Goal: Task Accomplishment & Management: Complete application form

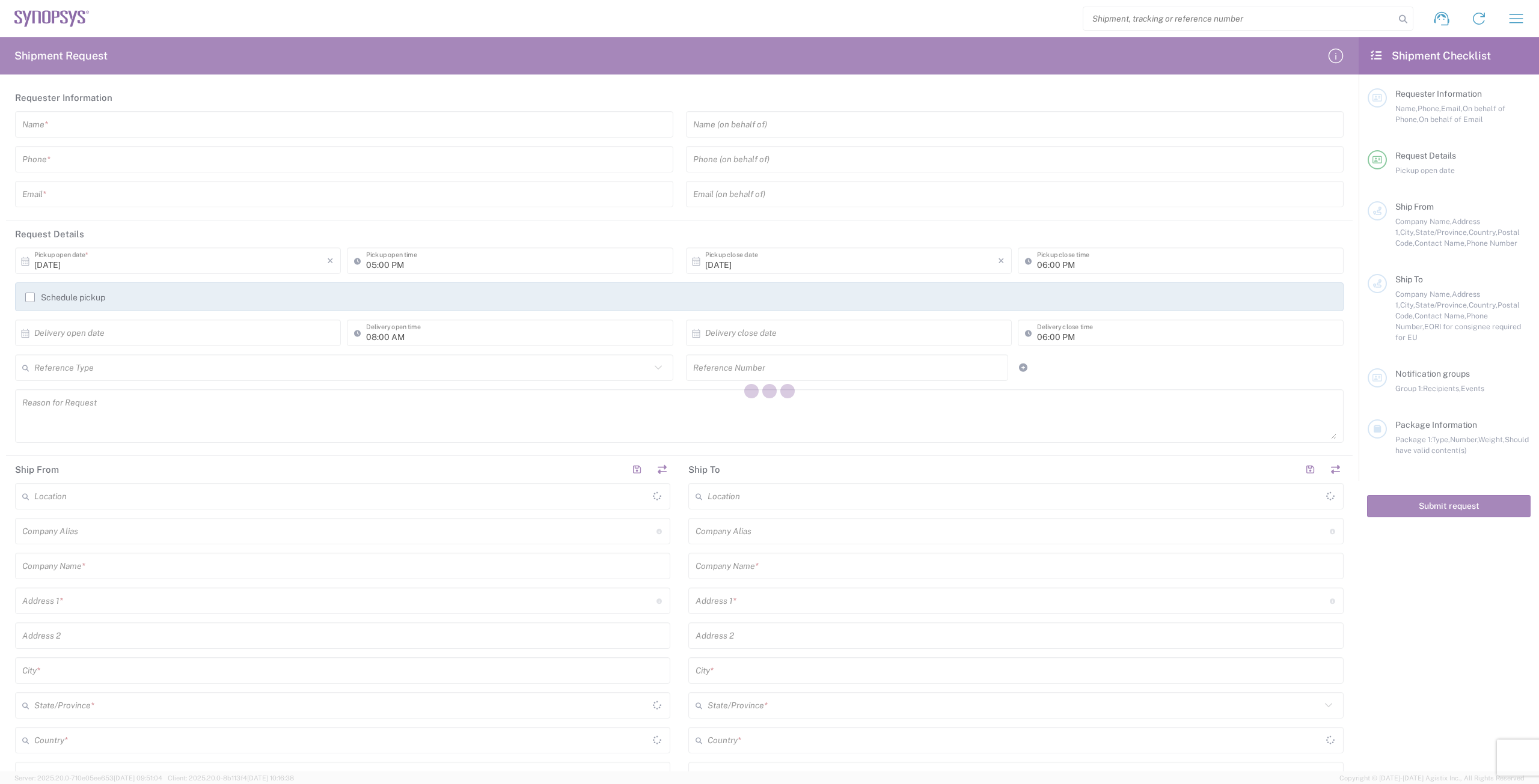
type input "[GEOGRAPHIC_DATA]"
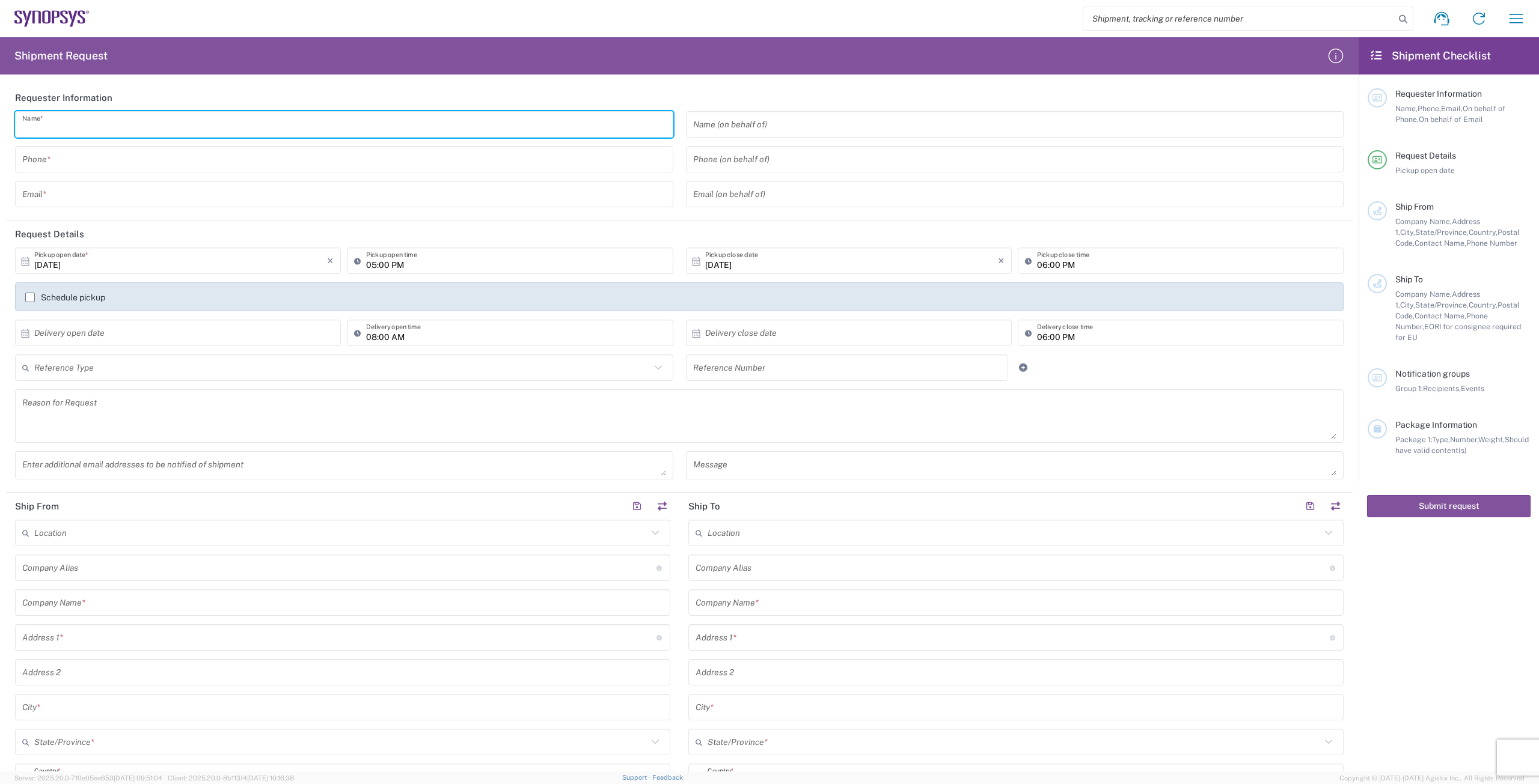
click at [481, 123] on input "text" at bounding box center [344, 124] width 644 height 21
type input "[PERSON_NAME]"
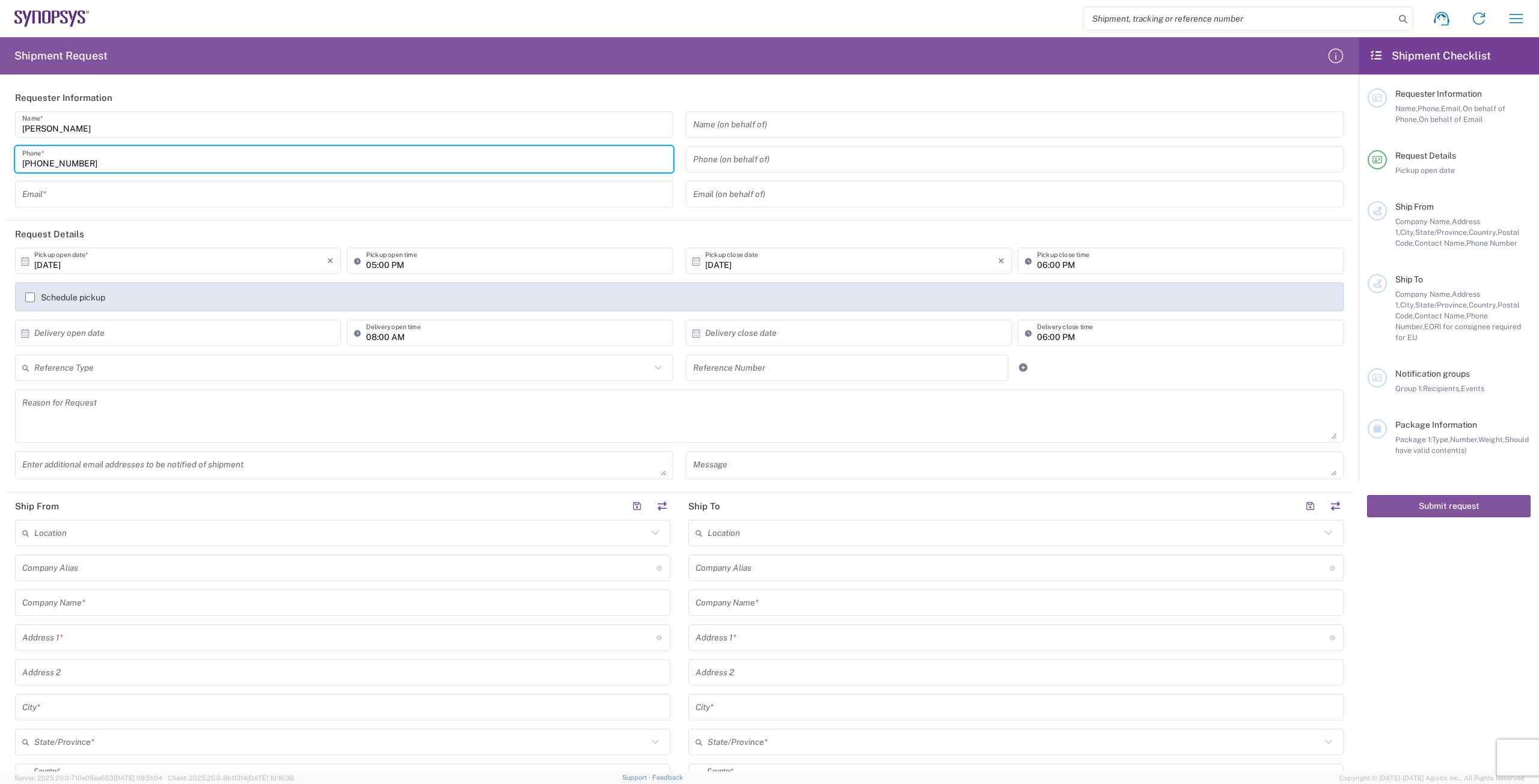
type input "[PHONE_NUMBER]"
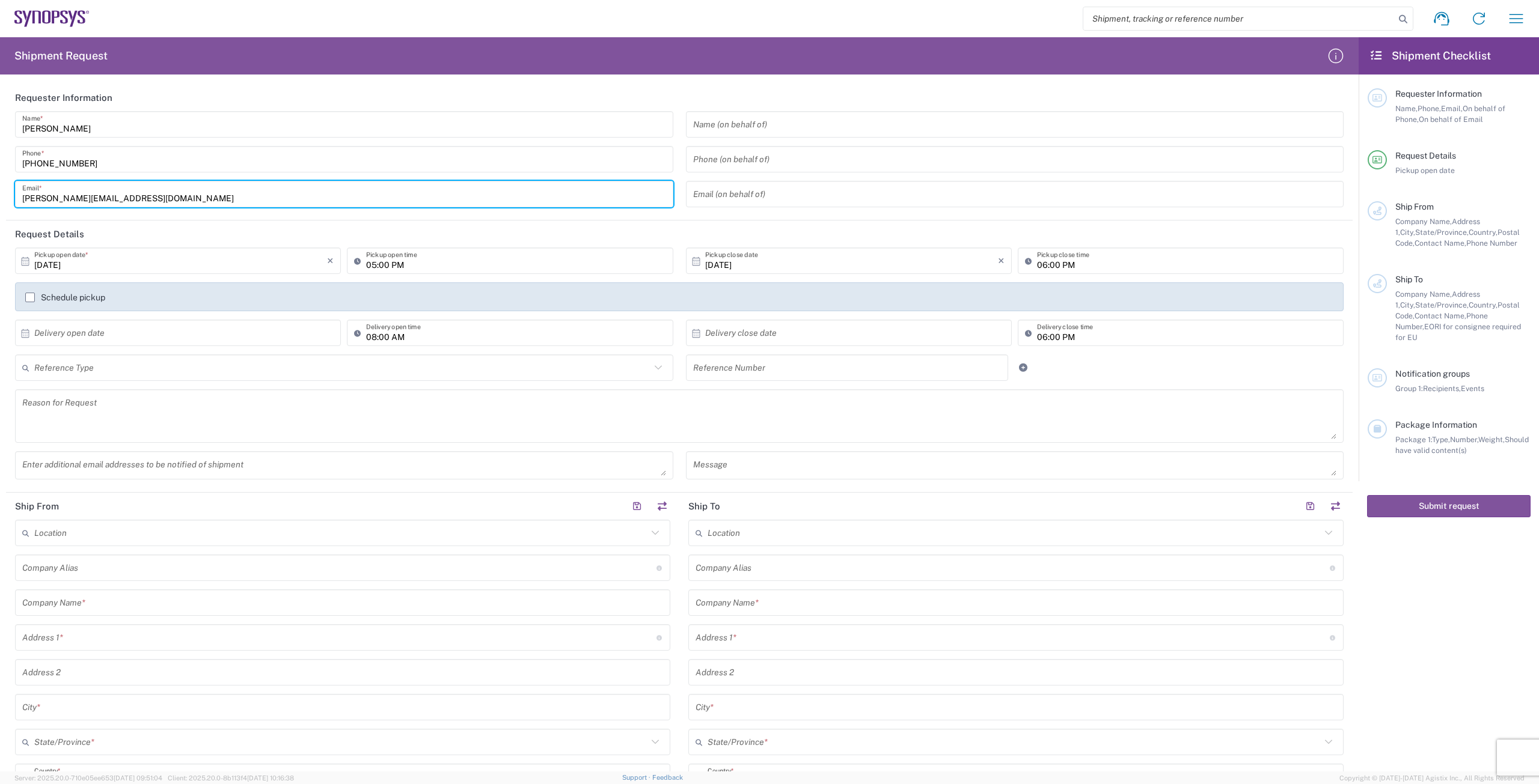
type input "[PERSON_NAME][EMAIL_ADDRESS][DOMAIN_NAME]"
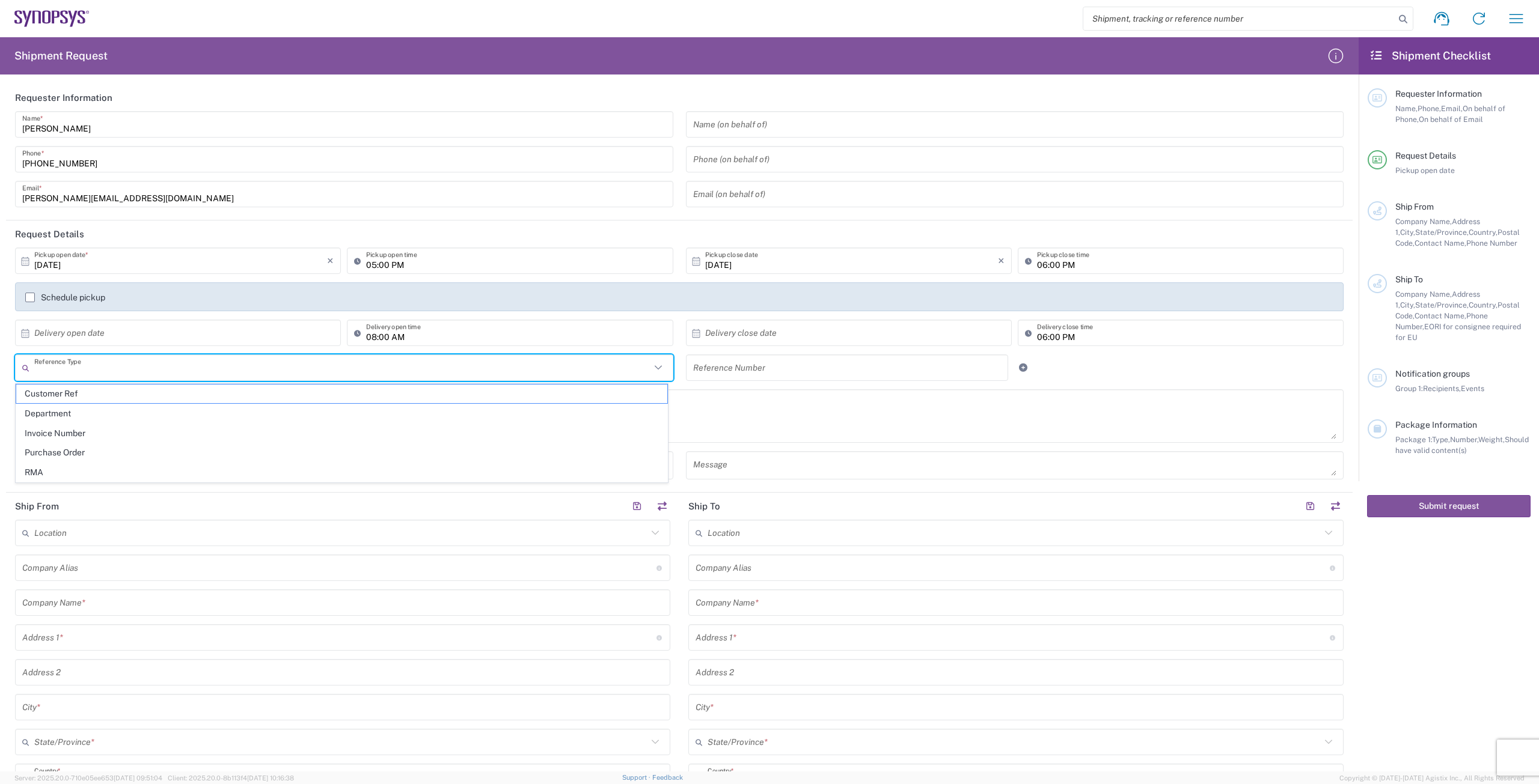
click at [464, 370] on input "text" at bounding box center [342, 368] width 616 height 21
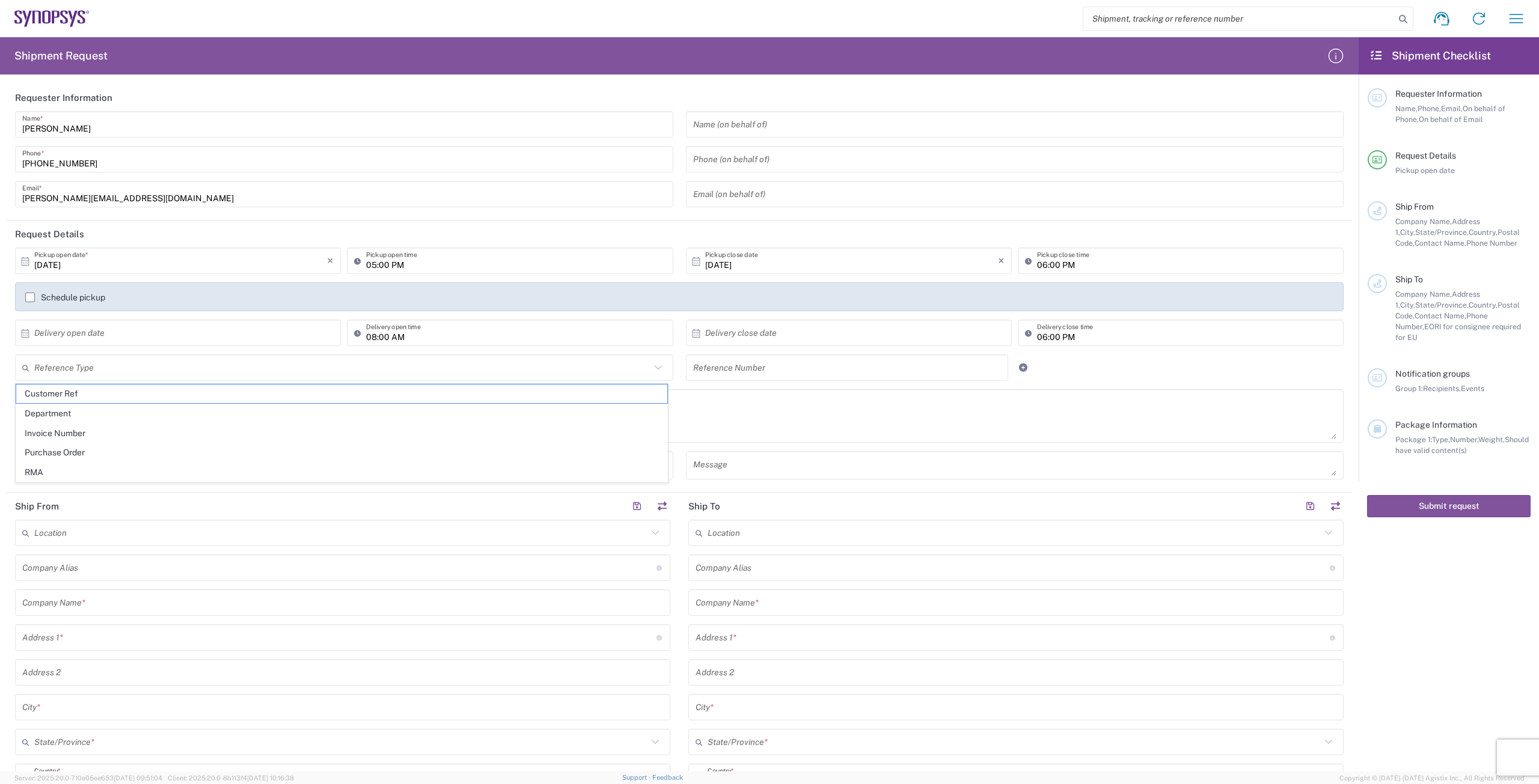
click at [452, 449] on span "Purchase Order" at bounding box center [342, 453] width 651 height 19
type input "Purchase Order"
click at [781, 371] on input "text" at bounding box center [847, 368] width 308 height 21
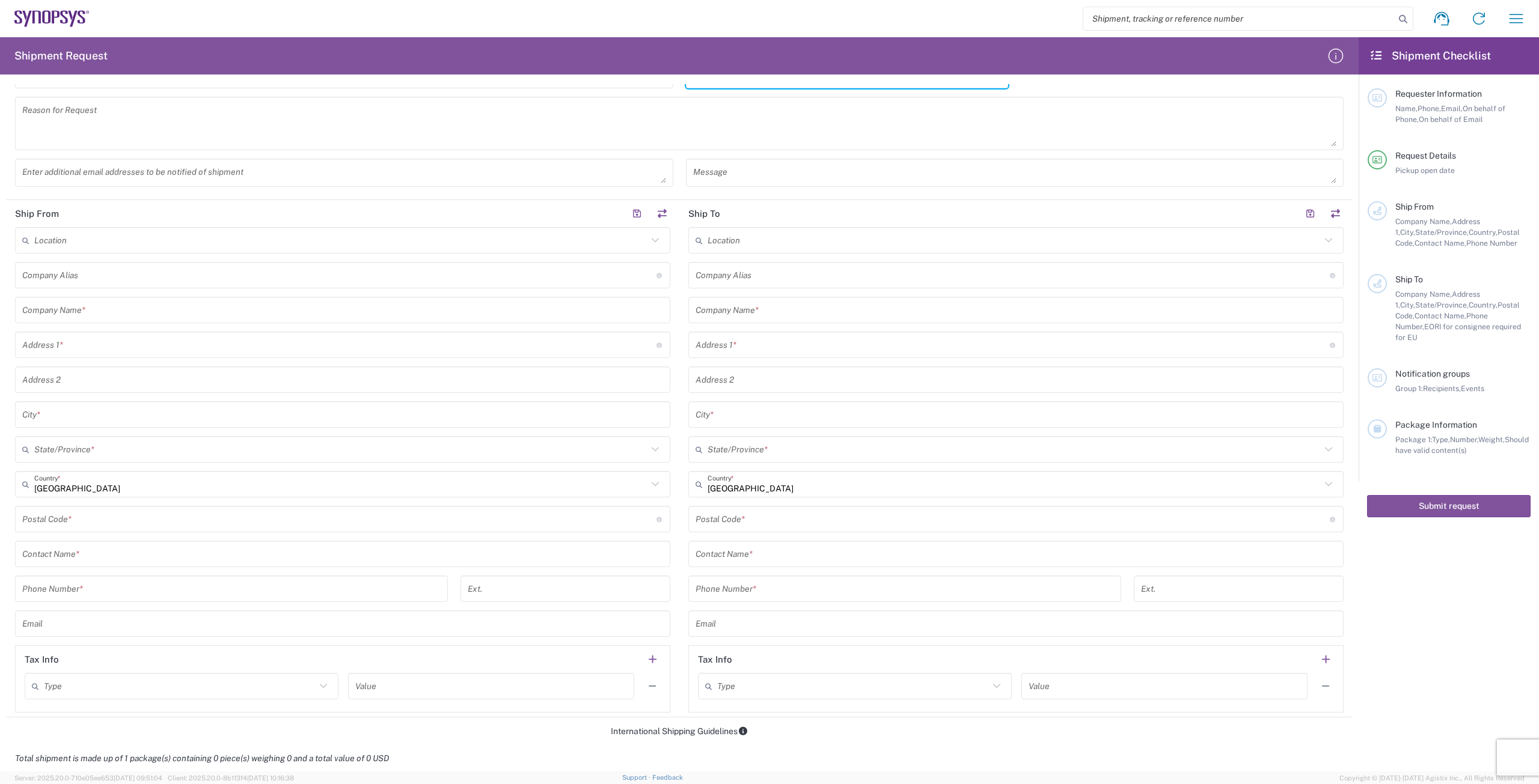
scroll to position [360, 0]
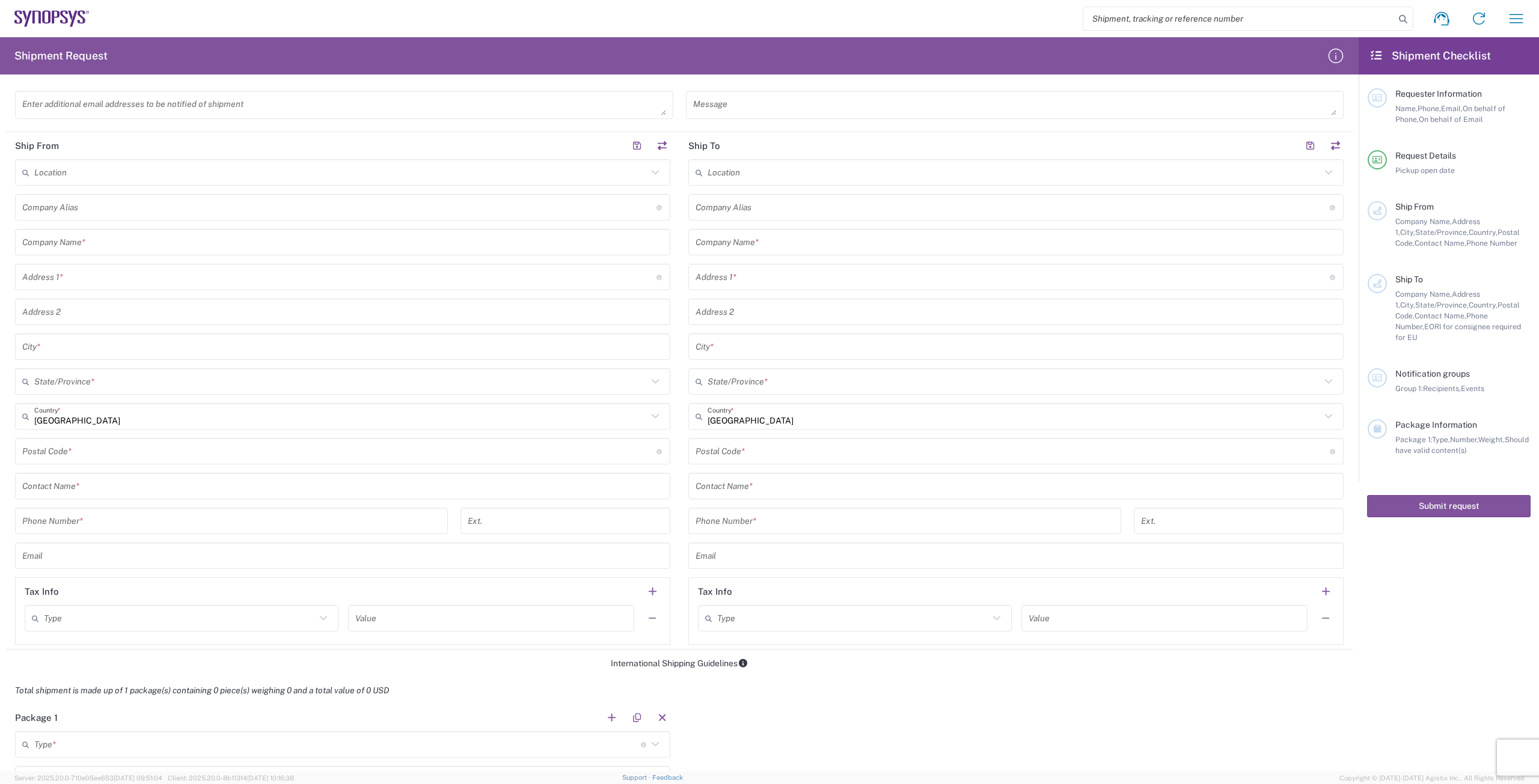
type input "4822212943"
click at [354, 250] on input "text" at bounding box center [342, 242] width 641 height 21
click at [348, 283] on p "[STREET_ADDRESS]" at bounding box center [343, 286] width 640 height 15
type input "E-[PERSON_NAME]"
type input "[STREET_ADDRESS]"
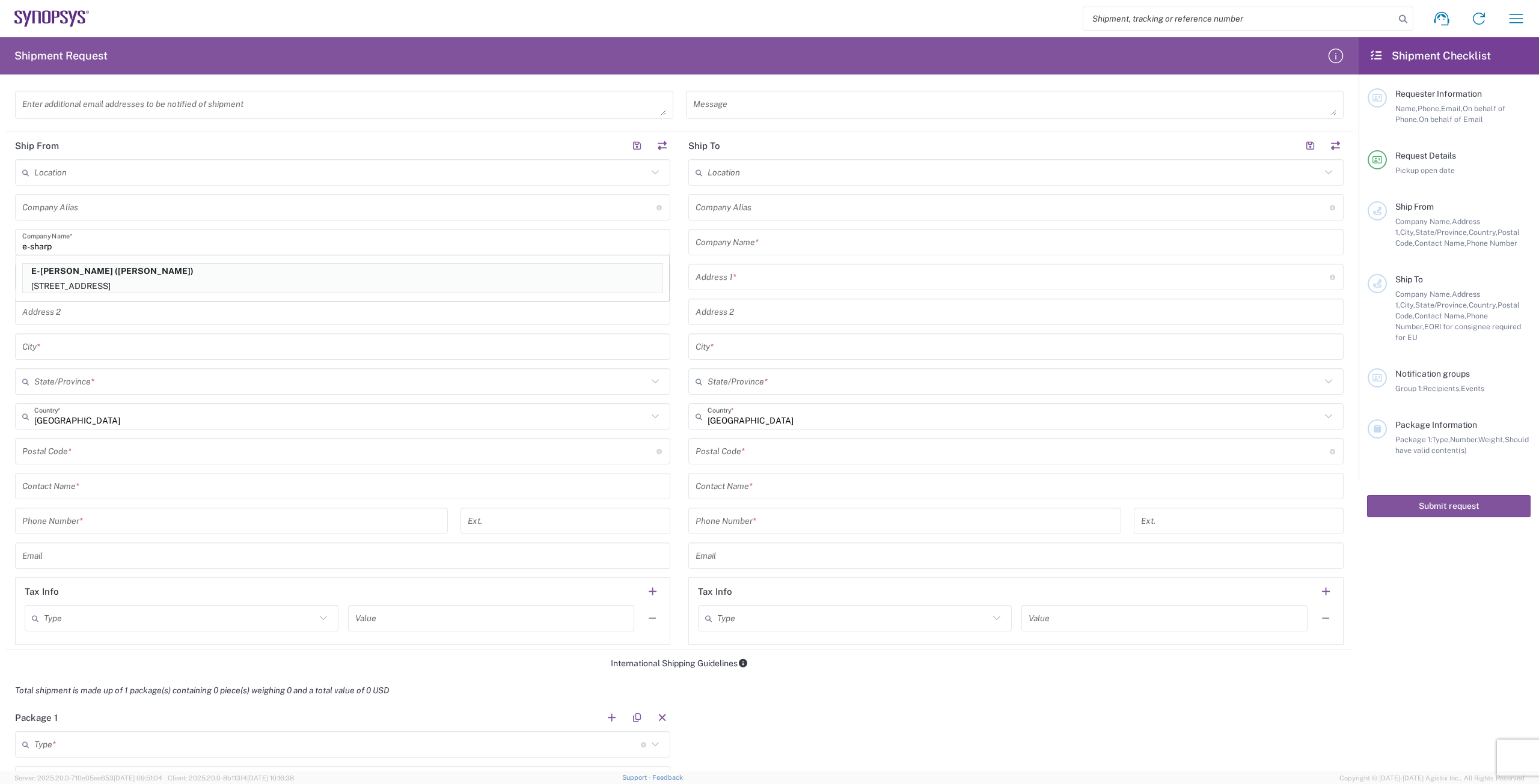
type input "Kävlinge"
type input "[GEOGRAPHIC_DATA]"
type input "244 32"
type input "[PERSON_NAME]"
type input "[PHONE_NUMBER]"
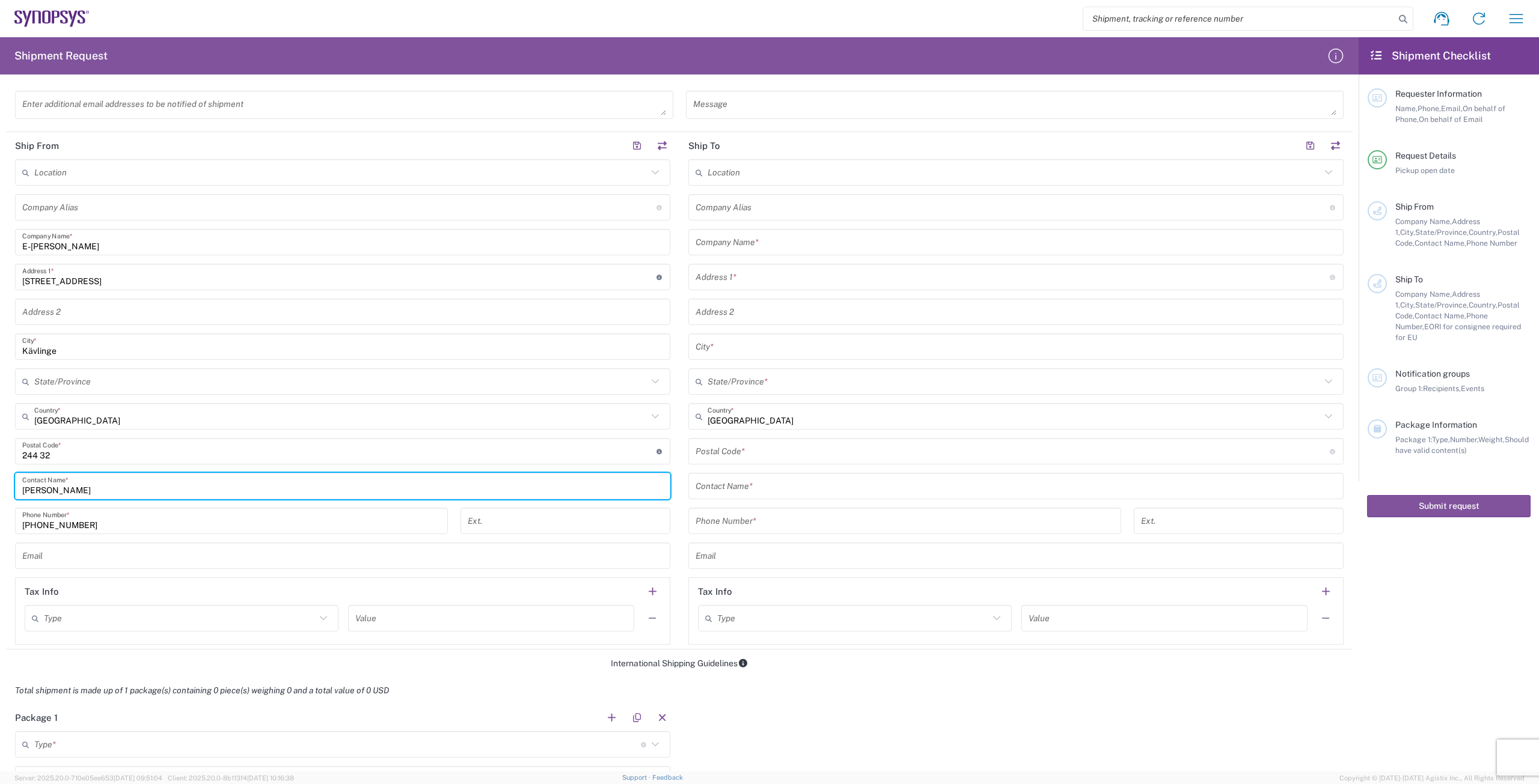
click at [219, 490] on input "[PERSON_NAME]" at bounding box center [342, 486] width 641 height 21
type input "D"
type input "[PERSON_NAME]"
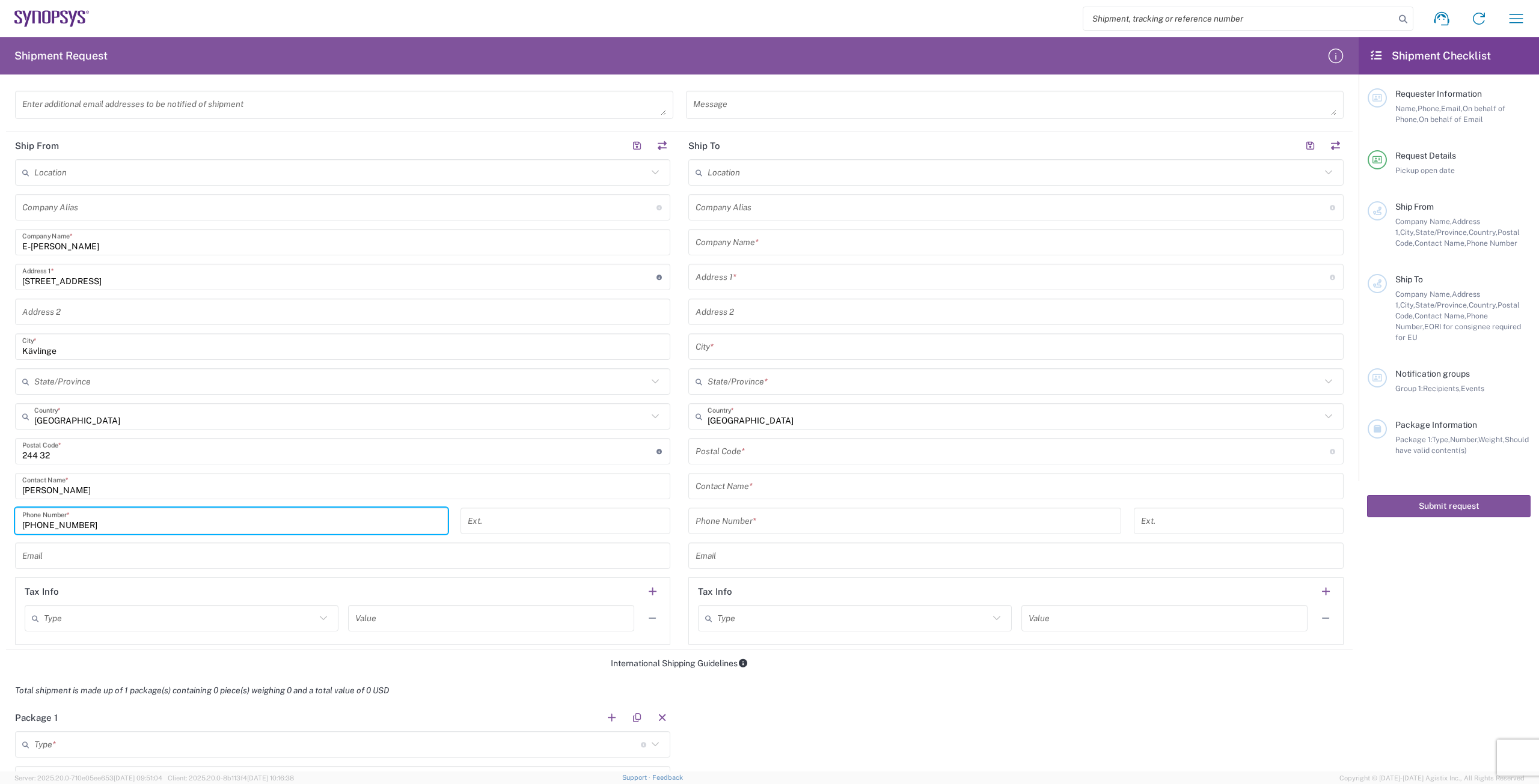
click at [219, 531] on input "[PHONE_NUMBER]" at bounding box center [232, 521] width 418 height 21
type input "[PHONE_NUMBER]"
click at [217, 556] on input "text" at bounding box center [342, 556] width 641 height 21
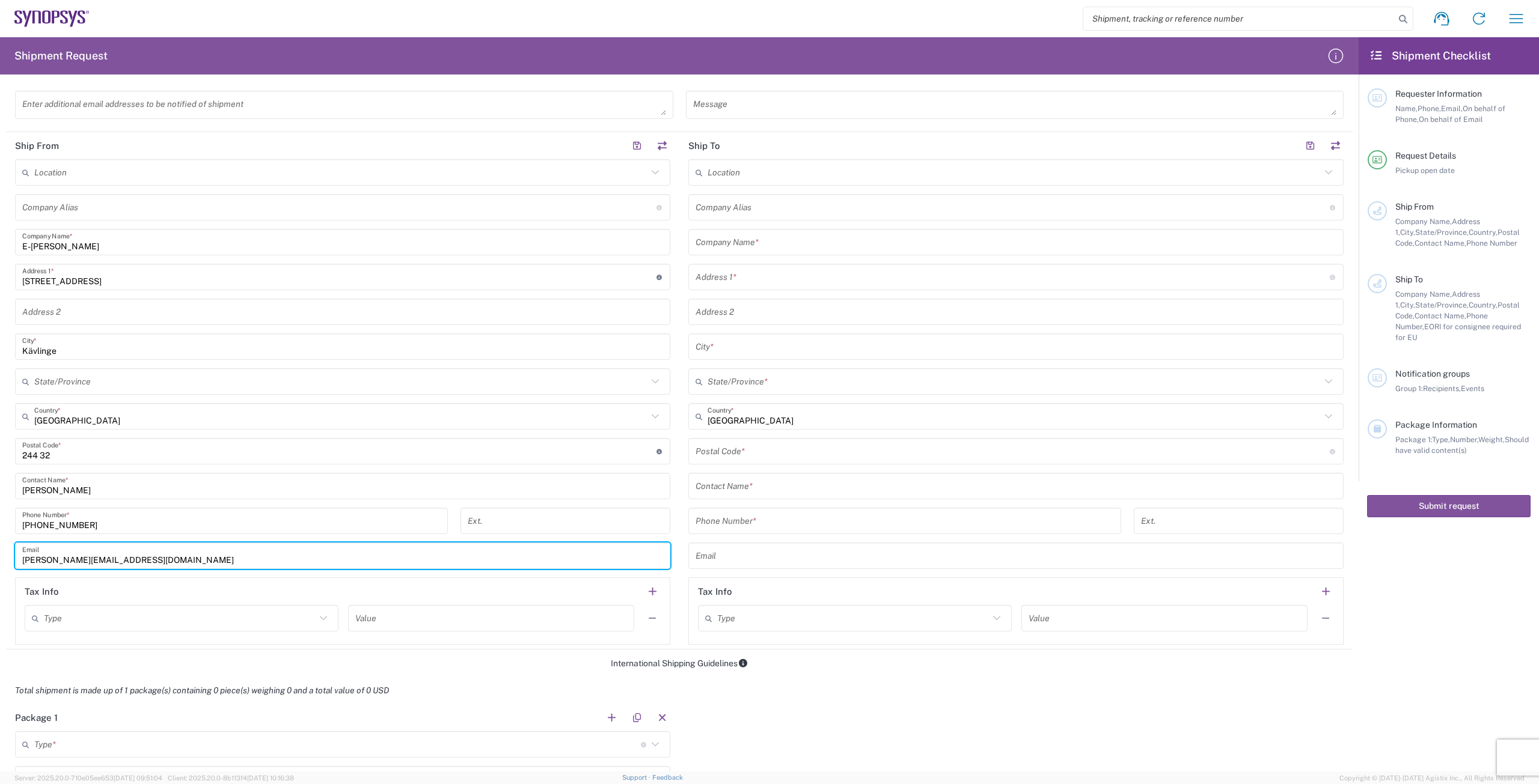
type input "[PERSON_NAME][EMAIL_ADDRESS][DOMAIN_NAME]"
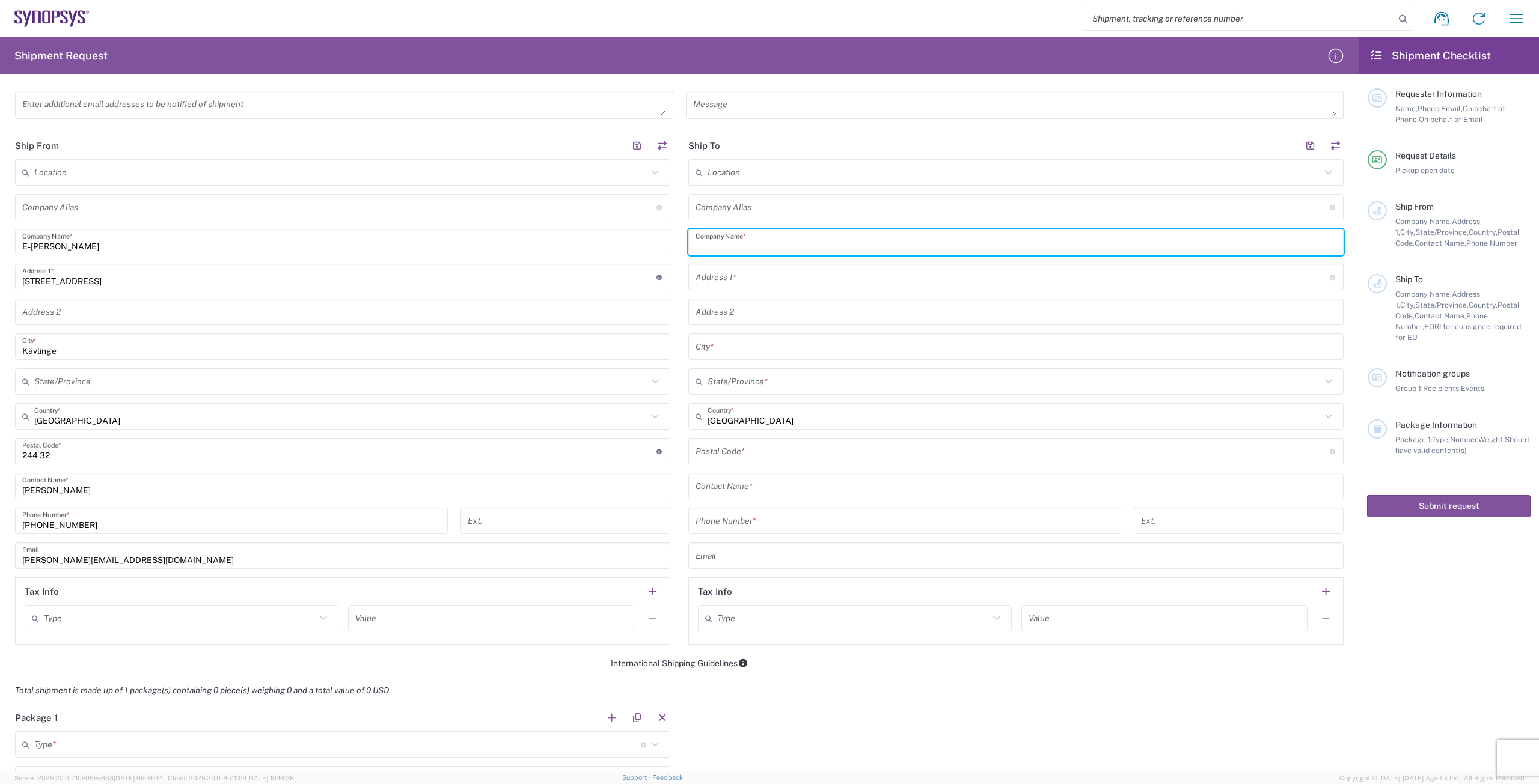
click at [765, 240] on input "text" at bounding box center [1016, 242] width 641 height 21
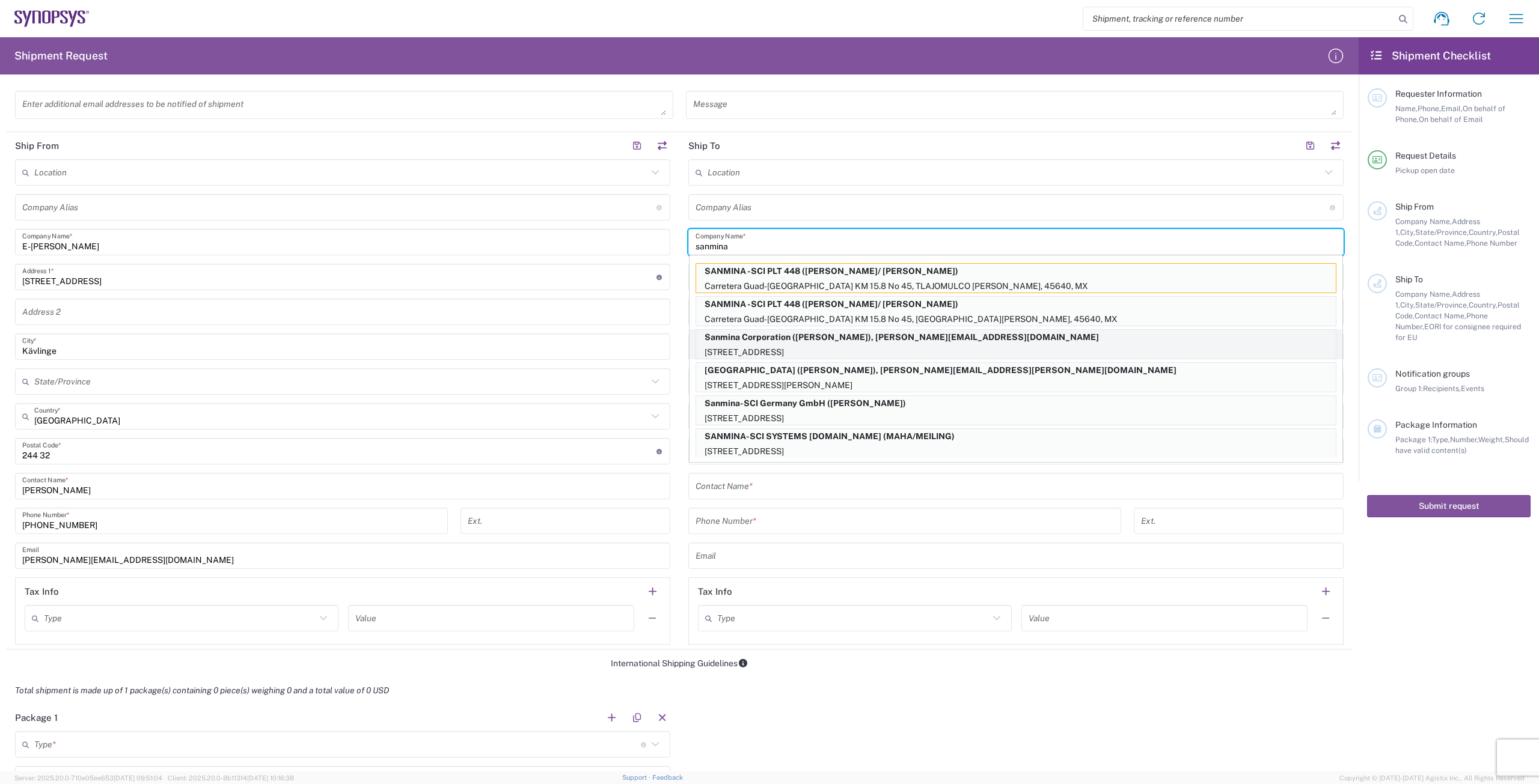
type input "sanmina"
click at [793, 352] on p "[STREET_ADDRESS]" at bounding box center [1016, 352] width 640 height 15
type input "Sanmina Corporation"
type input "60 E. Plumeria"
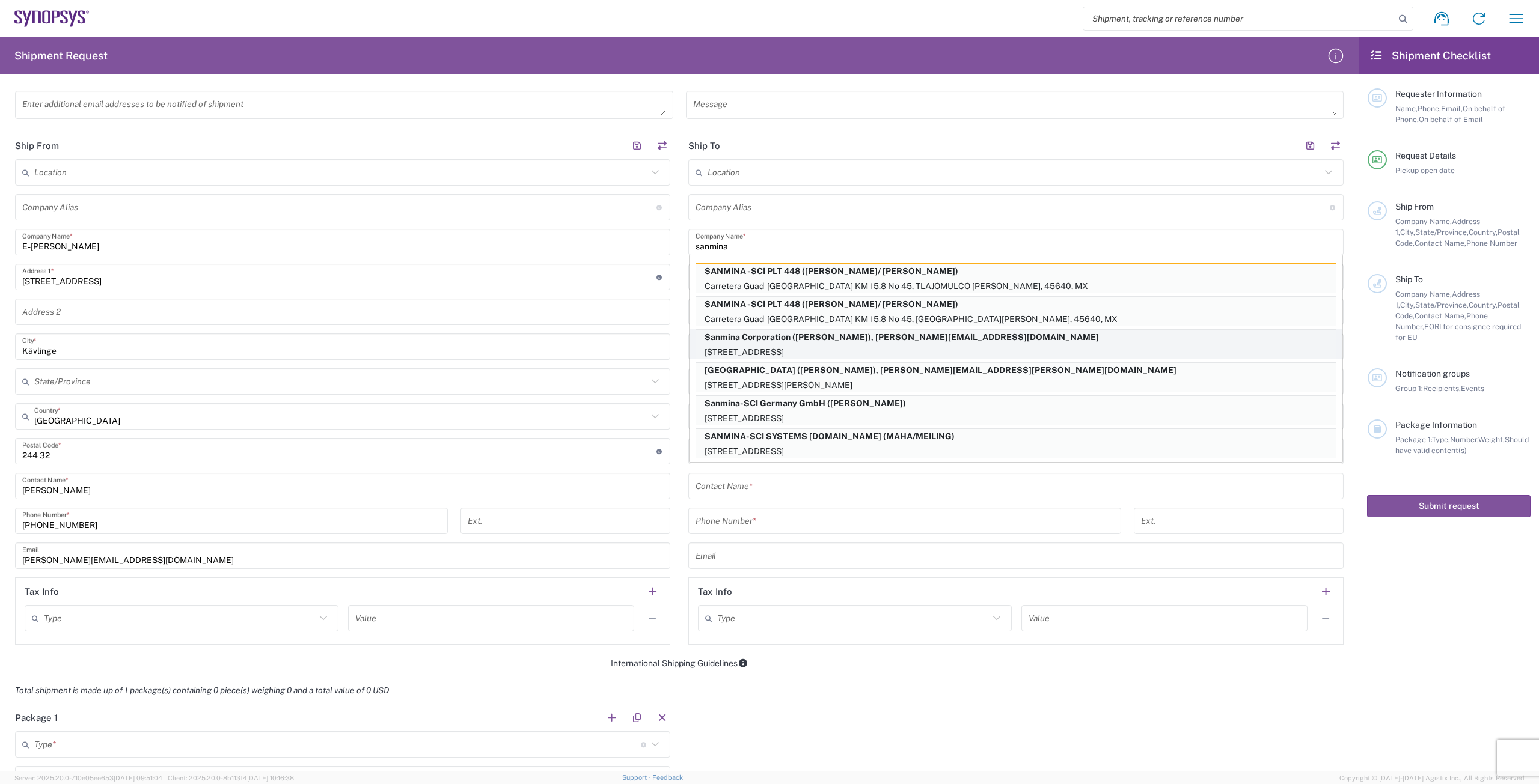
type input "san [PERSON_NAME]"
type input "[US_STATE]"
type input "95134"
type input "[PERSON_NAME]"
type input "9169908841"
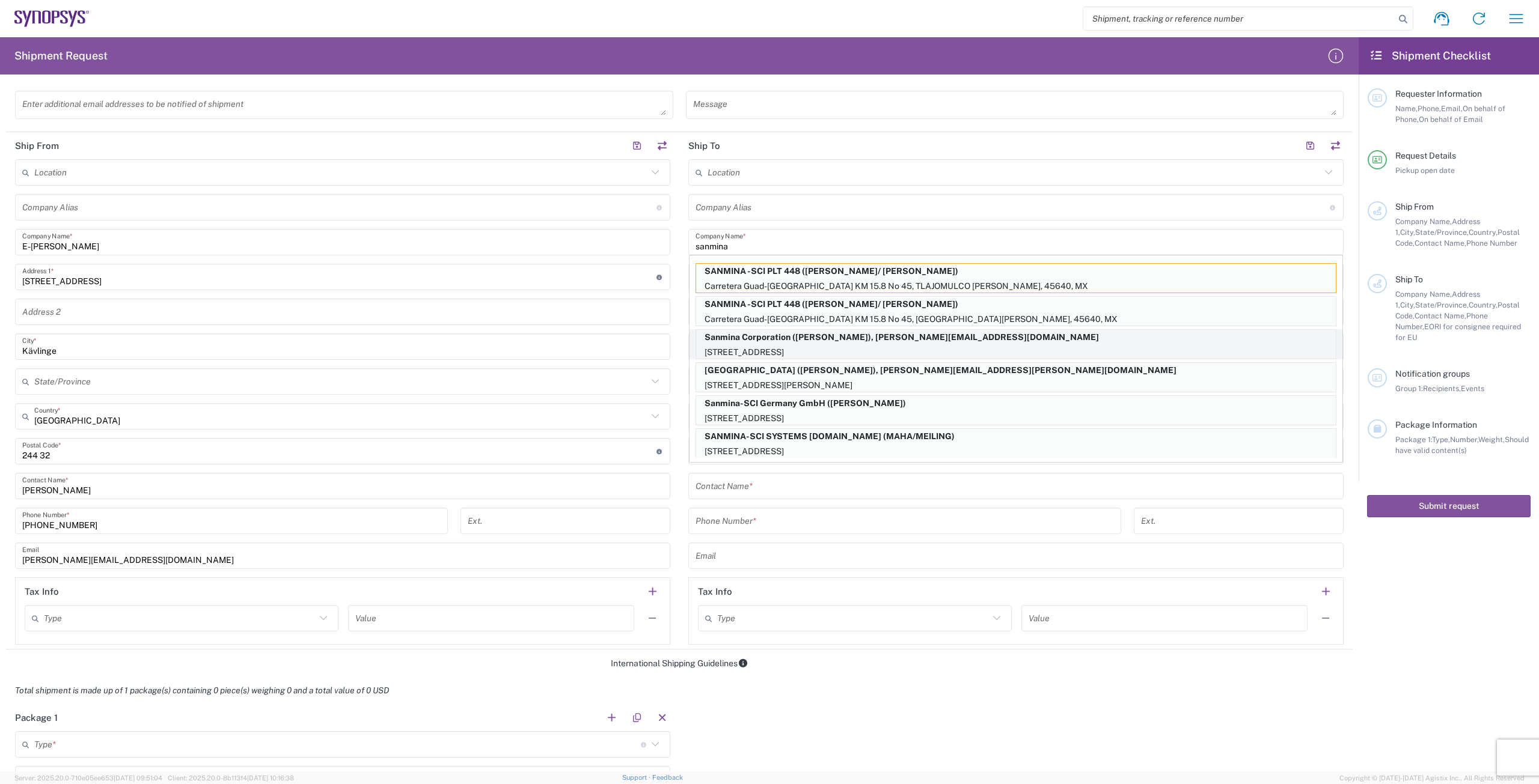
type input "[PERSON_NAME][EMAIL_ADDRESS][DOMAIN_NAME]"
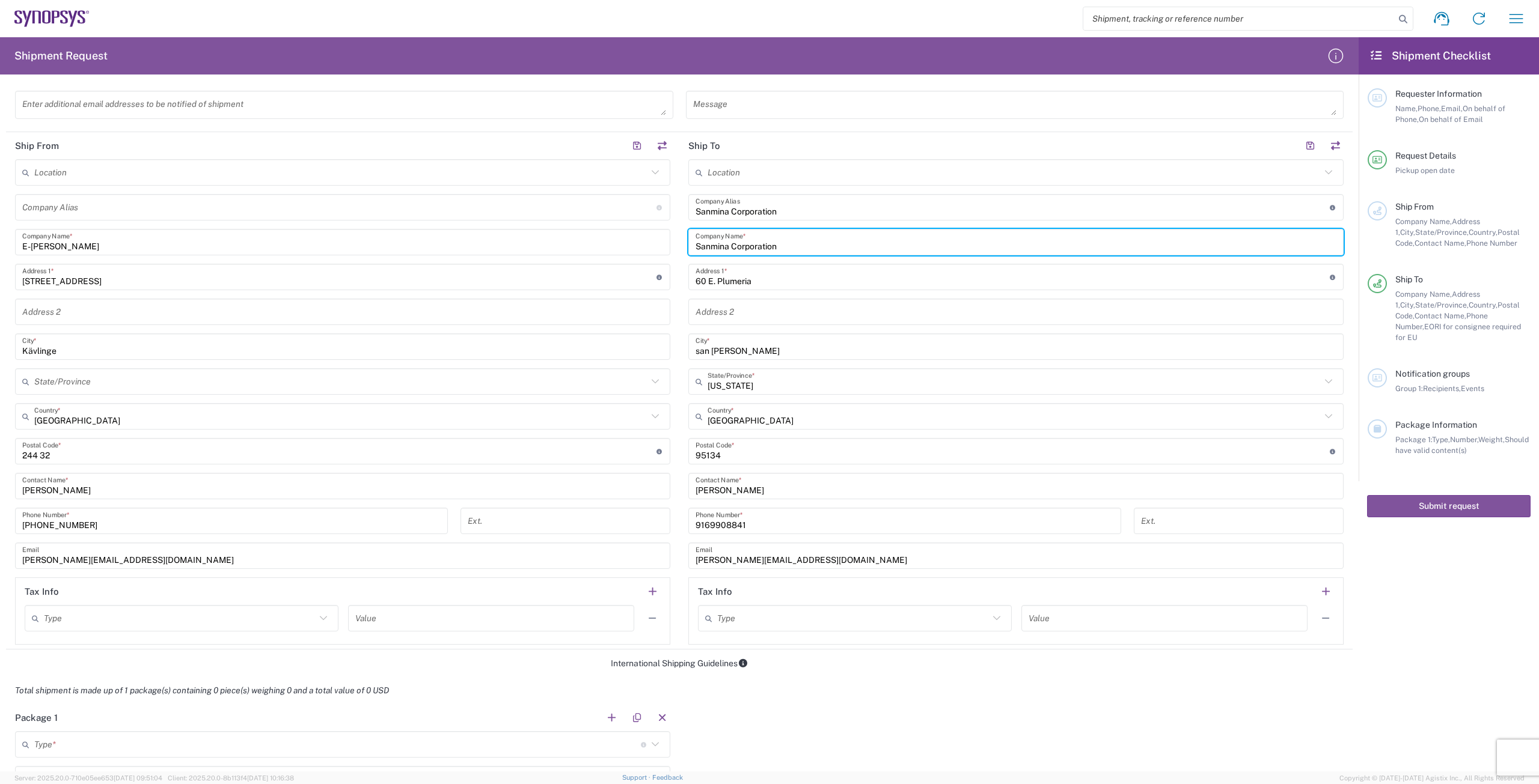
click at [747, 347] on input "san [PERSON_NAME]" at bounding box center [1016, 347] width 641 height 21
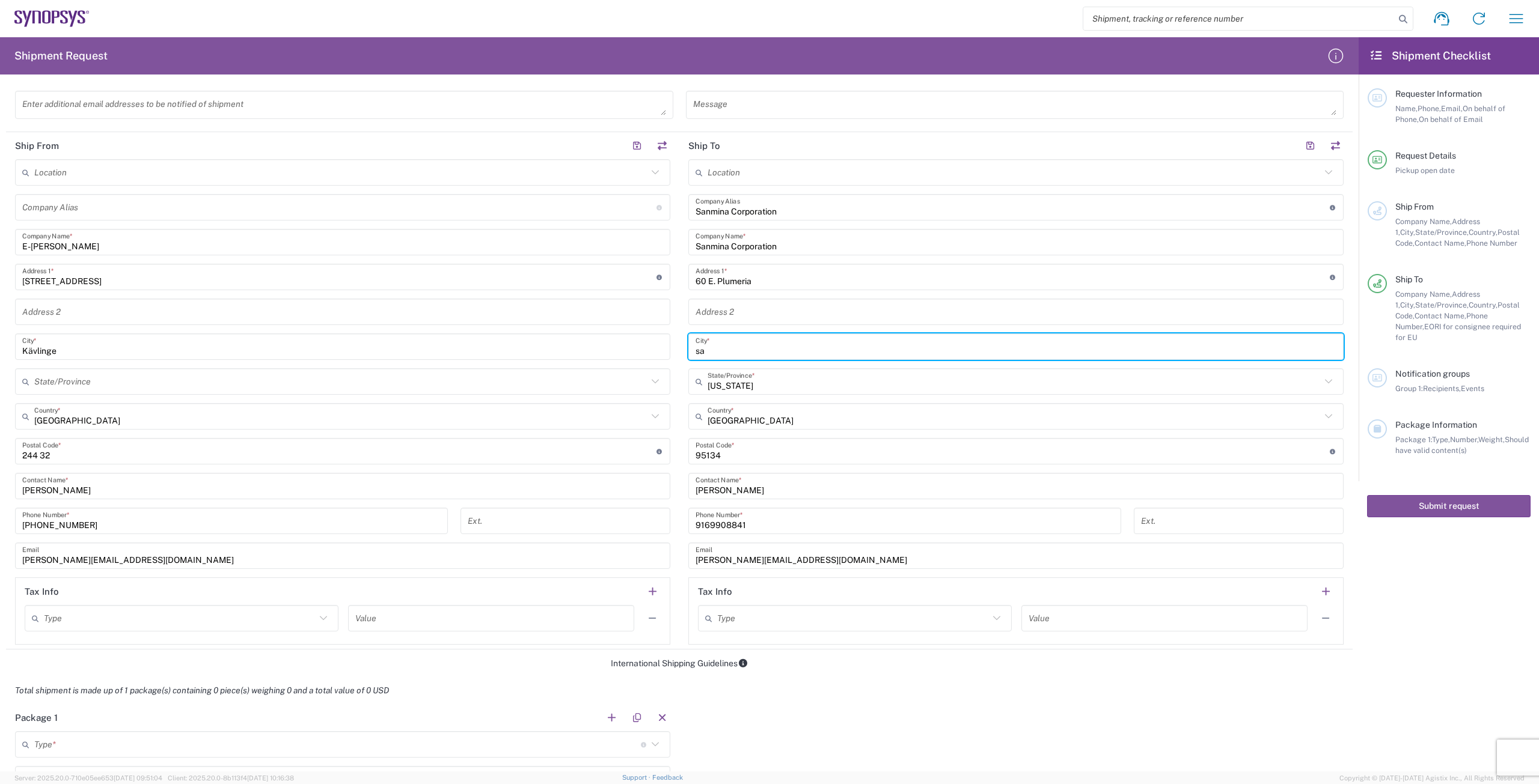
type input "s"
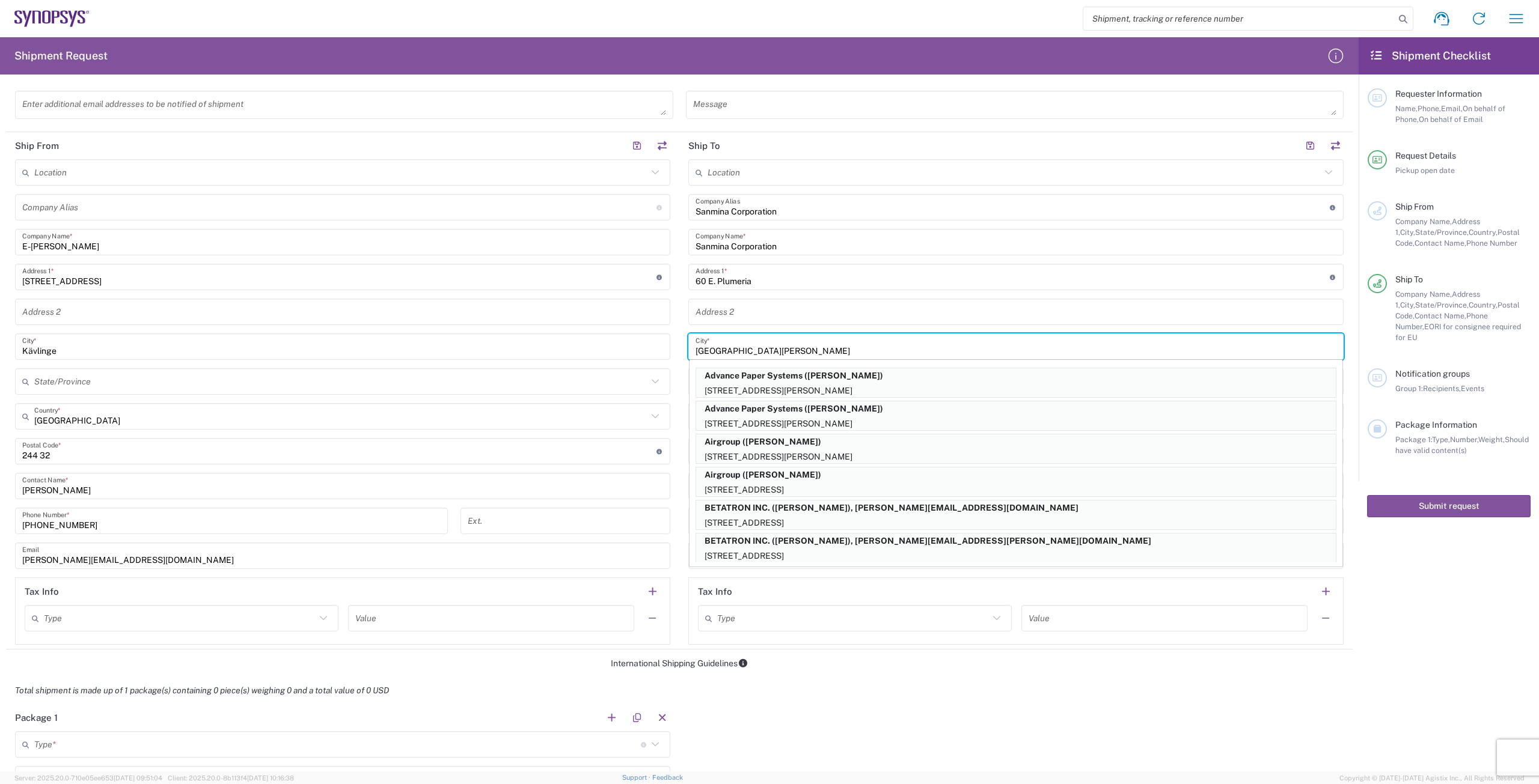
type input "[GEOGRAPHIC_DATA][PERSON_NAME]"
click at [653, 397] on div "Location [GEOGRAPHIC_DATA] DE04 Agrate Brianza IT01 [GEOGRAPHIC_DATA] DE02 [GEO…" at bounding box center [342, 402] width 655 height 486
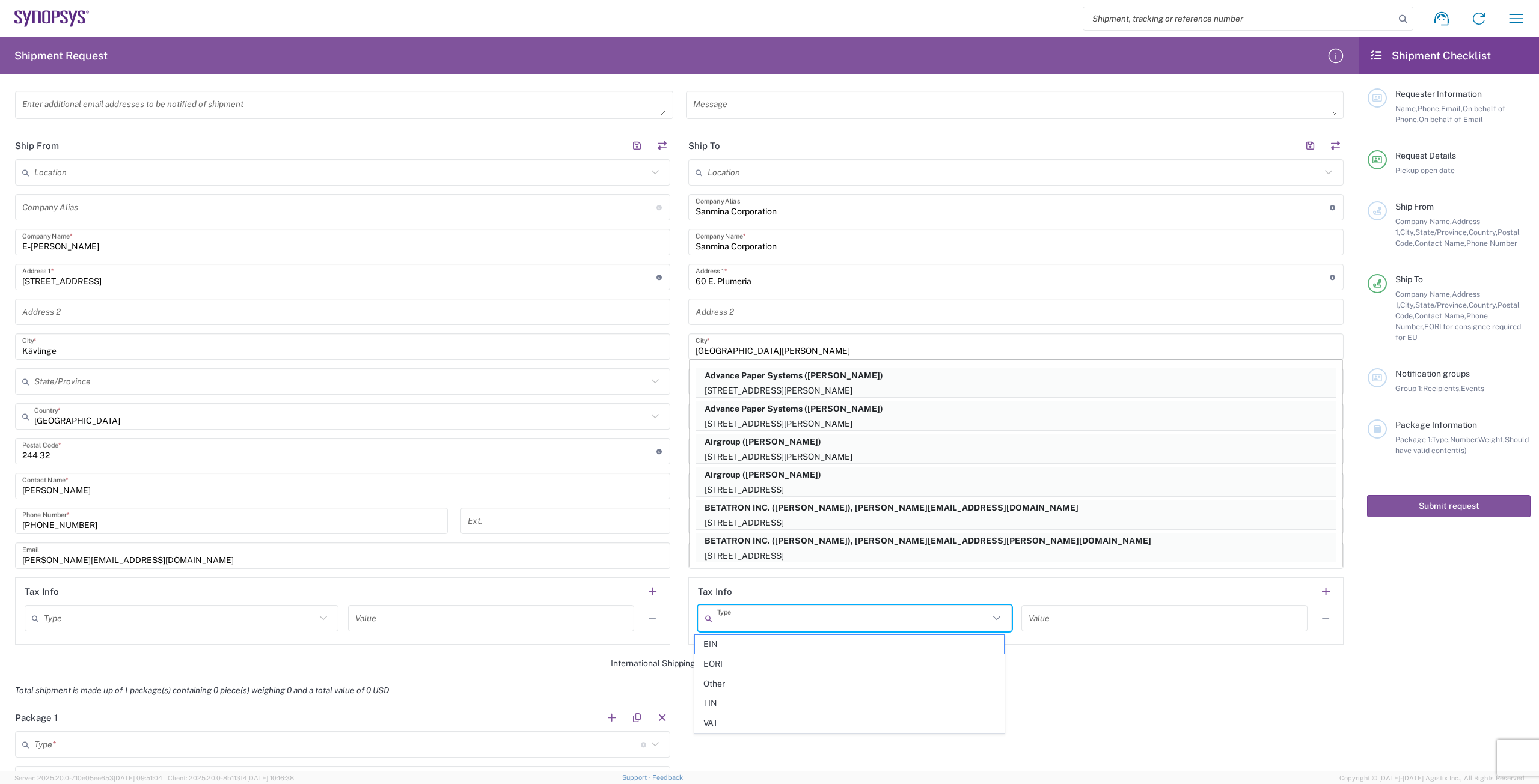
click at [752, 617] on input "text" at bounding box center [853, 618] width 272 height 21
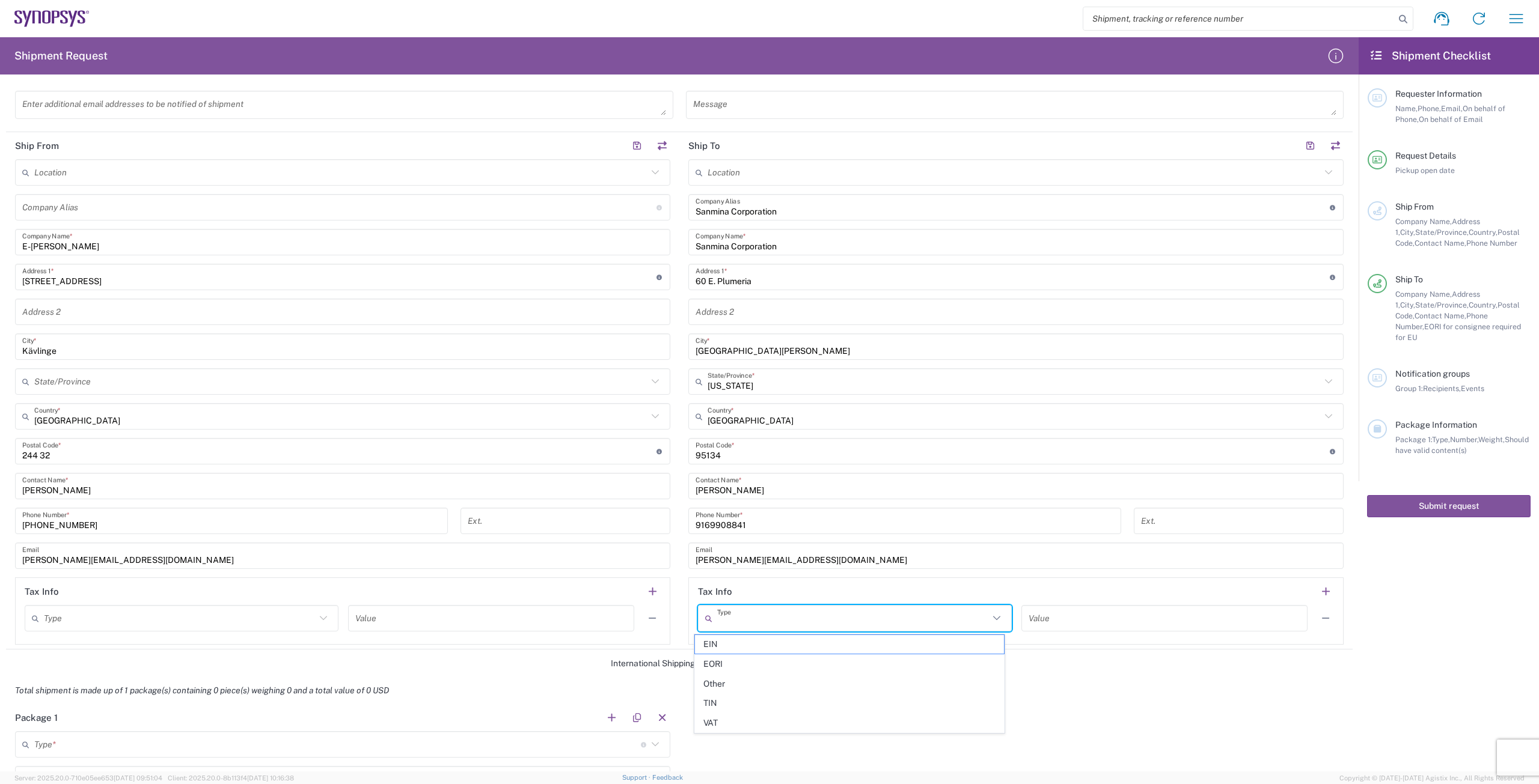
click at [755, 488] on input "[PERSON_NAME]" at bounding box center [1016, 486] width 641 height 21
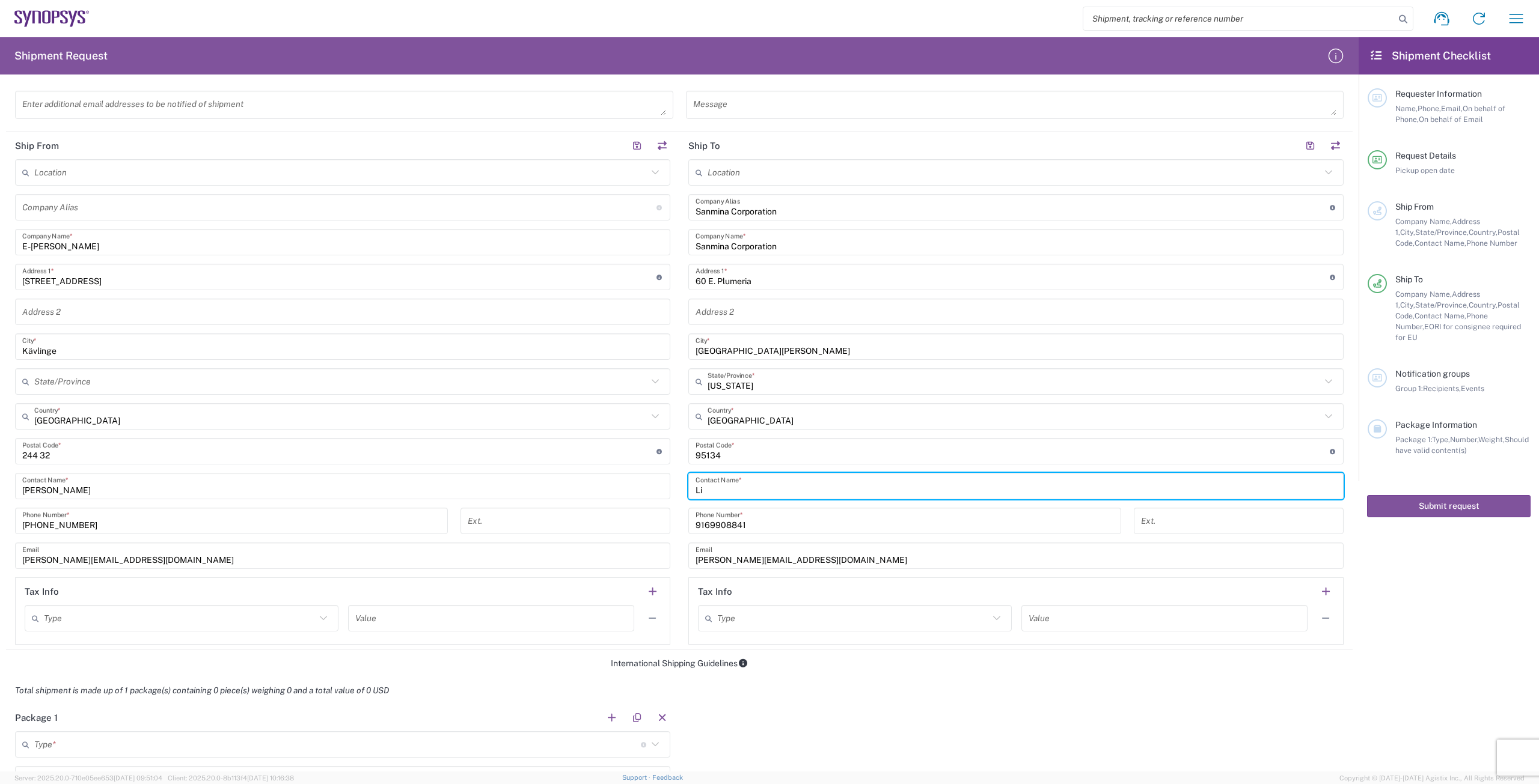
type input "L"
type input "[PERSON_NAME]"
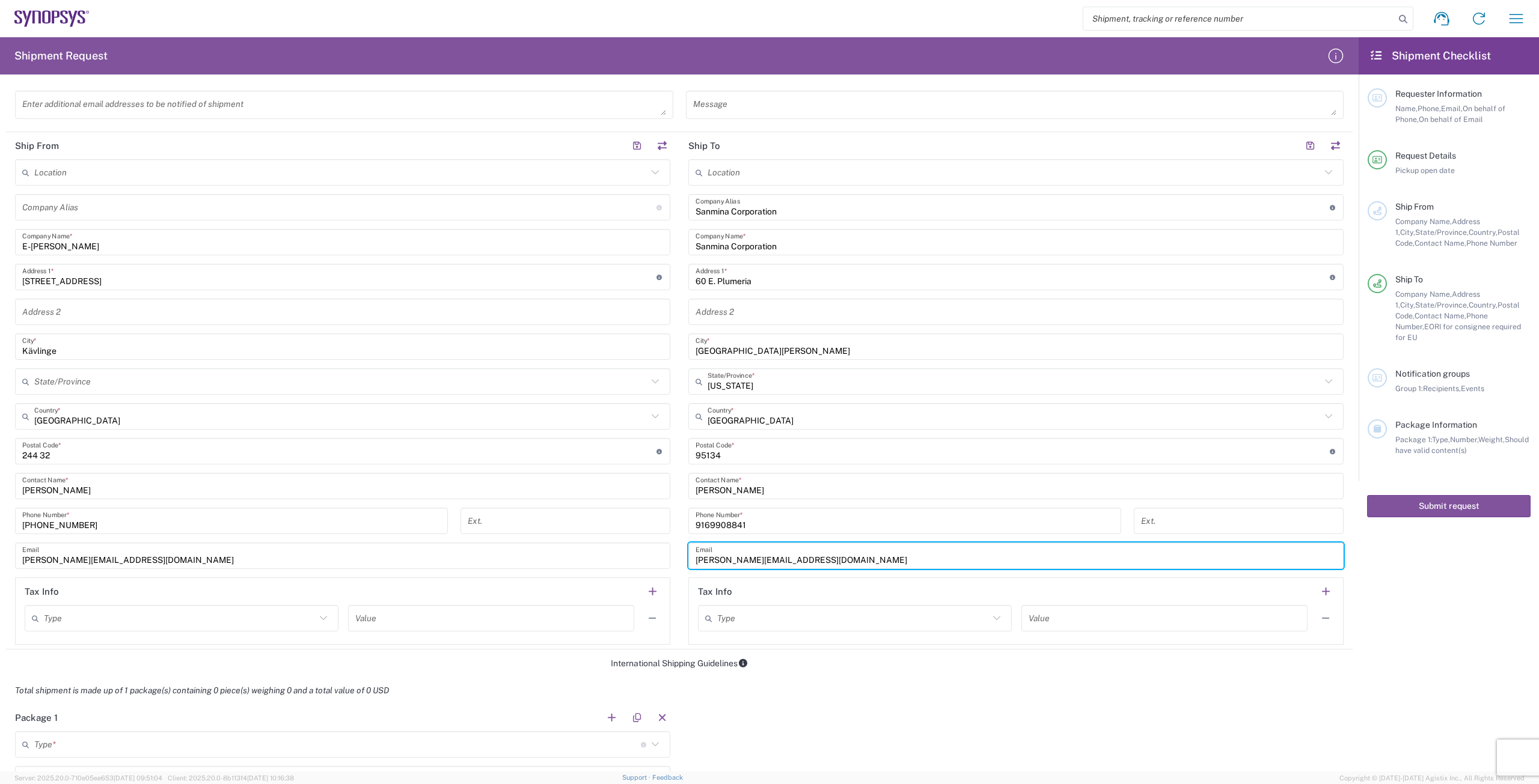
drag, startPoint x: 805, startPoint y: 560, endPoint x: 661, endPoint y: 579, distance: 145.2
click at [667, 563] on div "Ship From Location [GEOGRAPHIC_DATA] DE04 Agrate Brianza IT01 [GEOGRAPHIC_DATA]…" at bounding box center [679, 391] width 1347 height 517
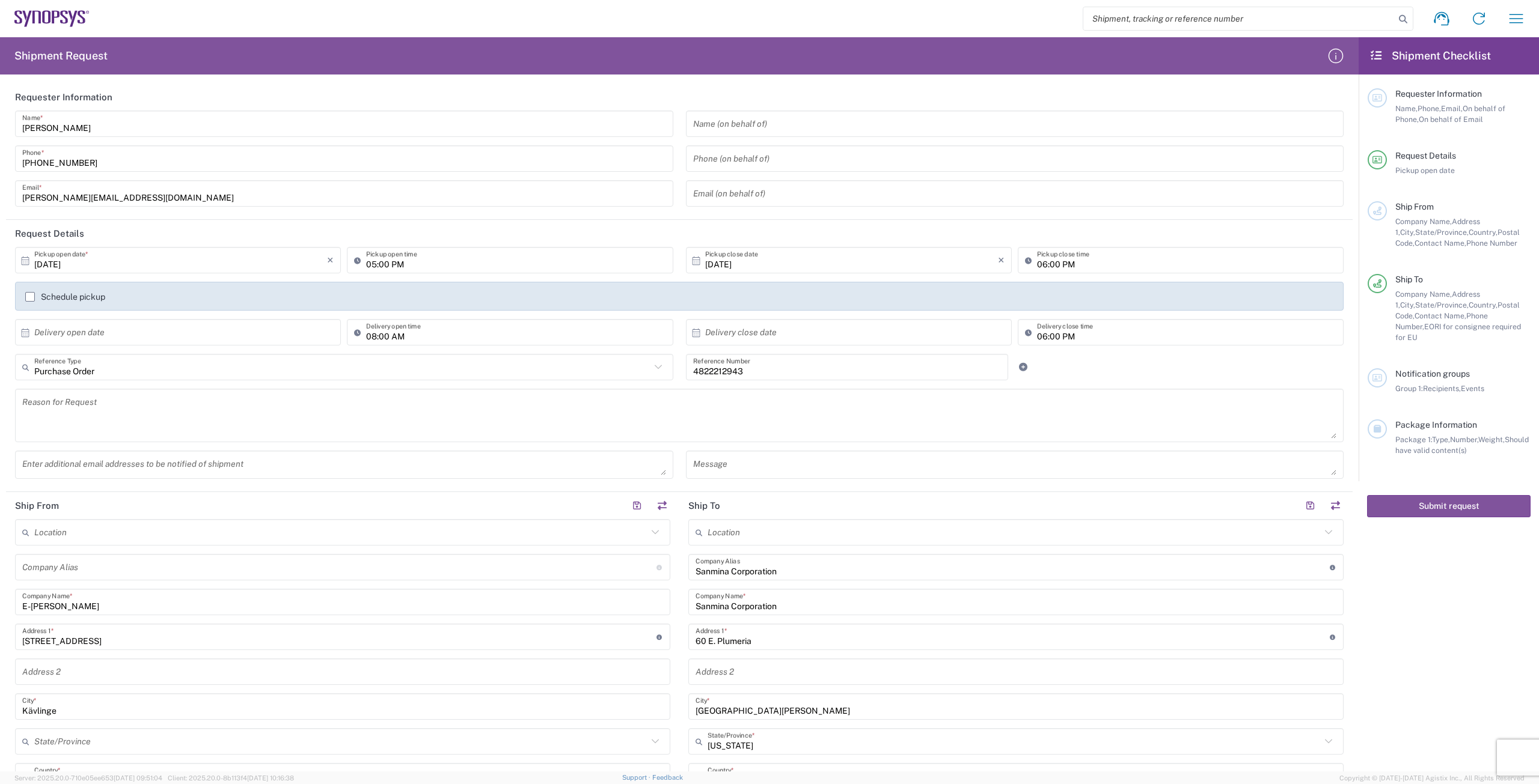
scroll to position [0, 0]
type input "[PERSON_NAME][EMAIL_ADDRESS][DOMAIN_NAME]"
click at [300, 464] on textarea at bounding box center [344, 465] width 644 height 21
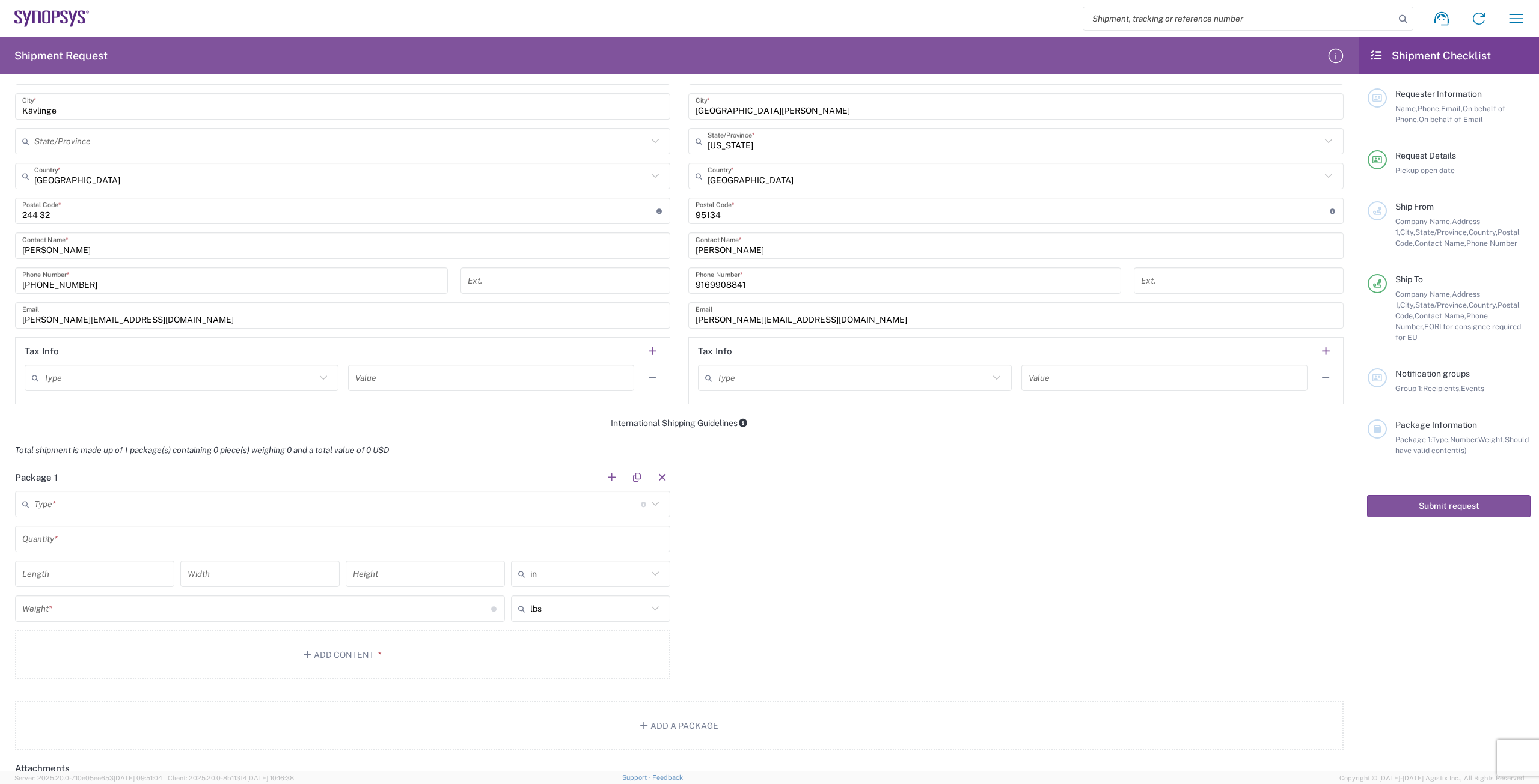
scroll to position [661, 0]
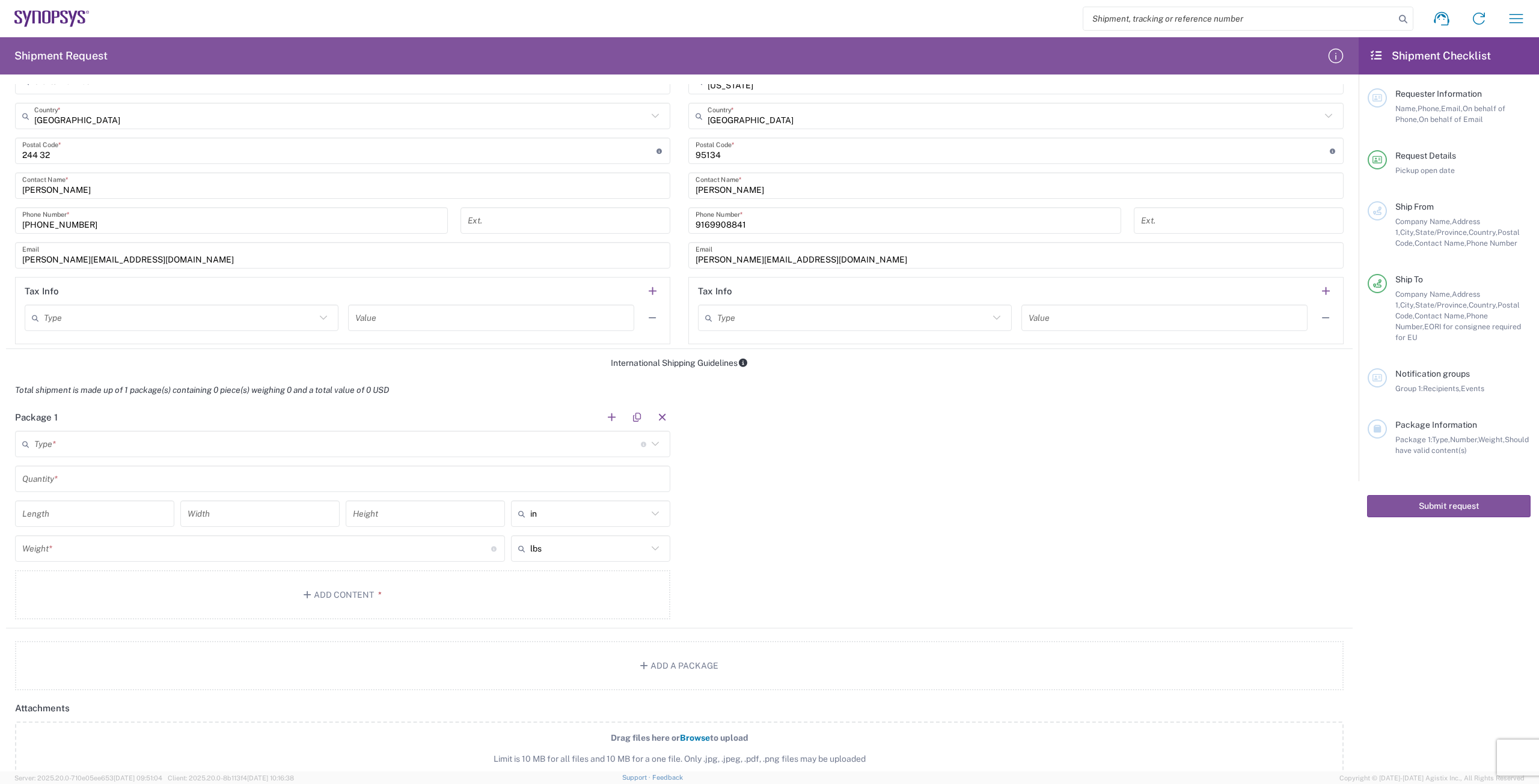
type textarea "[PERSON_NAME][EMAIL_ADDRESS][DOMAIN_NAME], [PERSON_NAME][DOMAIN_NAME][EMAIL_ADD…"
click at [477, 445] on input "text" at bounding box center [338, 444] width 607 height 21
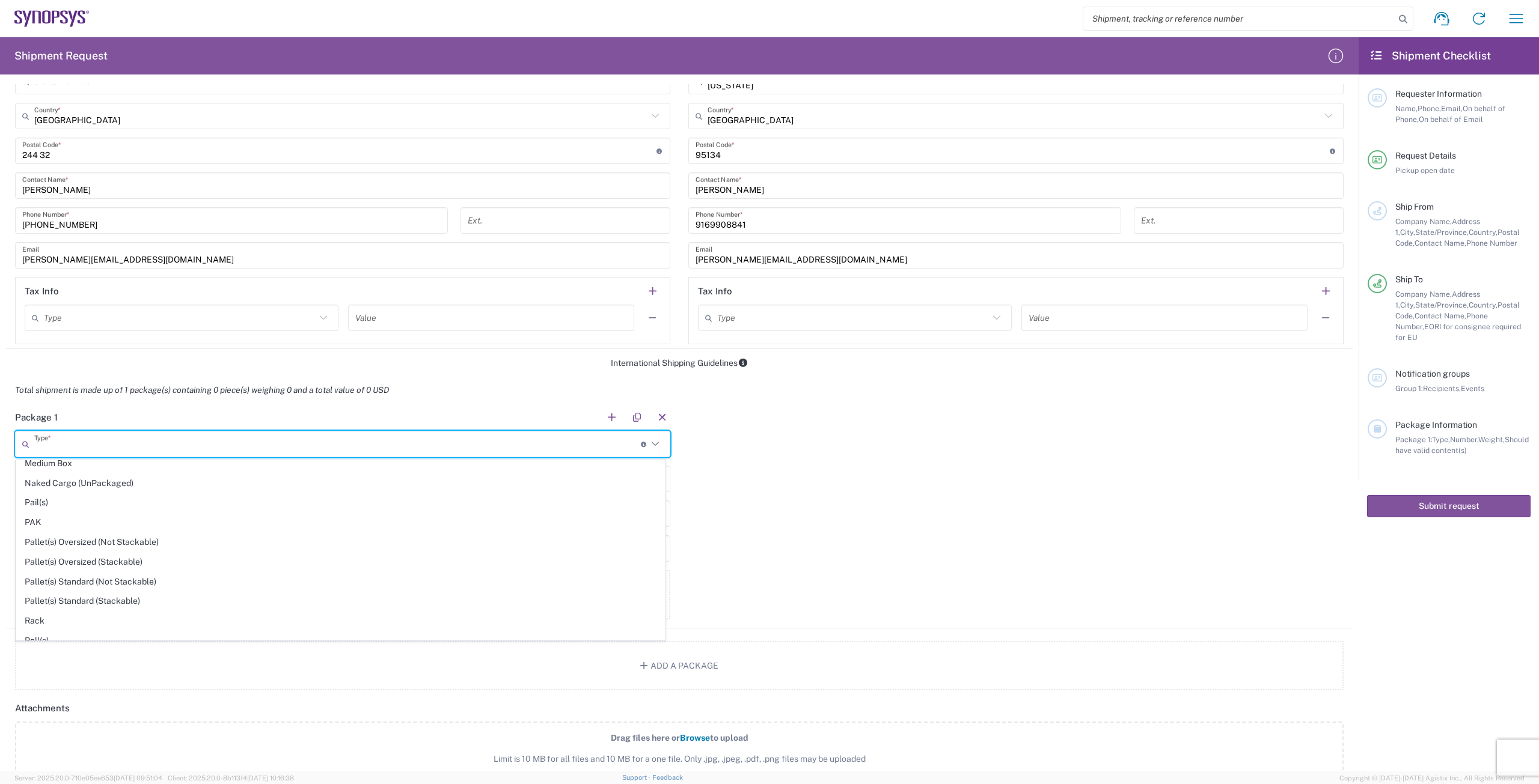
scroll to position [481, 0]
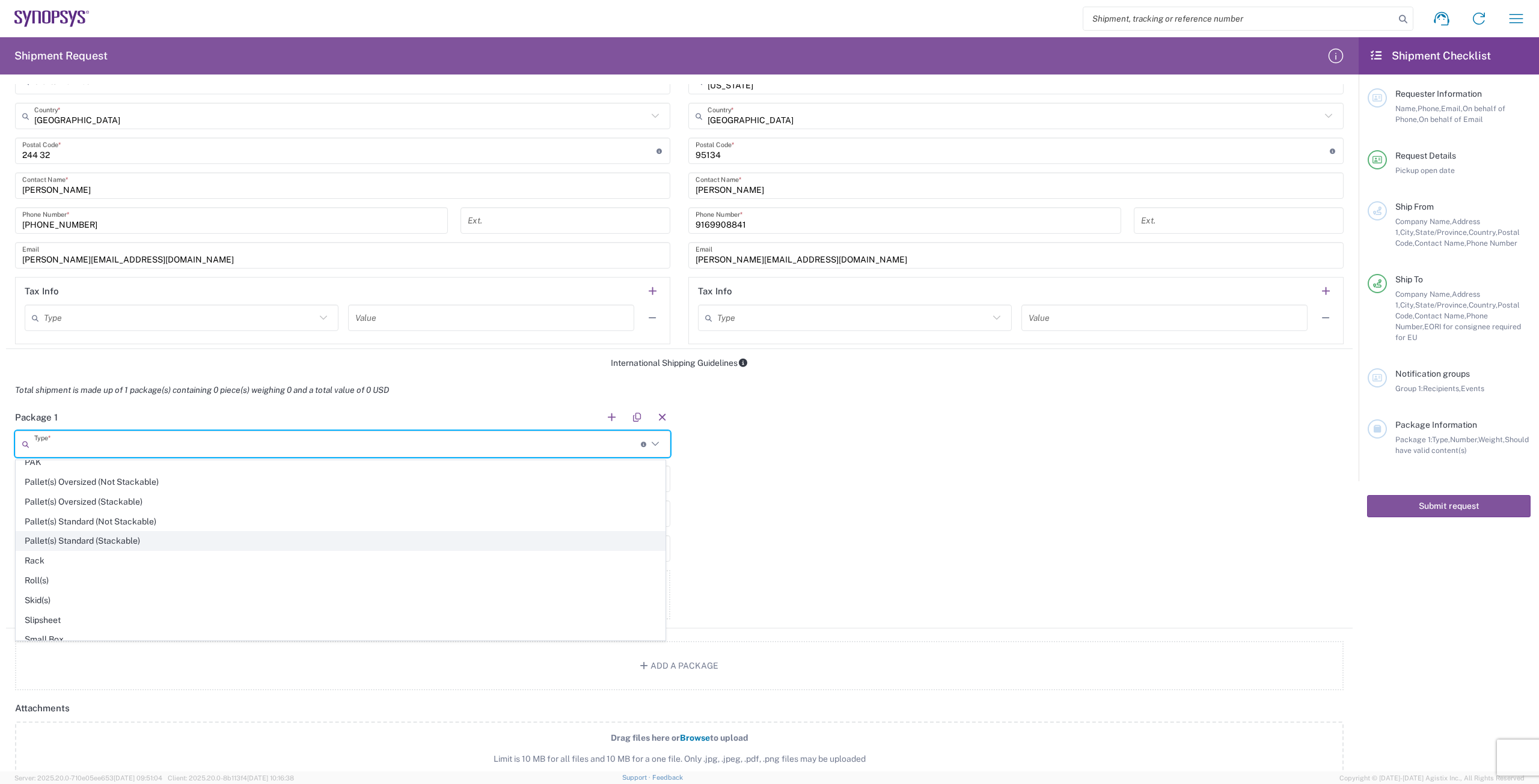
click at [155, 542] on span "Pallet(s) Standard (Stackable)" at bounding box center [340, 541] width 649 height 19
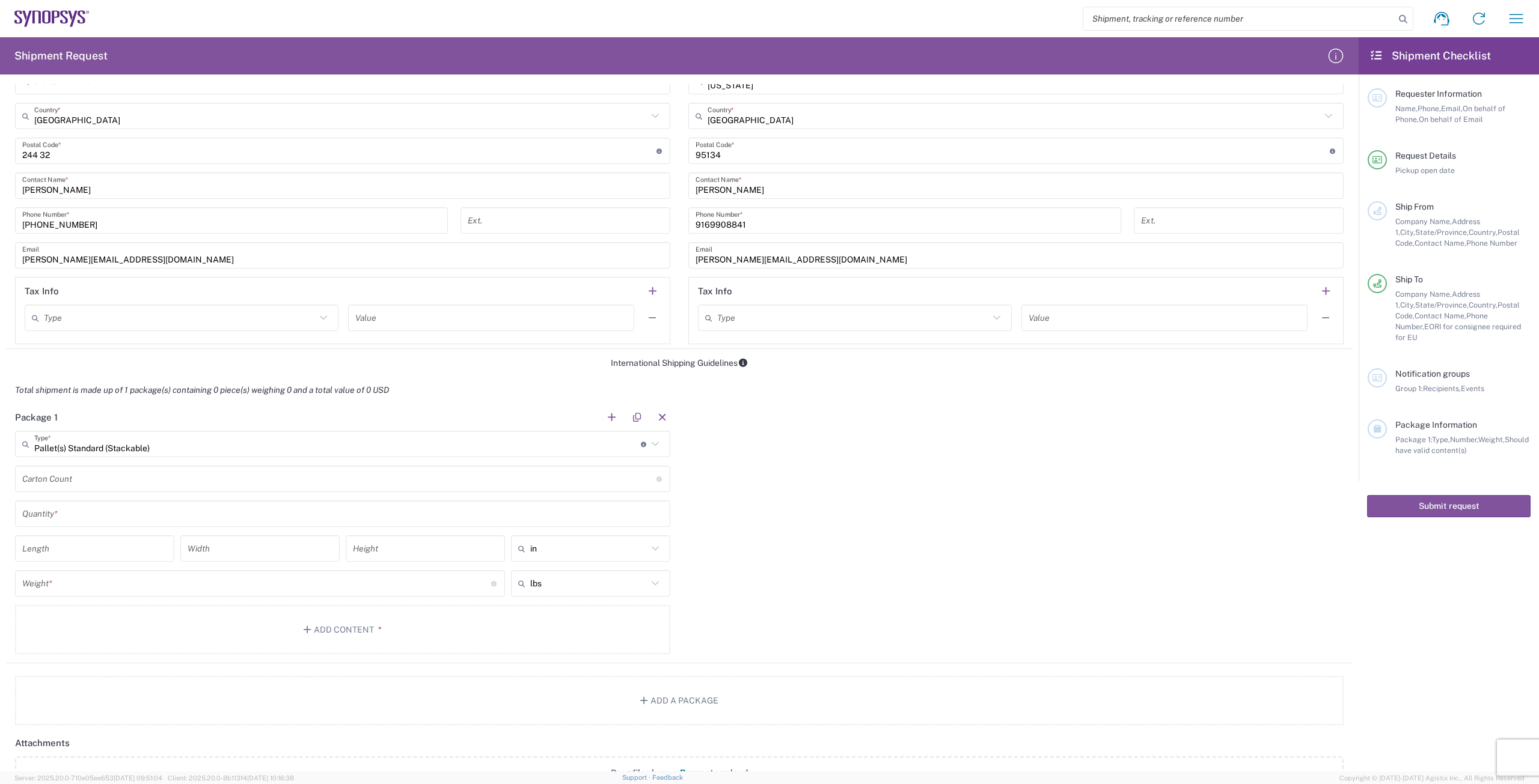
click at [171, 447] on input "Pallet(s) Standard (Stackable)" at bounding box center [338, 444] width 607 height 21
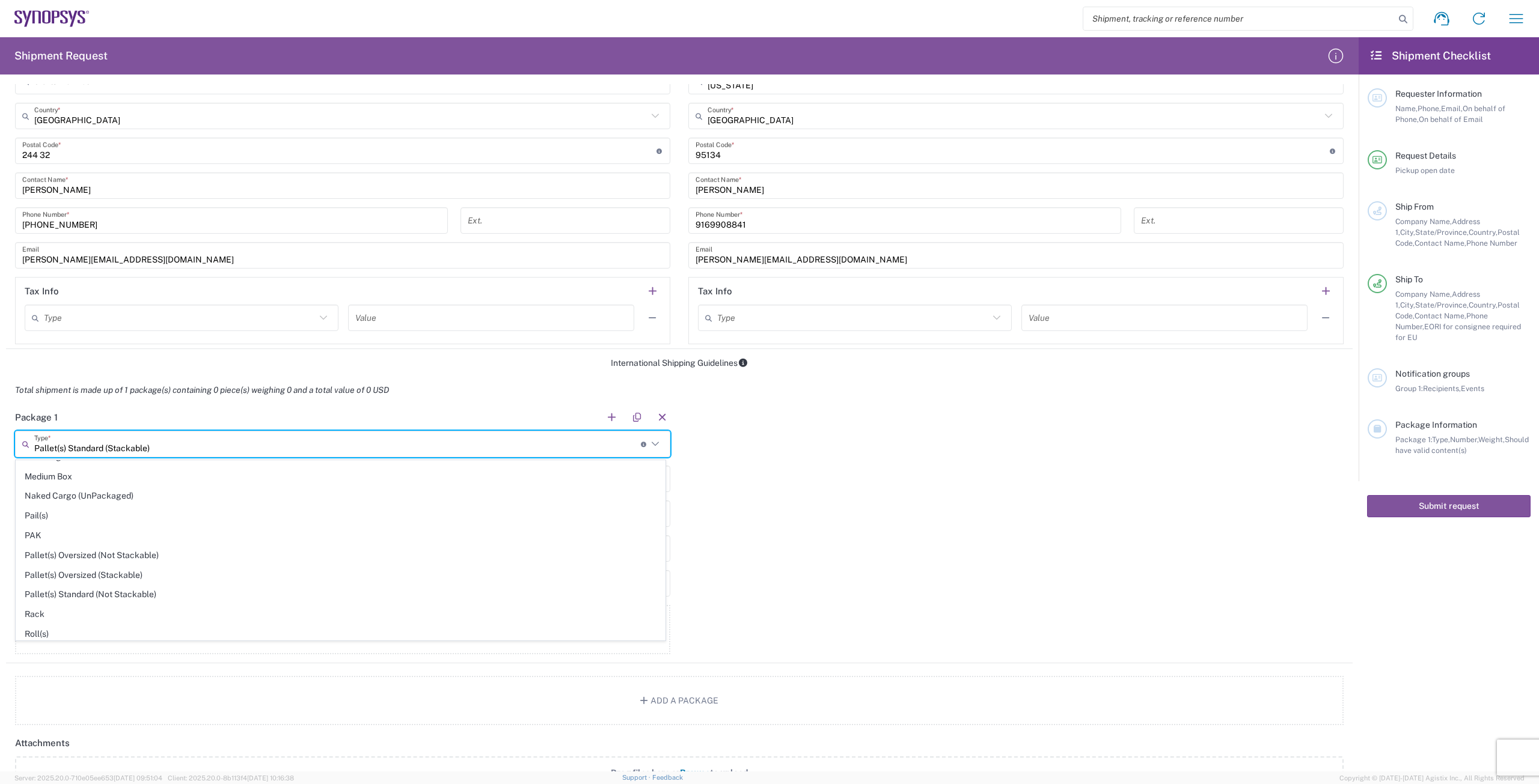
scroll to position [448, 0]
click at [468, 579] on span "Pallet(s) Standard (Not Stackable)" at bounding box center [340, 573] width 649 height 19
type input "Pallet(s) Standard (Not Stackable)"
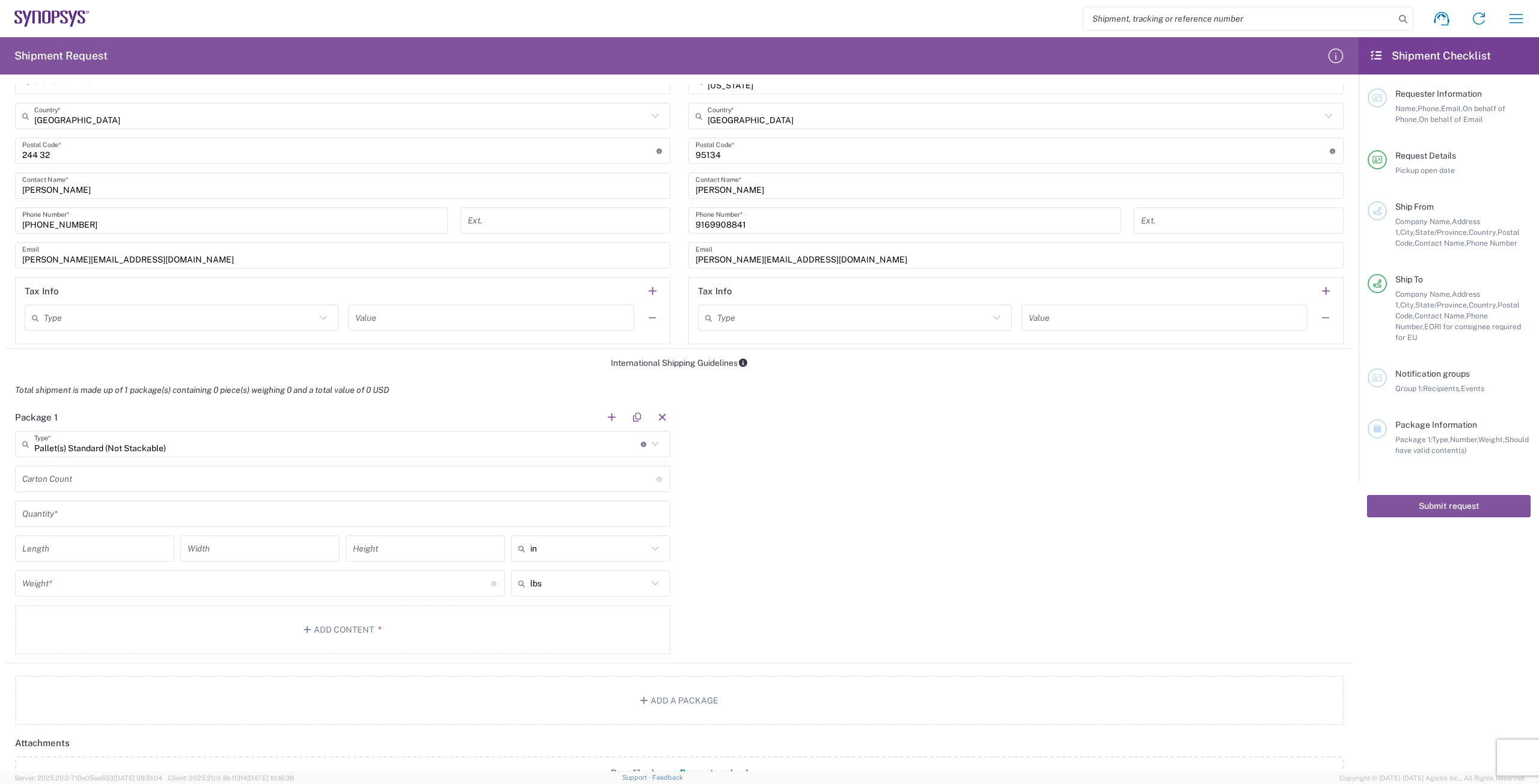
click at [284, 512] on input "text" at bounding box center [342, 513] width 641 height 21
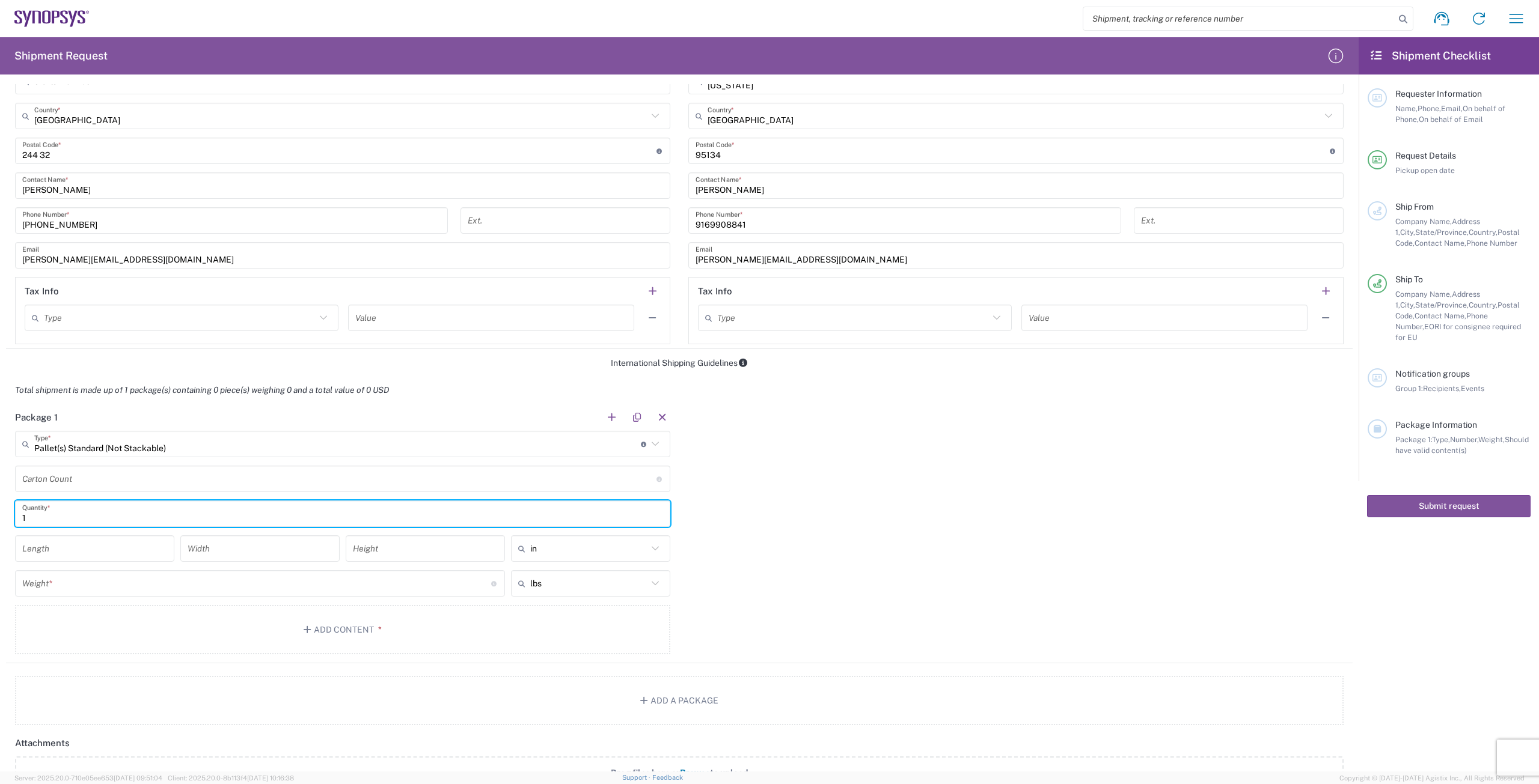
type input "1"
click at [649, 547] on icon at bounding box center [655, 549] width 16 height 16
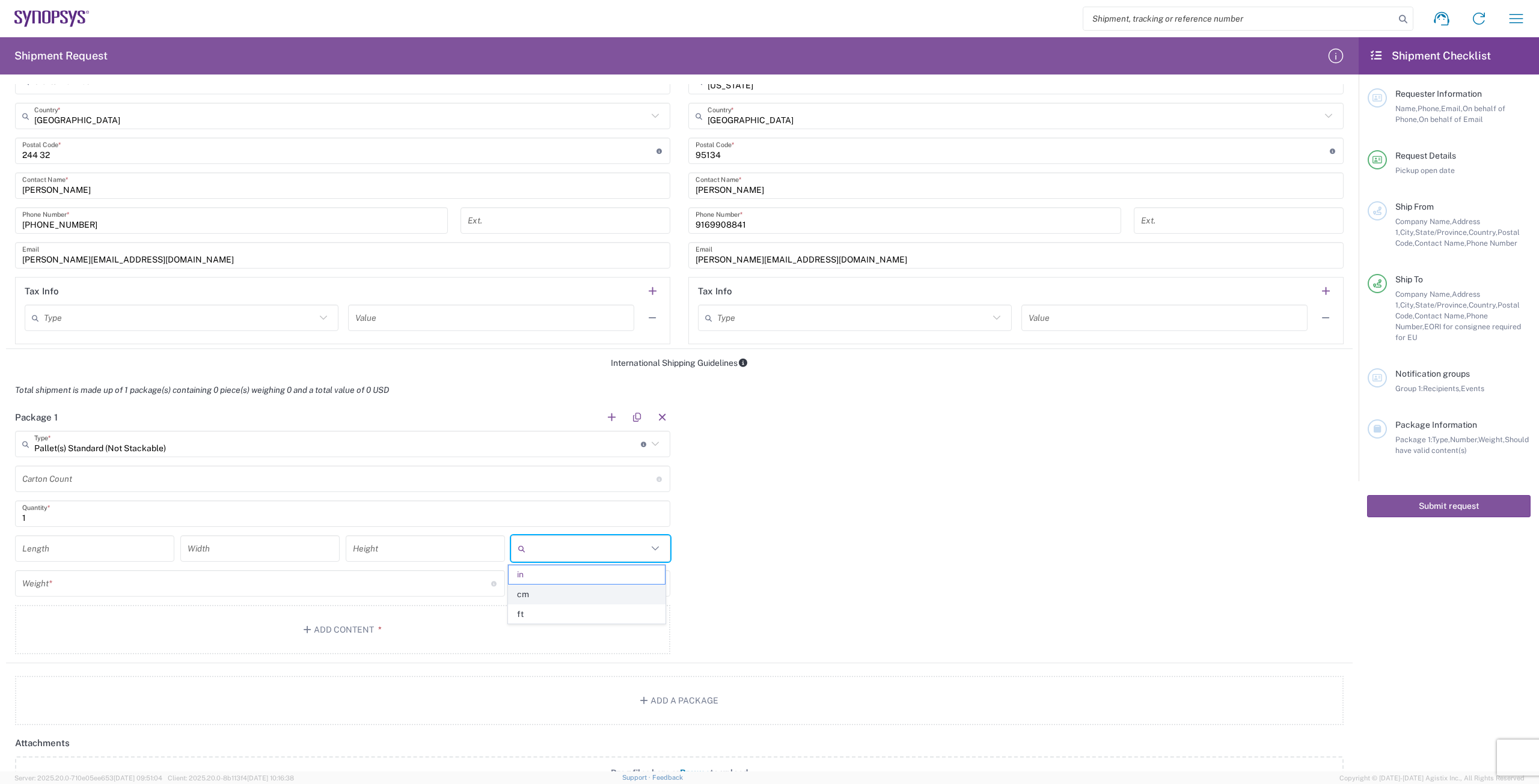
click at [635, 595] on span "cm" at bounding box center [587, 595] width 156 height 19
type input "cm"
click at [652, 588] on icon at bounding box center [655, 583] width 16 height 16
click at [643, 627] on span "kgs" at bounding box center [587, 629] width 156 height 19
type input "kgs"
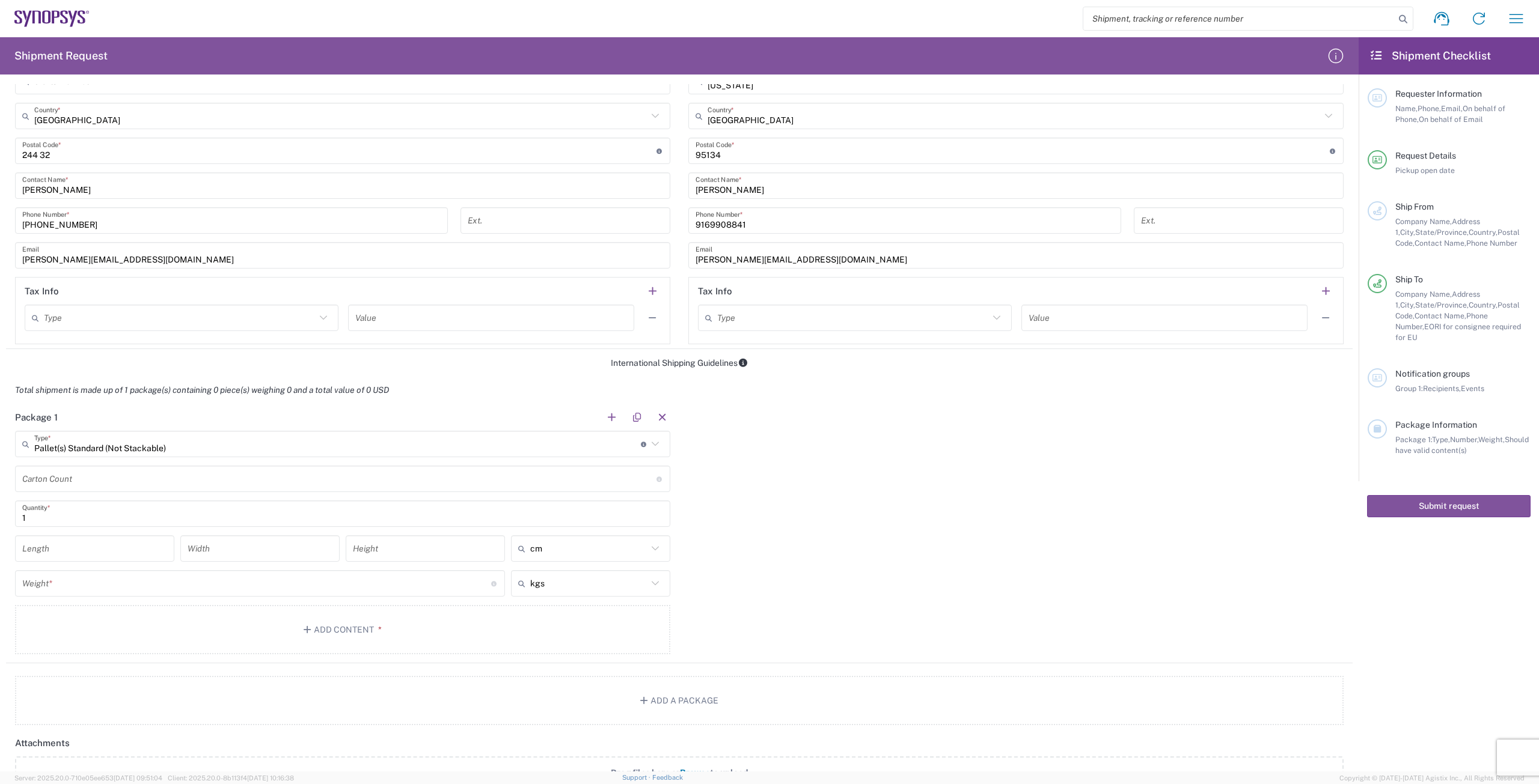
click at [159, 551] on input "number" at bounding box center [94, 549] width 145 height 21
type input "80"
type input "60"
type input "73"
type input "cm"
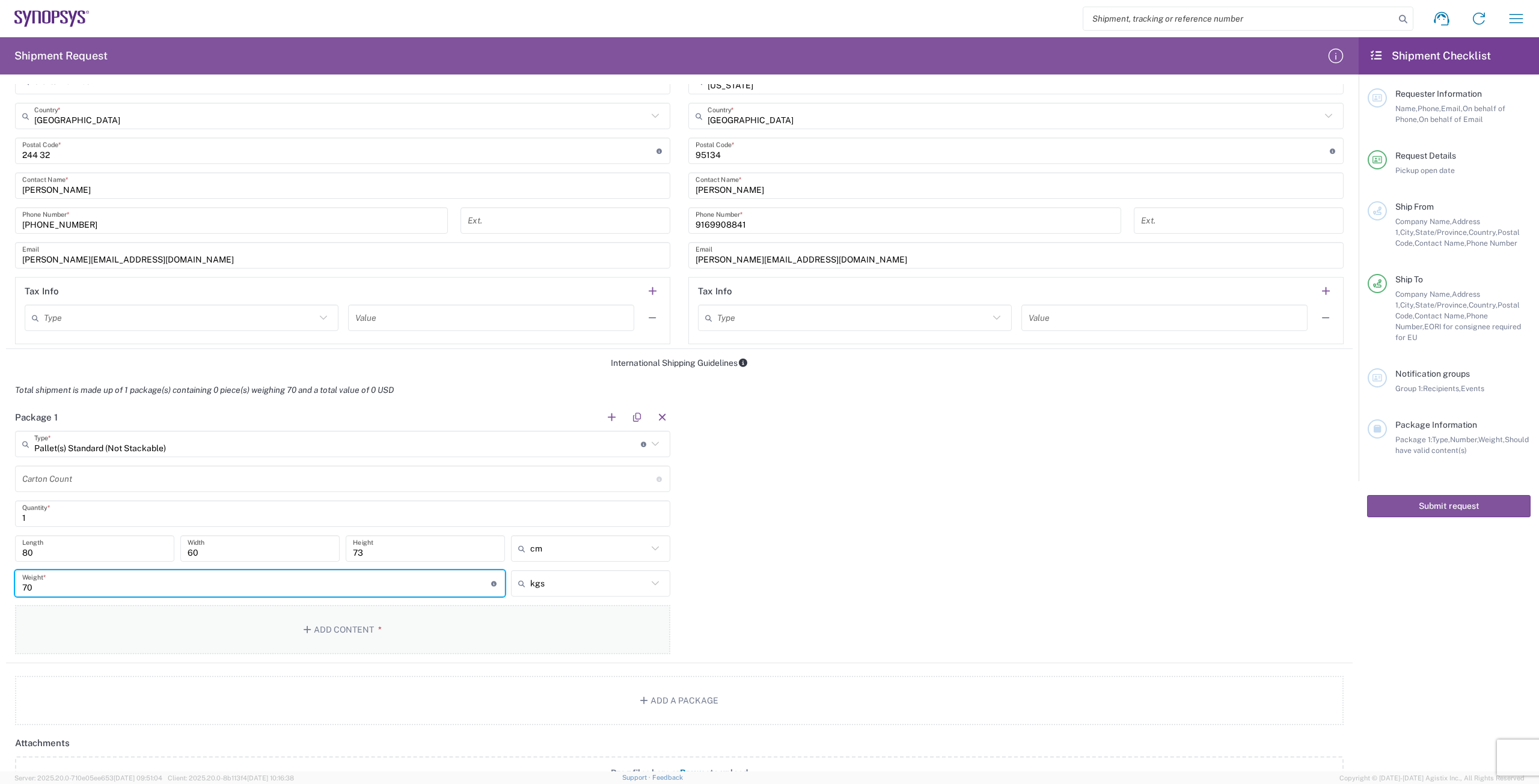
type input "70"
click at [321, 629] on button "Add Content *" at bounding box center [342, 629] width 655 height 49
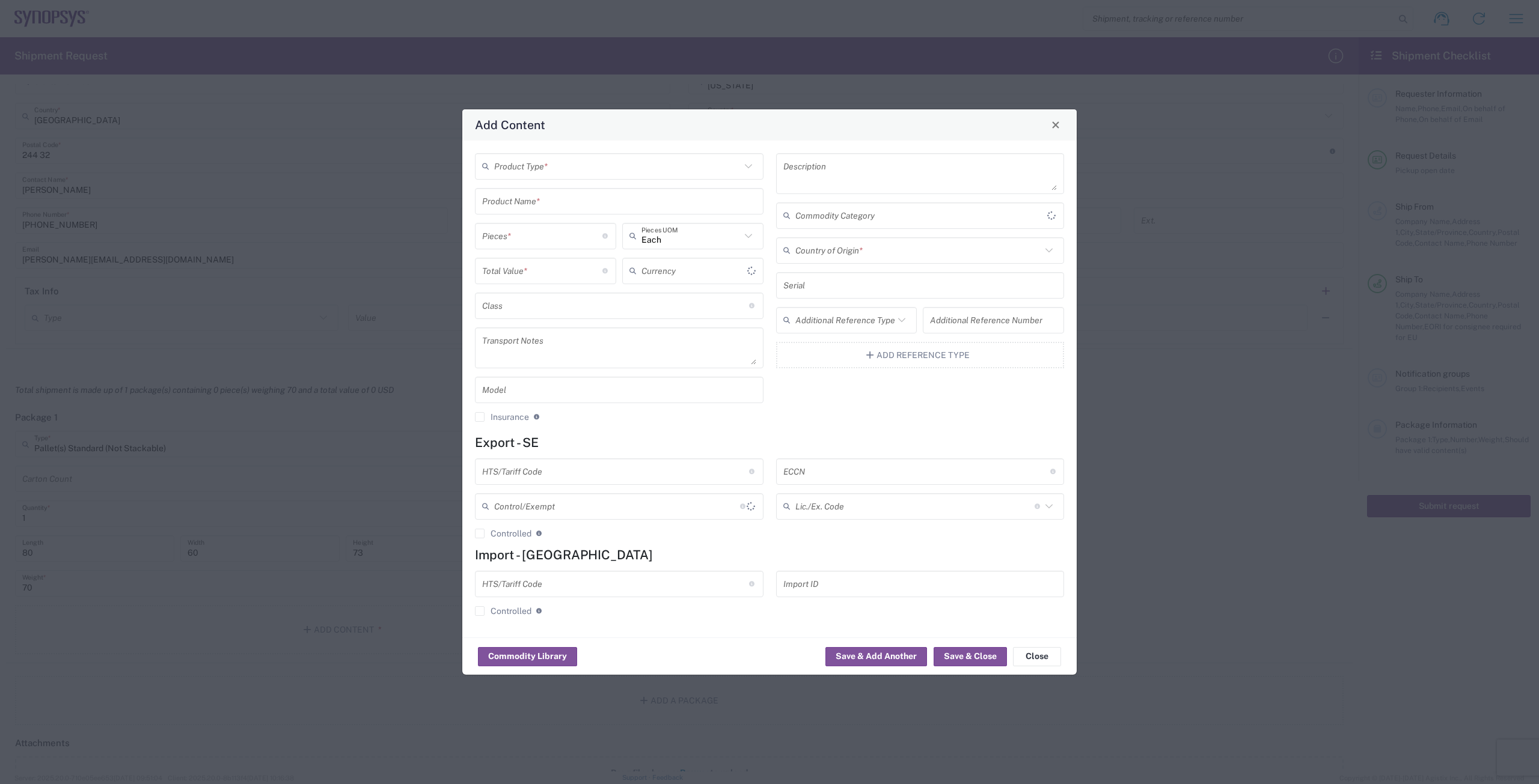
type input "US Dollar"
click at [541, 173] on input "text" at bounding box center [617, 166] width 246 height 21
click at [539, 212] on span "General Commodity" at bounding box center [619, 212] width 286 height 19
type input "General Commodity"
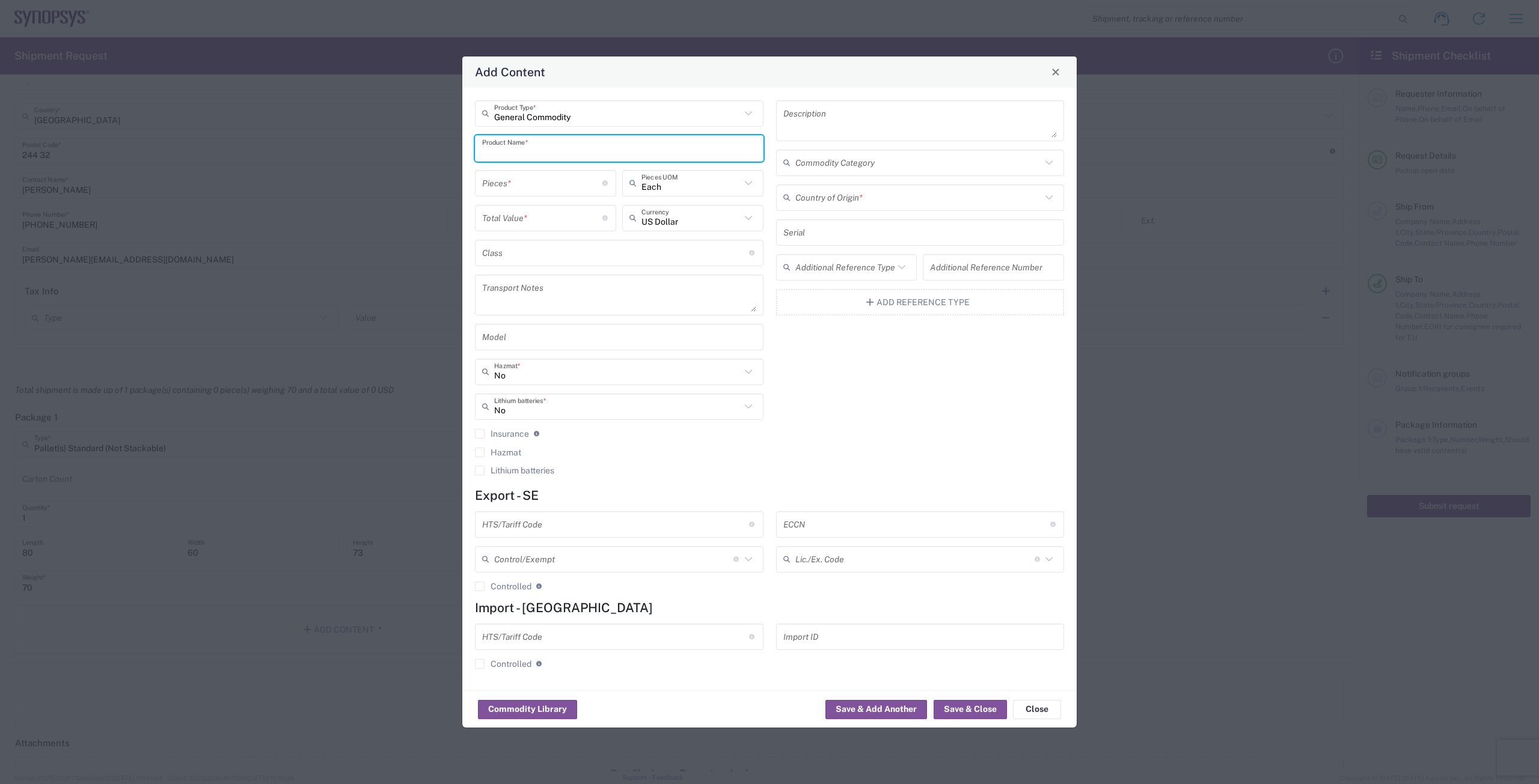
click at [562, 150] on input "text" at bounding box center [619, 148] width 274 height 21
type input "B"
type input "BOA6 BP fixture, SH100006903"
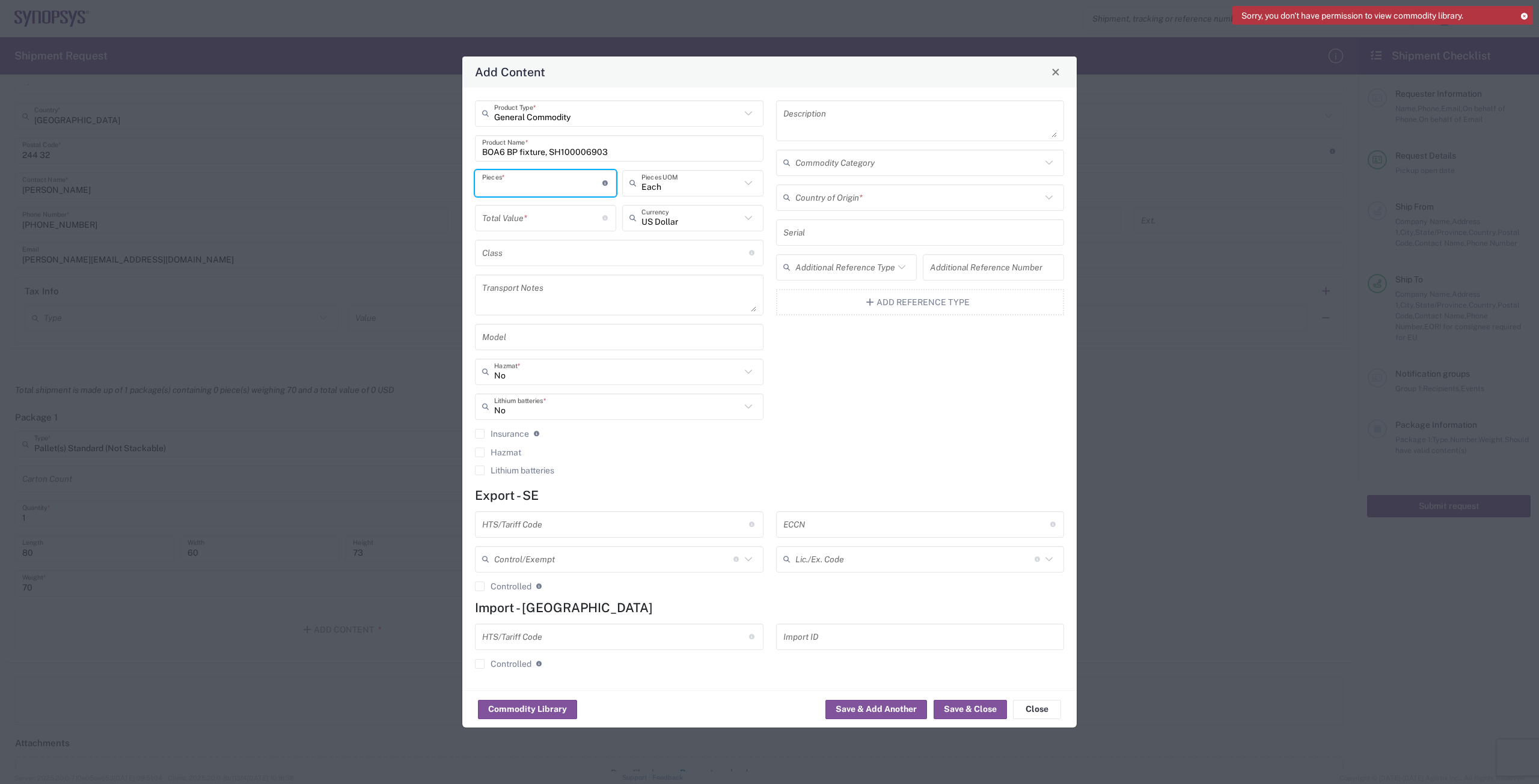
click at [556, 187] on input "number" at bounding box center [542, 183] width 120 height 21
type input "1"
click at [558, 212] on input "number" at bounding box center [542, 217] width 120 height 21
type input "11894"
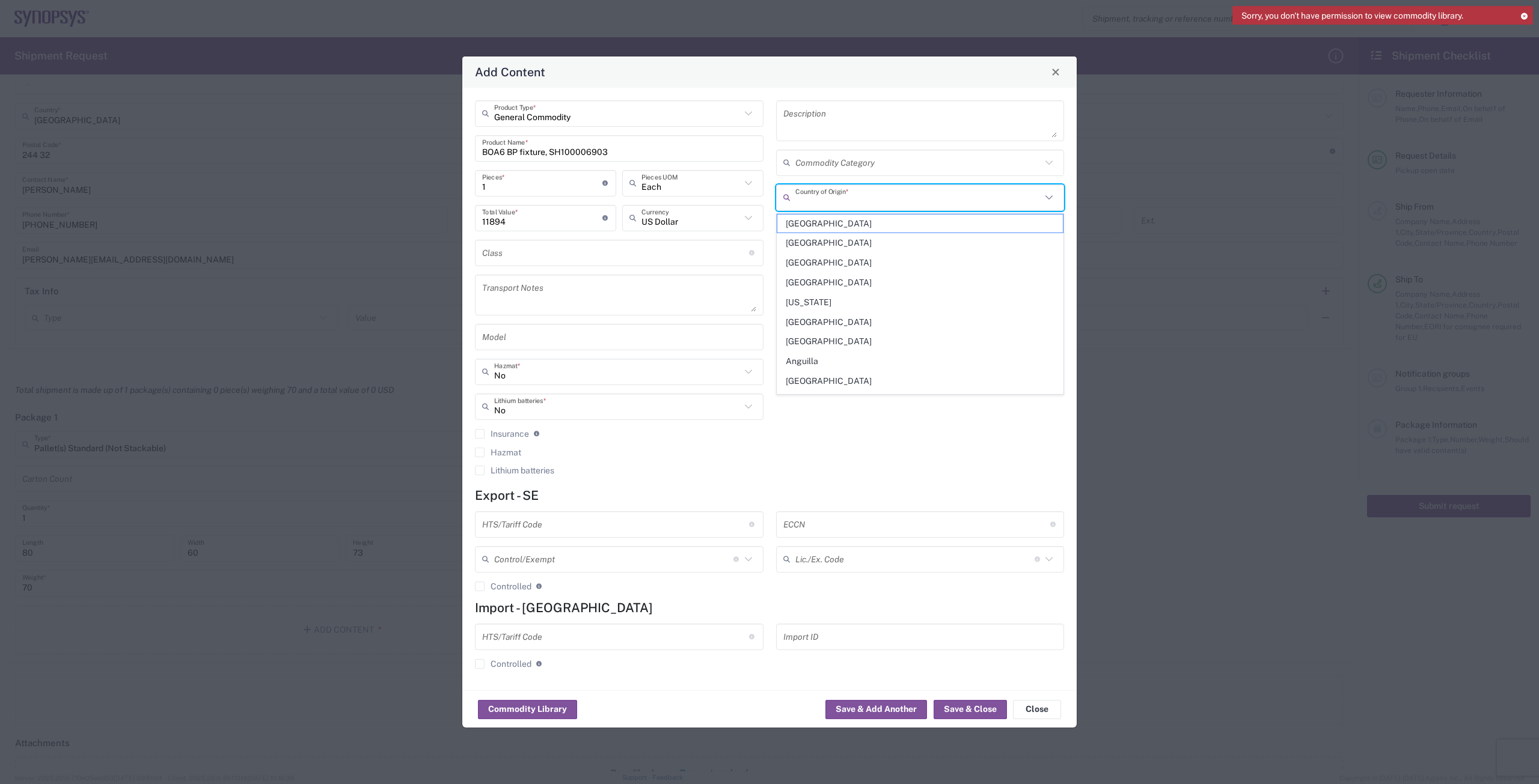
click at [843, 207] on input "text" at bounding box center [918, 197] width 246 height 21
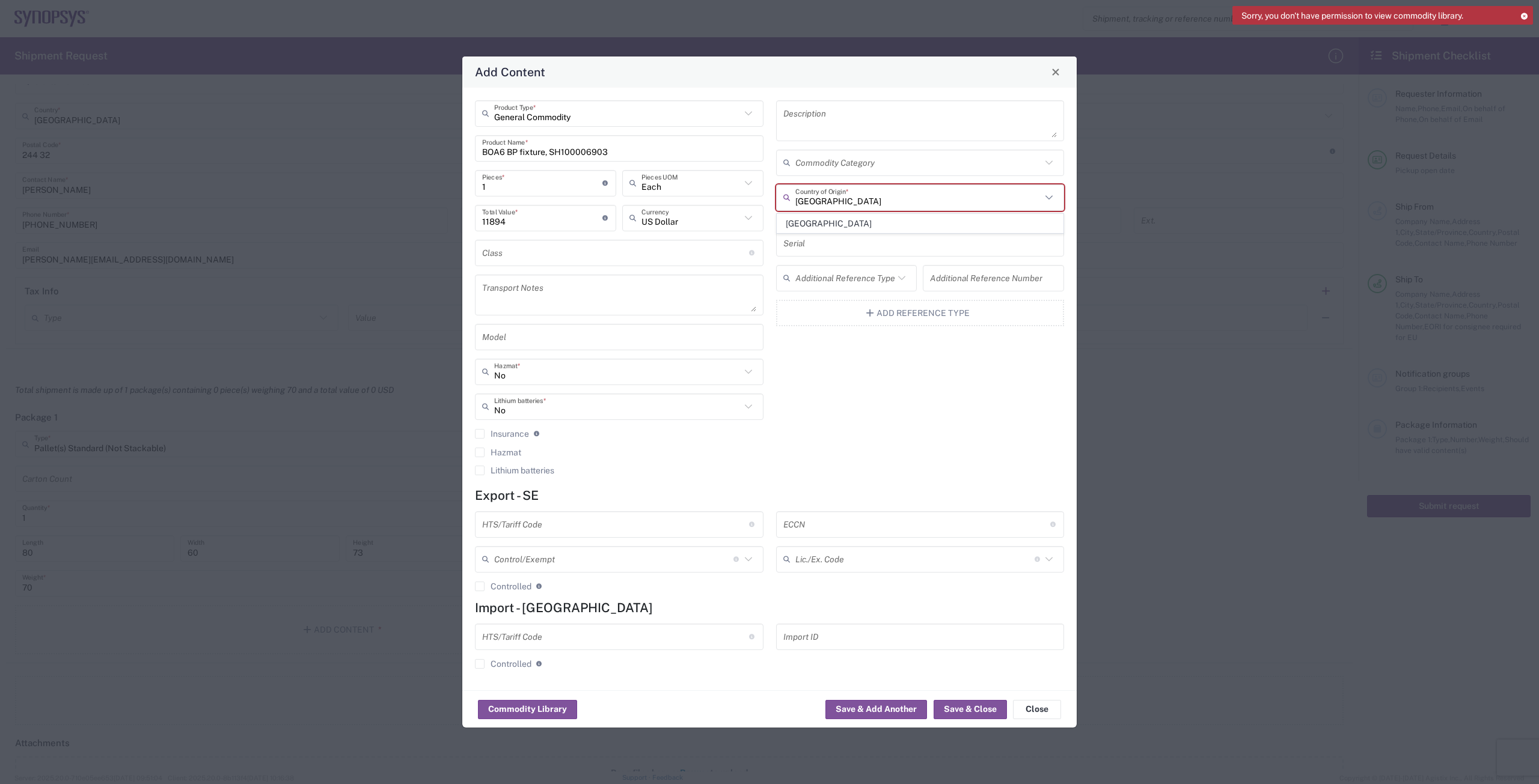
type input "[GEOGRAPHIC_DATA]"
click at [842, 428] on div "Description Commodity Category sweden Country of Origin * This field is require…" at bounding box center [920, 292] width 301 height 383
click at [529, 525] on input "text" at bounding box center [615, 524] width 267 height 21
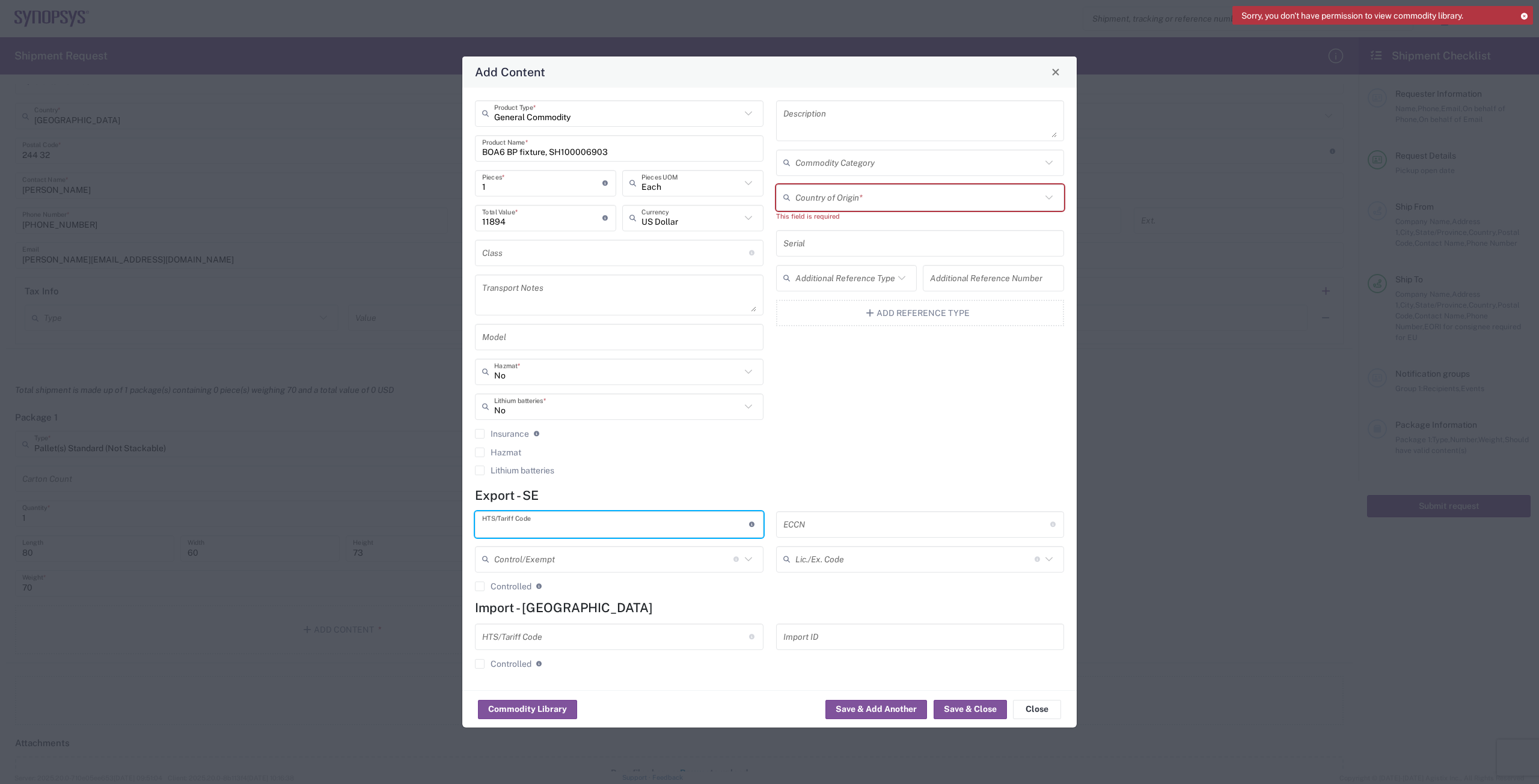
drag, startPoint x: 816, startPoint y: 525, endPoint x: 816, endPoint y: 533, distance: 8.0
click at [816, 526] on input "text" at bounding box center [917, 524] width 267 height 21
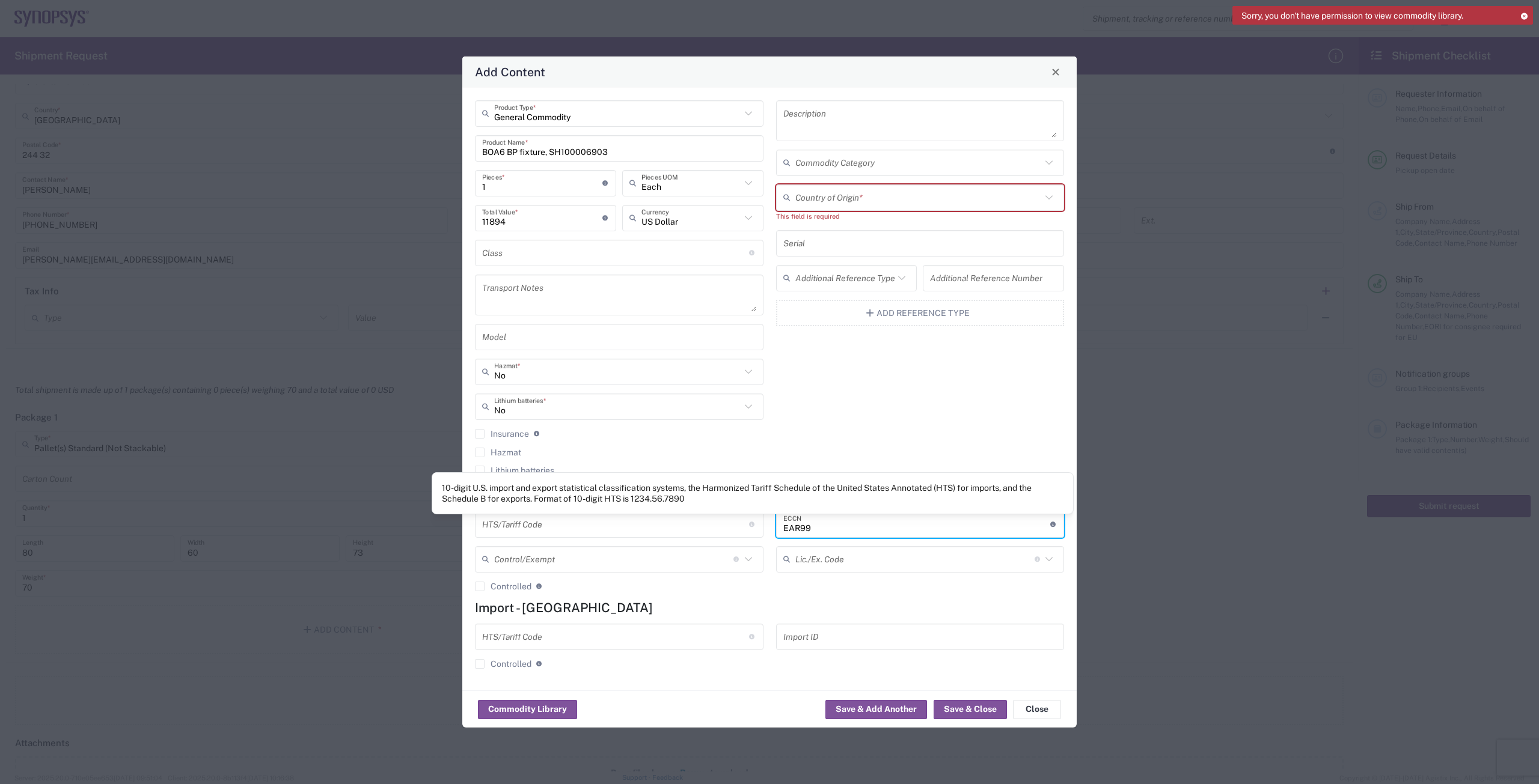
type input "EAR99"
click at [712, 525] on input "text" at bounding box center [615, 524] width 267 height 21
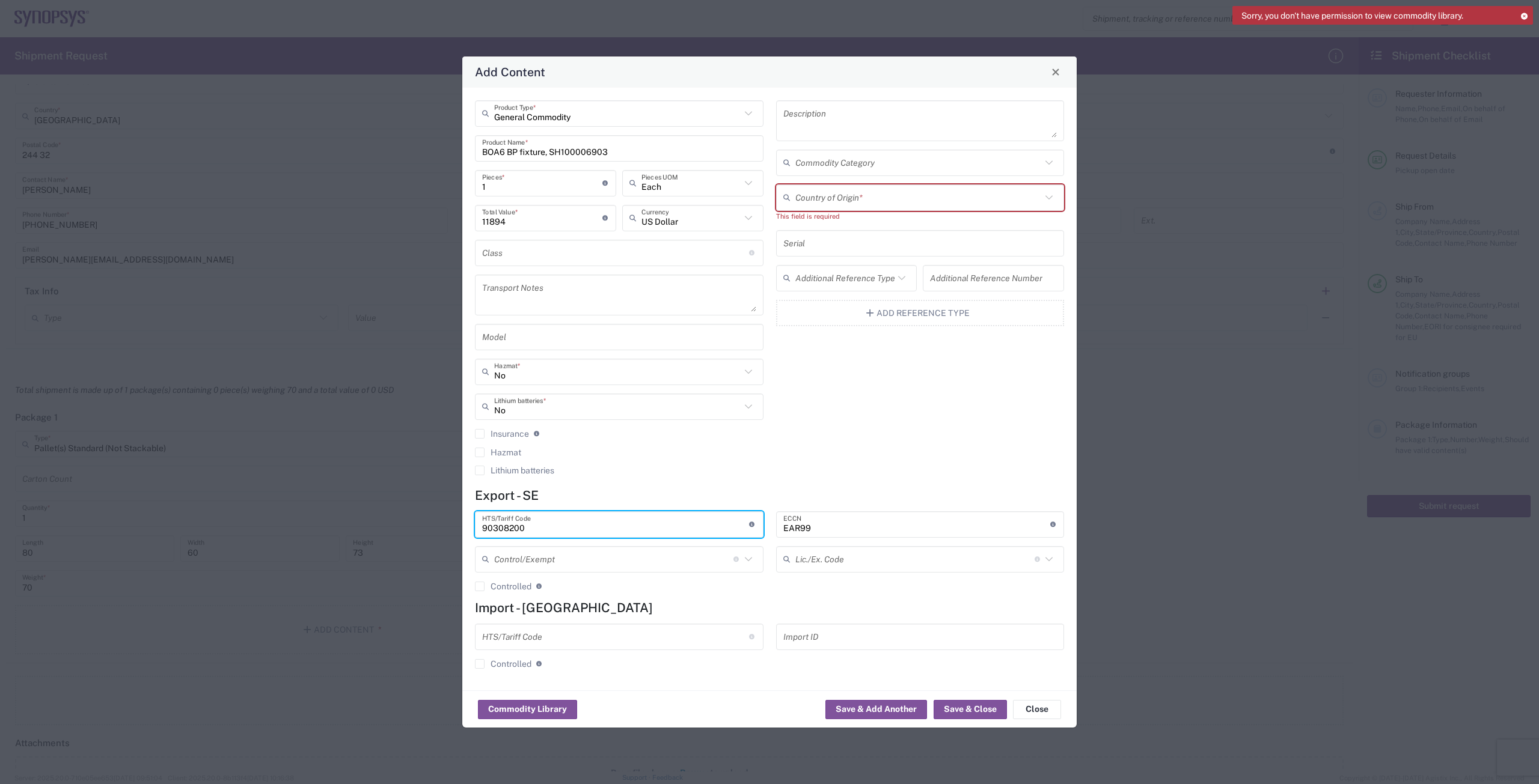
type input "90308200"
click at [481, 640] on div "HTS/Tariff Code 10-digit U.S. import and export statistical classification syst…" at bounding box center [620, 637] width 289 height 26
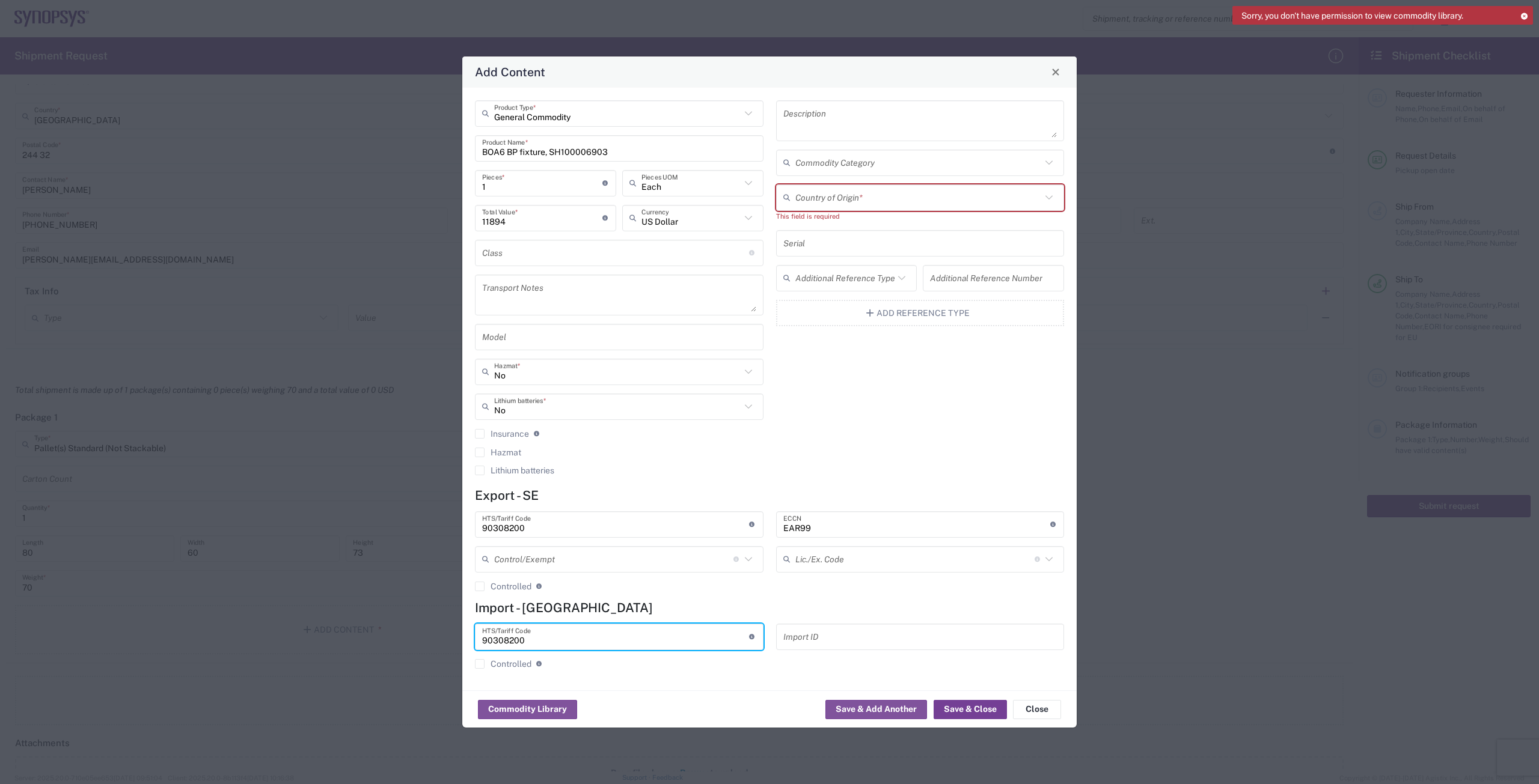
type input "90308200"
click at [978, 703] on button "Save & Close" at bounding box center [970, 710] width 74 height 20
click at [841, 204] on input "text" at bounding box center [918, 197] width 246 height 21
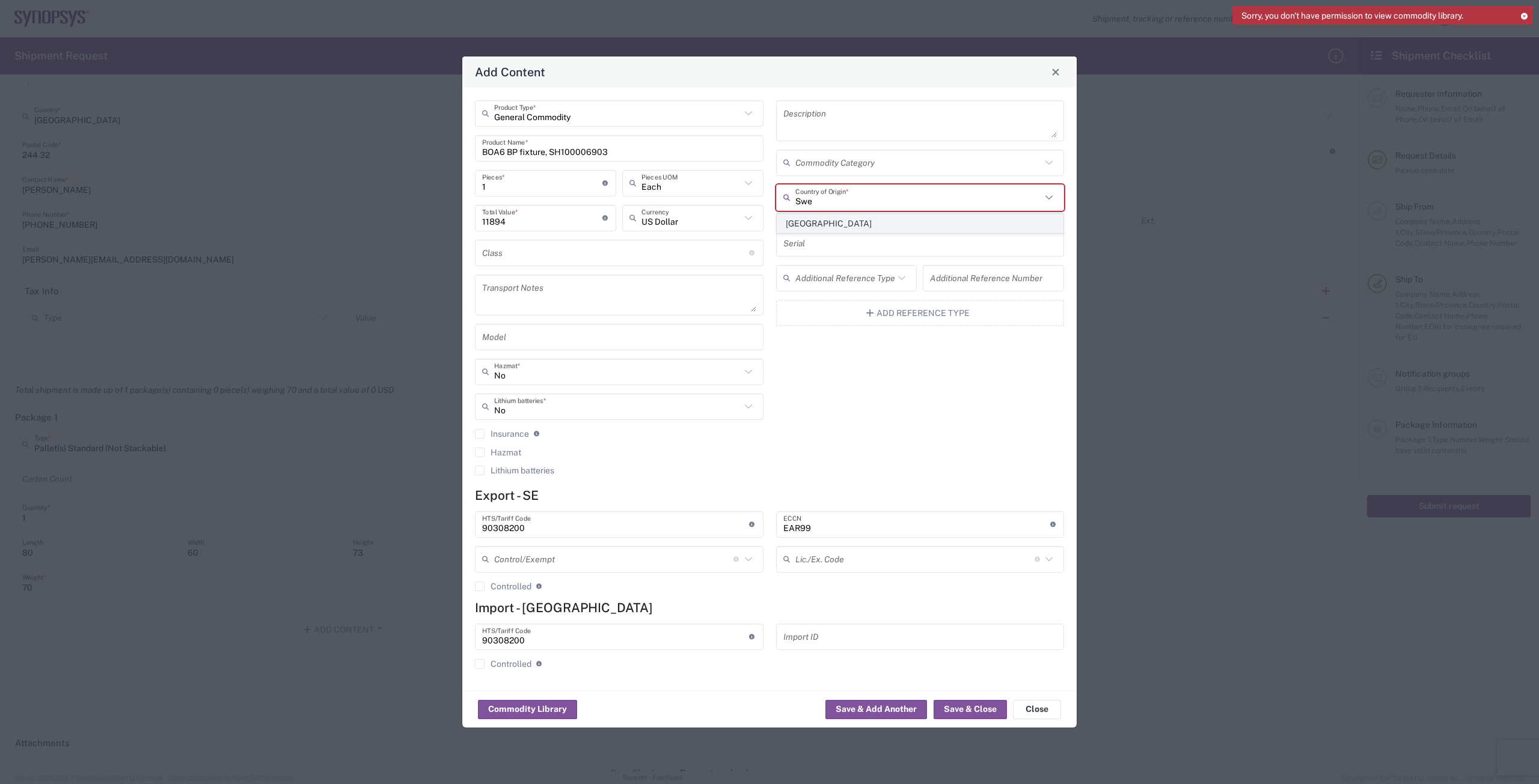
click at [841, 223] on span "[GEOGRAPHIC_DATA]" at bounding box center [921, 224] width 286 height 19
type input "[GEOGRAPHIC_DATA]"
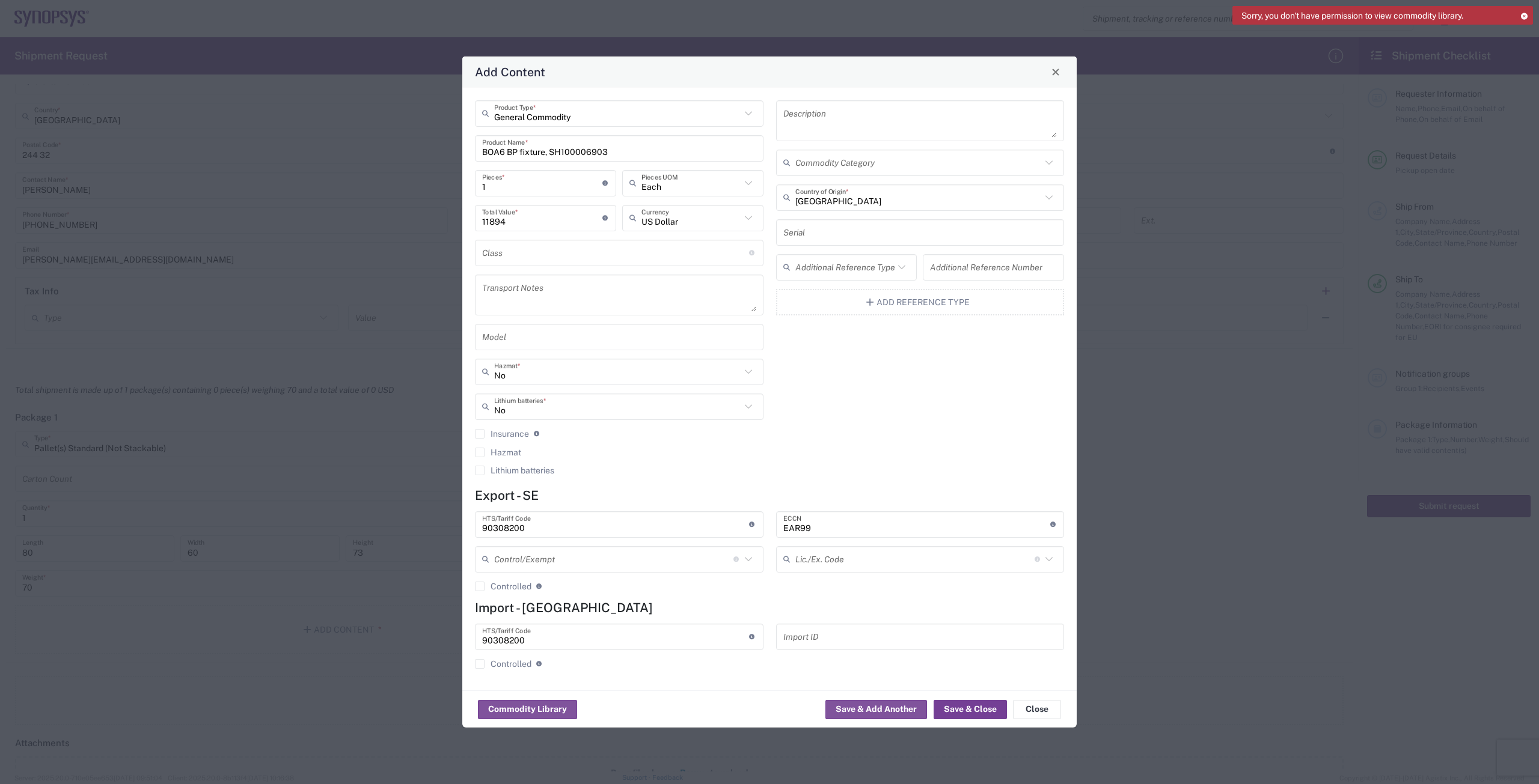
drag, startPoint x: 971, startPoint y: 706, endPoint x: 971, endPoint y: 714, distance: 8.0
click at [971, 707] on button "Save & Close" at bounding box center [970, 710] width 74 height 20
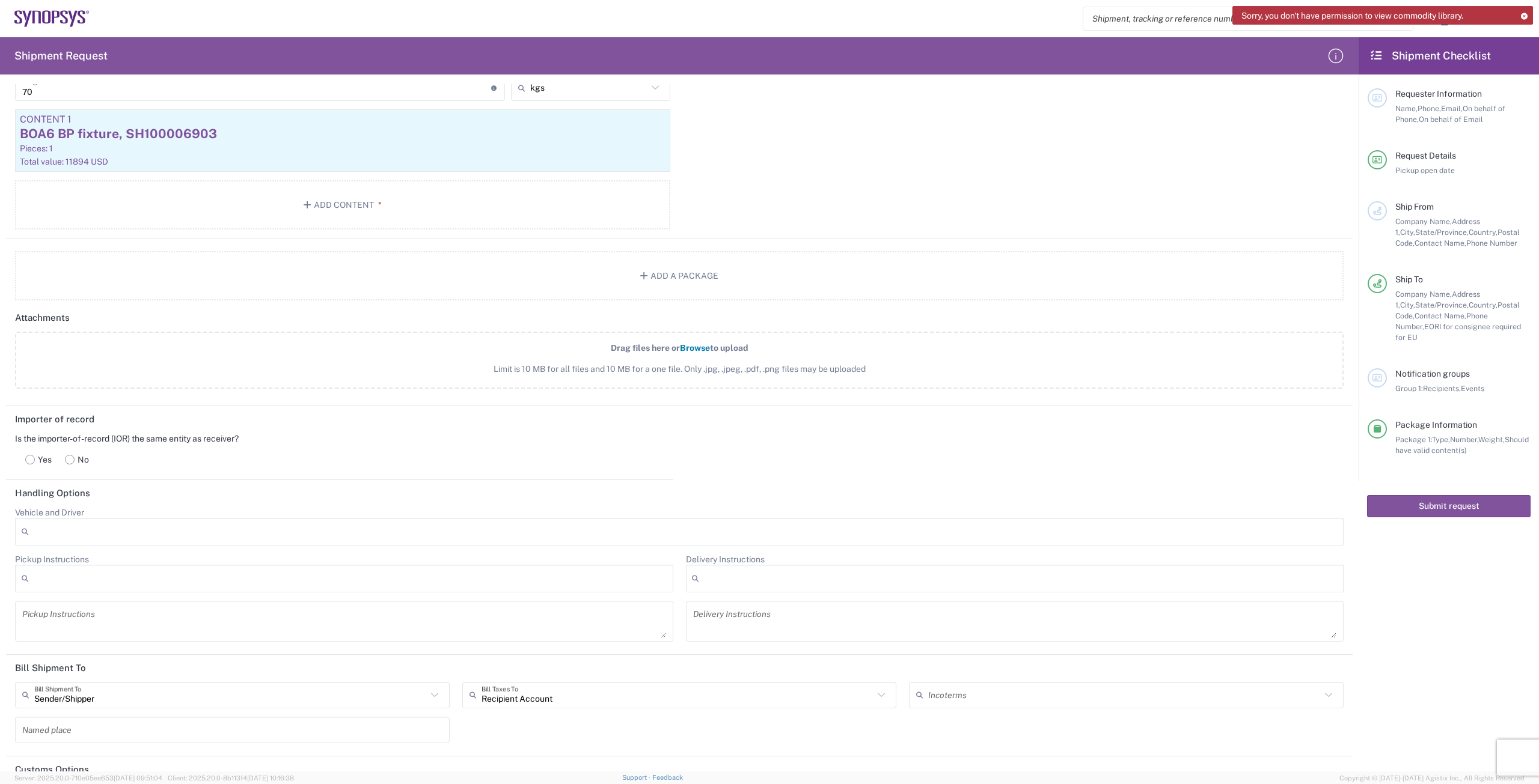
scroll to position [1202, 0]
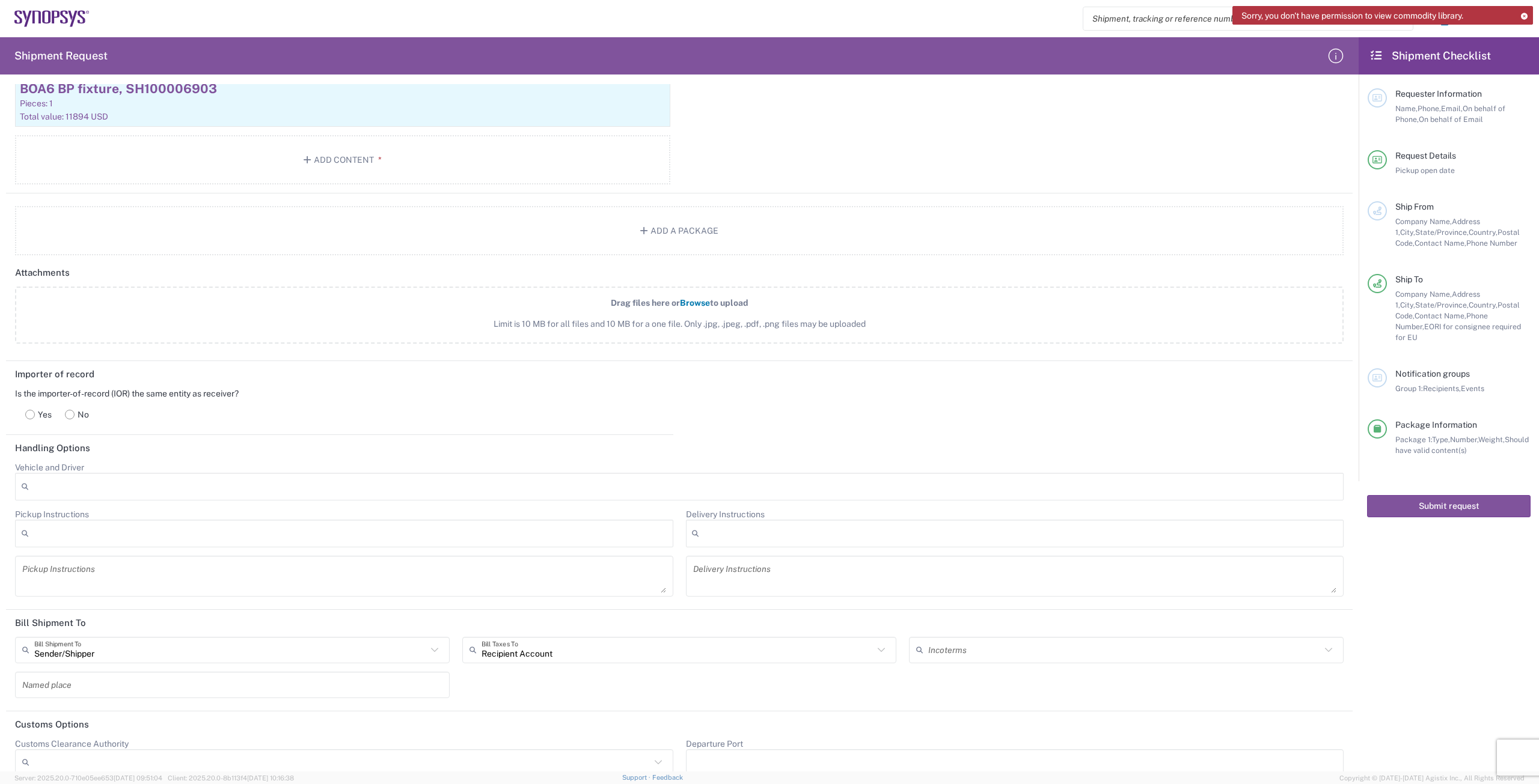
click at [691, 302] on span "Browse" at bounding box center [695, 303] width 30 height 9
click at [0, 0] on input "Drag files here or Browse to upload Limit is 10 MB for all files and 10 MB for …" at bounding box center [0, 0] width 0 height 0
click at [70, 412] on rect at bounding box center [70, 414] width 9 height 9
click at [688, 302] on span "Browse" at bounding box center [695, 303] width 30 height 9
click at [0, 0] on input "Drag files here or Browse to upload Limit is 10 MB for all files and 10 MB for …" at bounding box center [0, 0] width 0 height 0
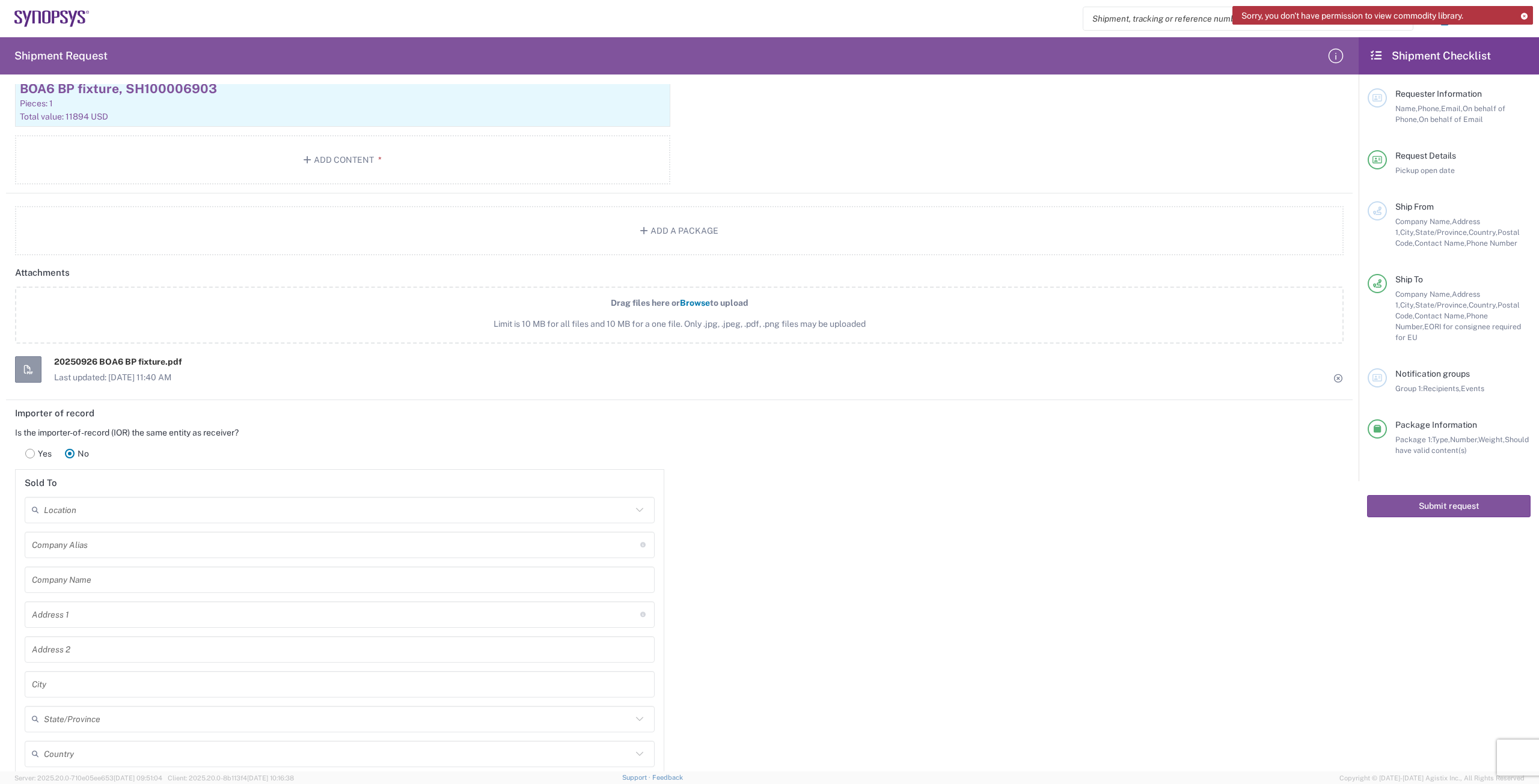
click at [682, 303] on span "Browse" at bounding box center [695, 303] width 30 height 9
click at [0, 0] on input "Drag files here or Browse to upload Limit is 10 MB for all files and 10 MB for …" at bounding box center [0, 0] width 0 height 0
click at [186, 553] on input "text" at bounding box center [338, 549] width 588 height 21
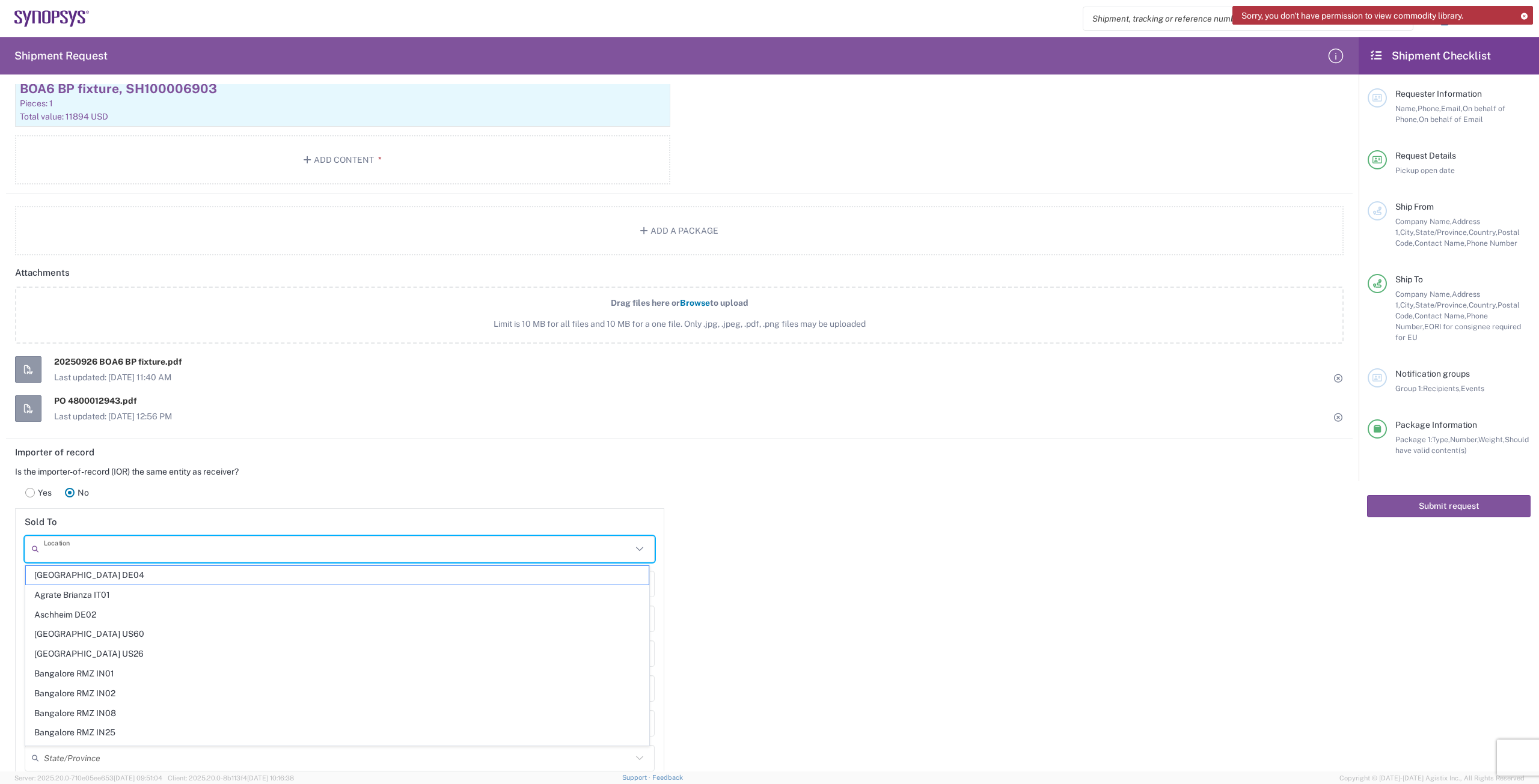
click at [230, 495] on div "Yes No" at bounding box center [340, 493] width 649 height 31
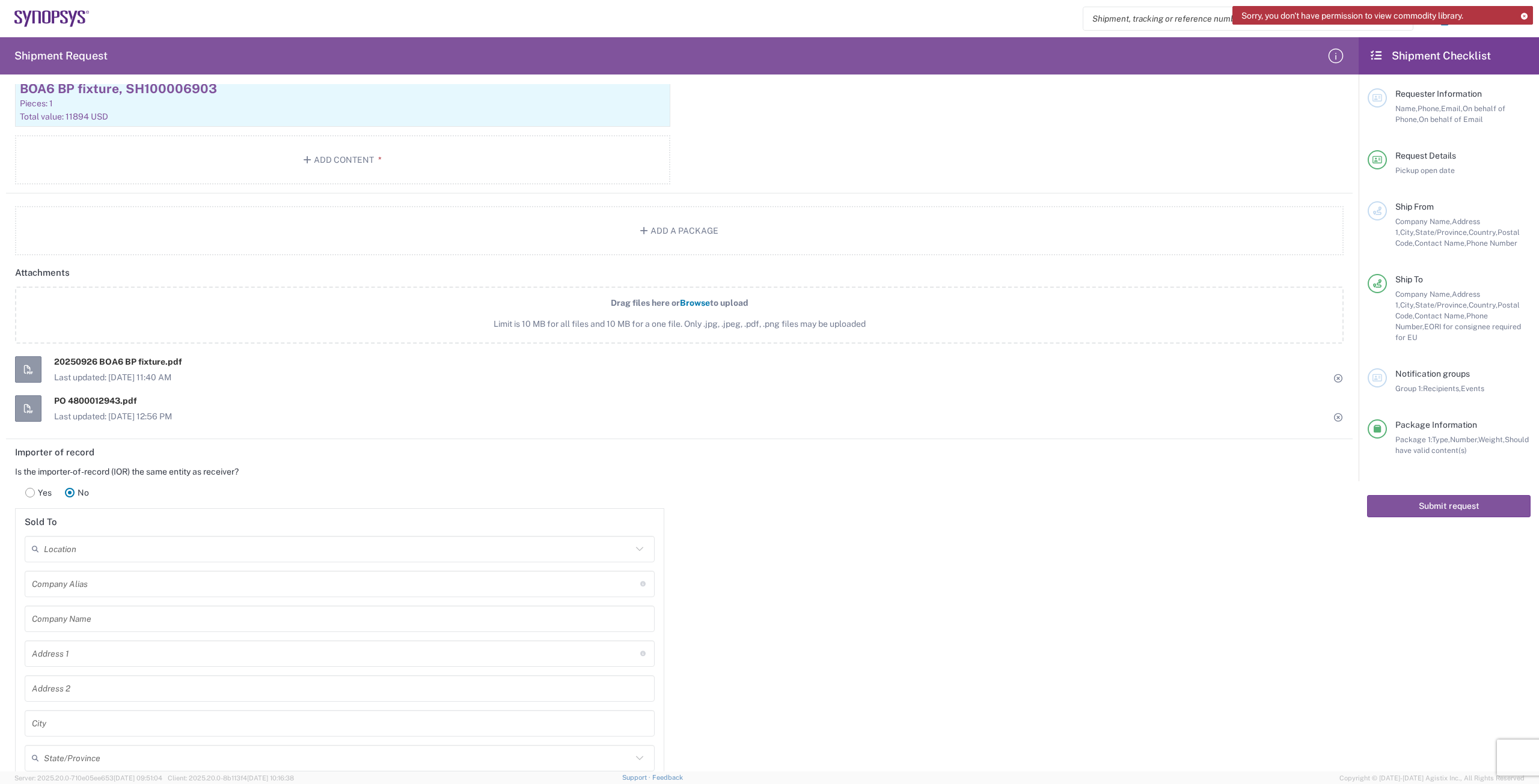
drag, startPoint x: 236, startPoint y: 621, endPoint x: 234, endPoint y: 636, distance: 15.1
click at [236, 624] on input "text" at bounding box center [340, 618] width 616 height 21
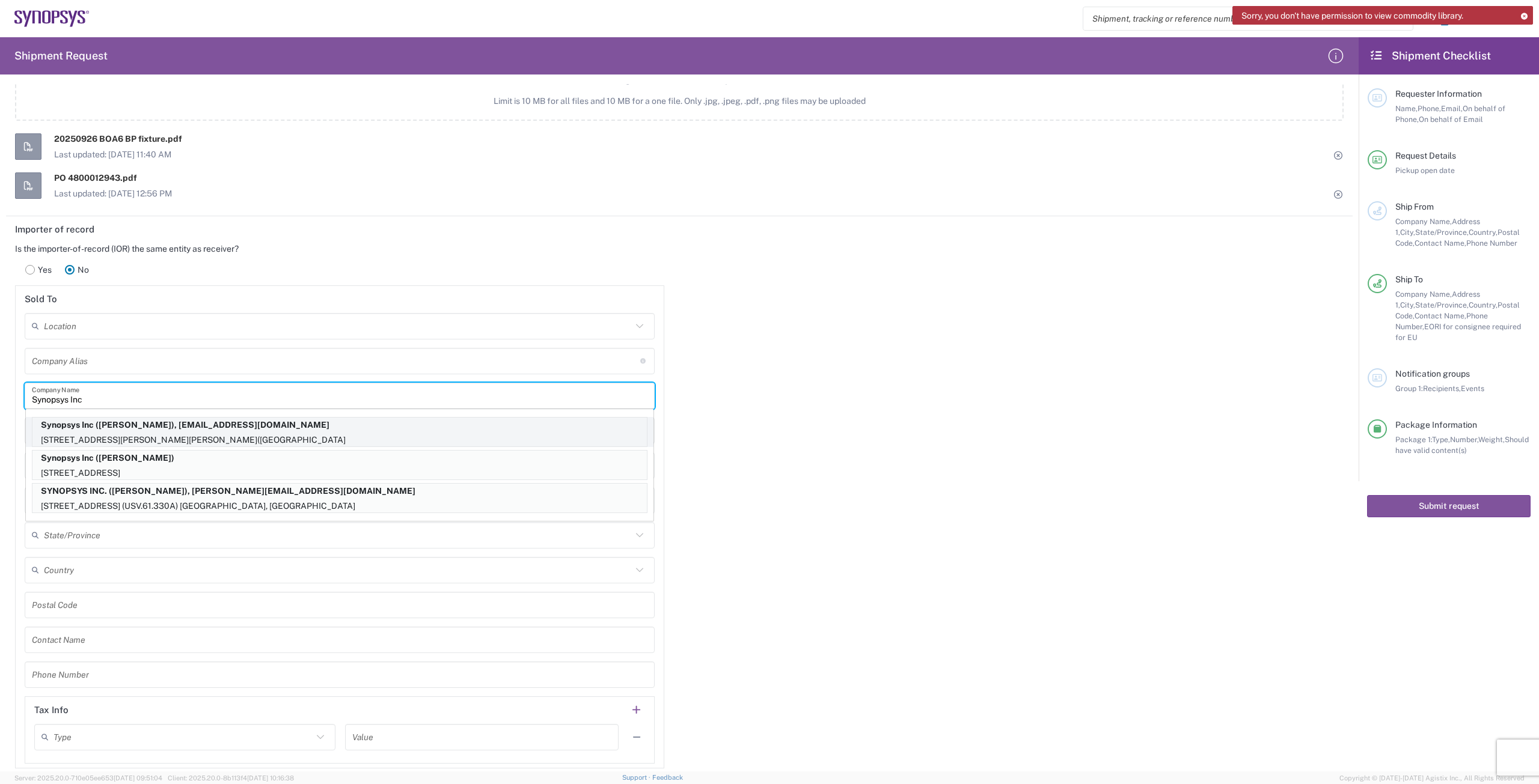
scroll to position [1443, 0]
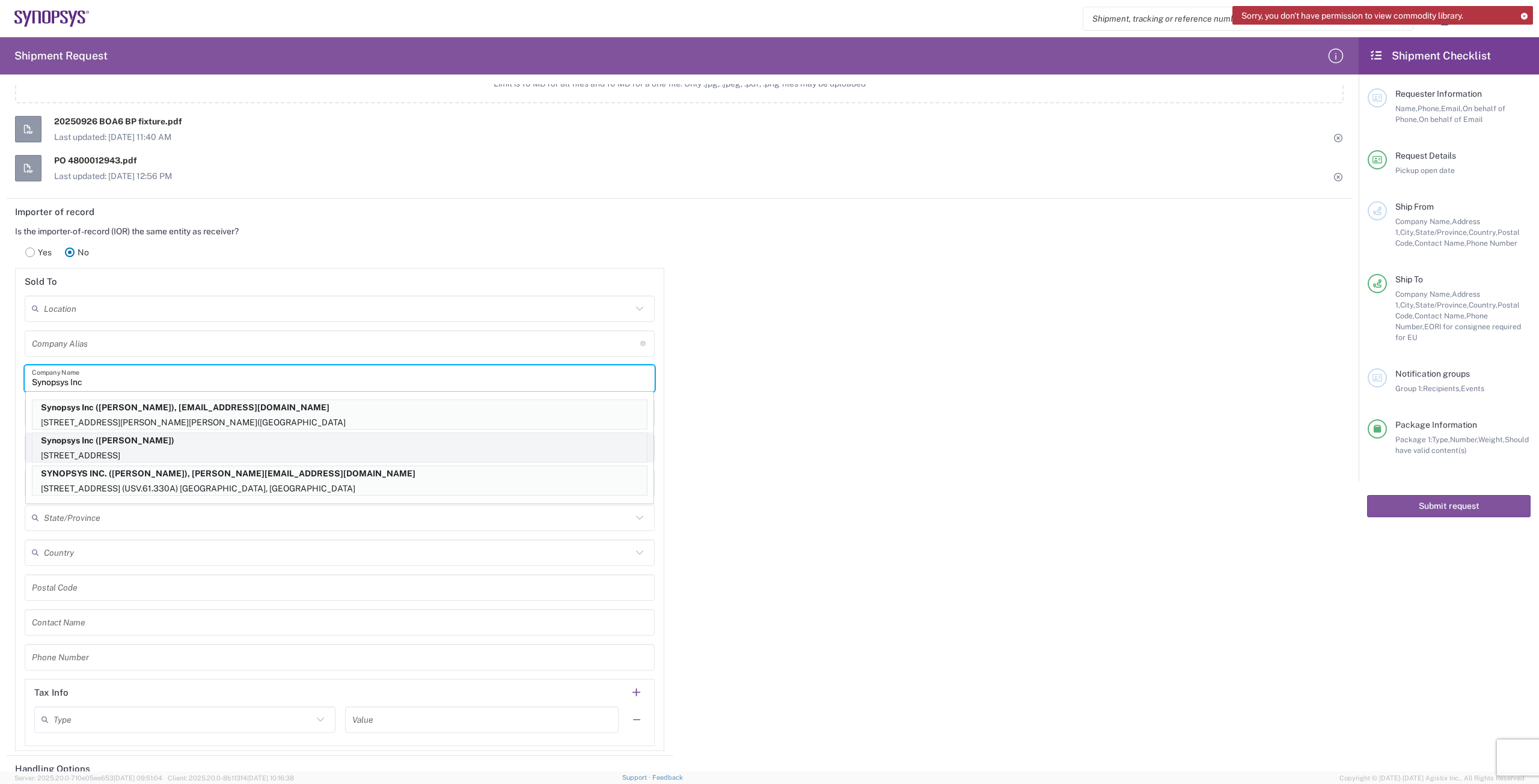
type input "Synopsys Inc"
click at [244, 450] on p "[STREET_ADDRESS]" at bounding box center [340, 455] width 614 height 15
type input "Synopsys Inc"
type input "[STREET_ADDRESS]"
type input "[GEOGRAPHIC_DATA], CA 94085"
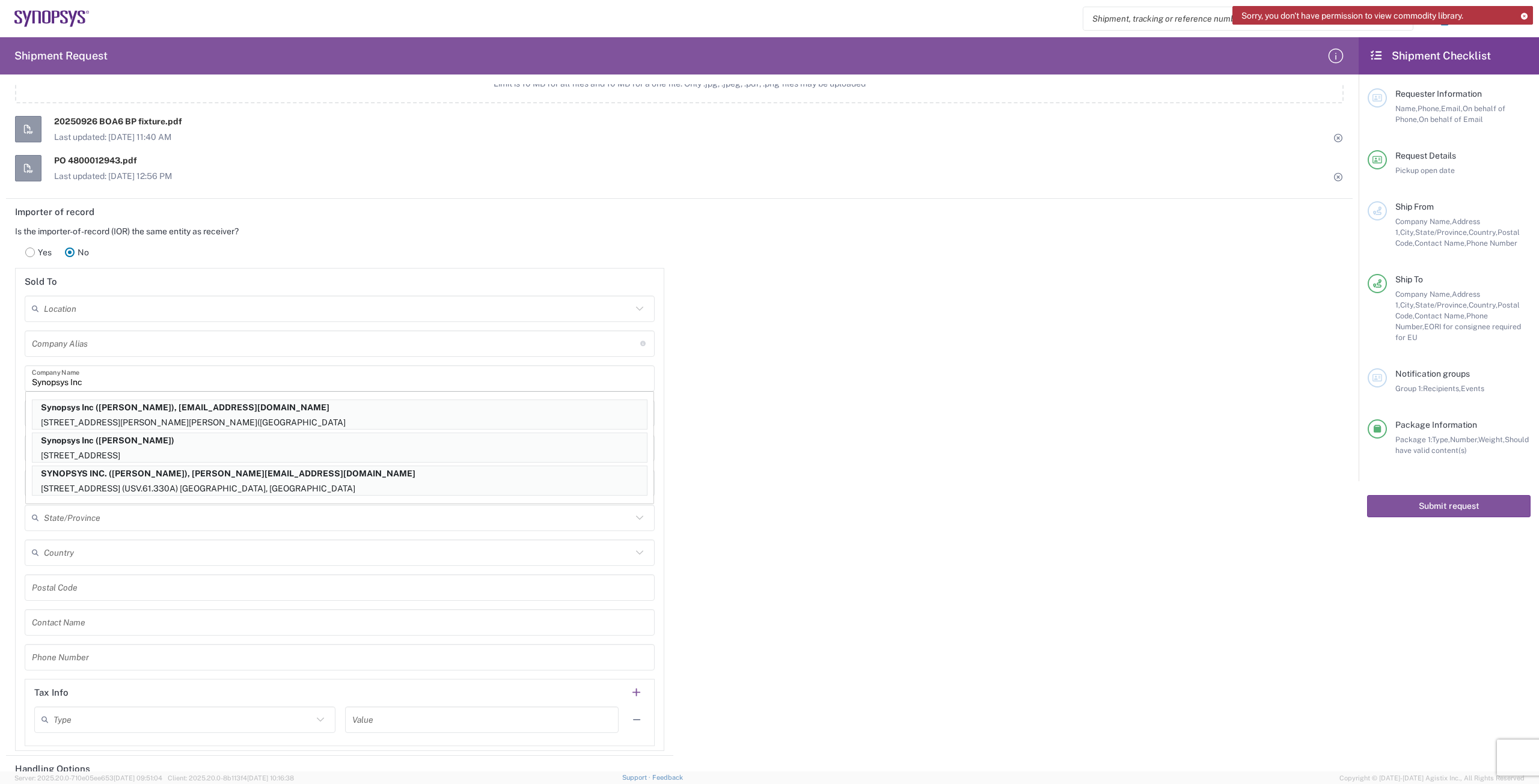
type input "Sunnyvale"
type input "[GEOGRAPHIC_DATA]"
type input "94085"
type input "[PERSON_NAME]"
type input "[PHONE_NUMBER]"
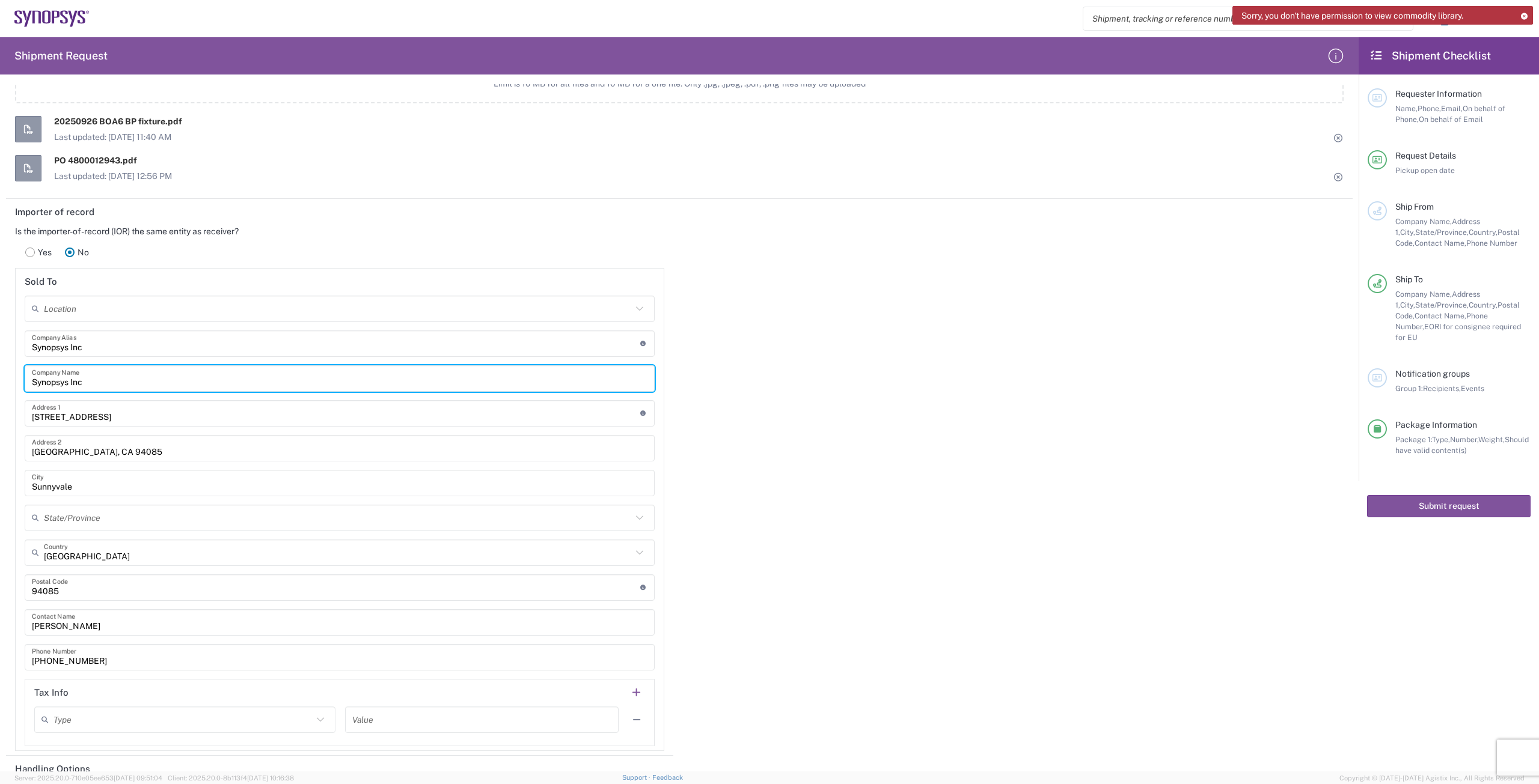
type input "[US_STATE]"
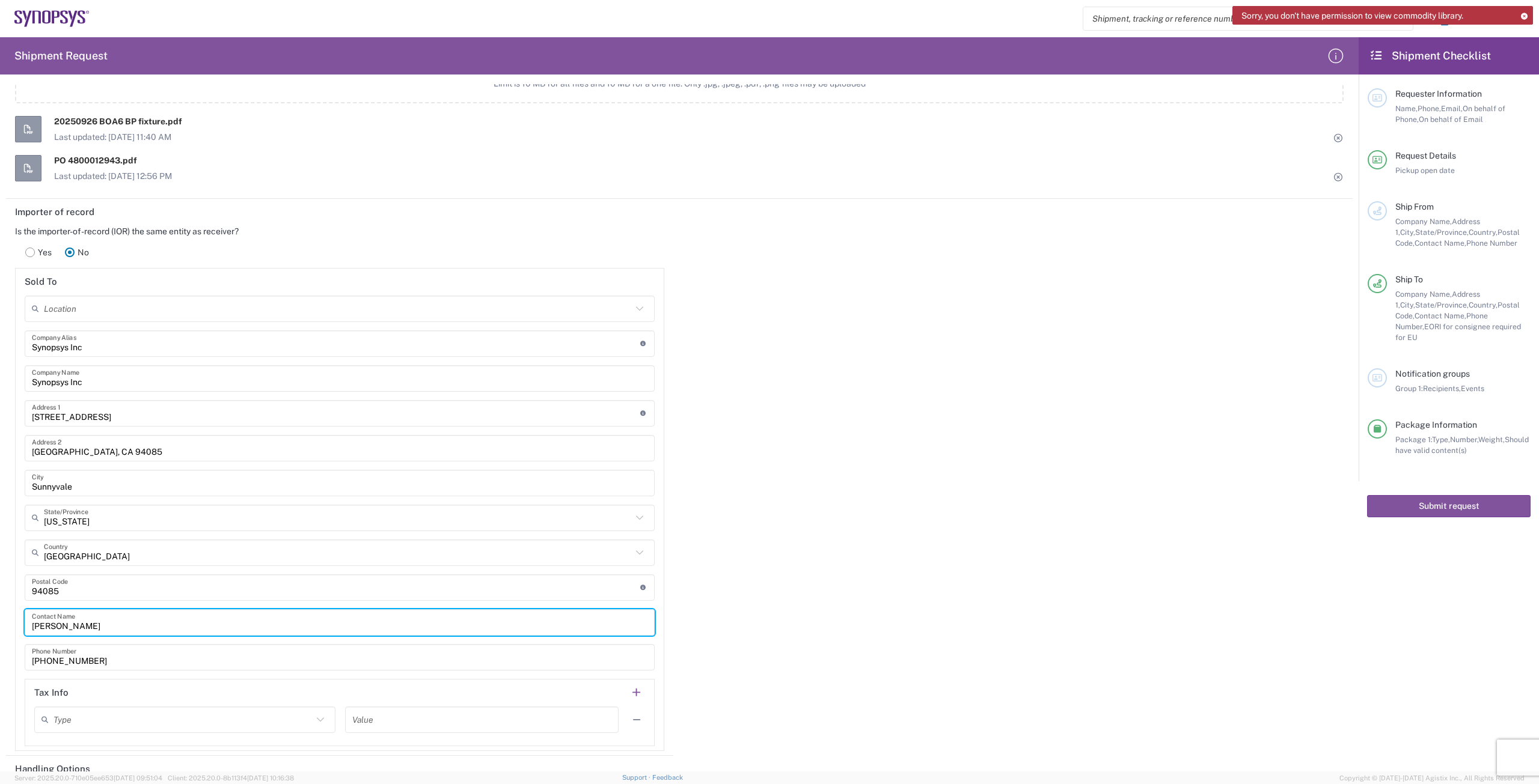
click at [109, 620] on input "[PERSON_NAME]" at bounding box center [340, 622] width 616 height 21
type input "T"
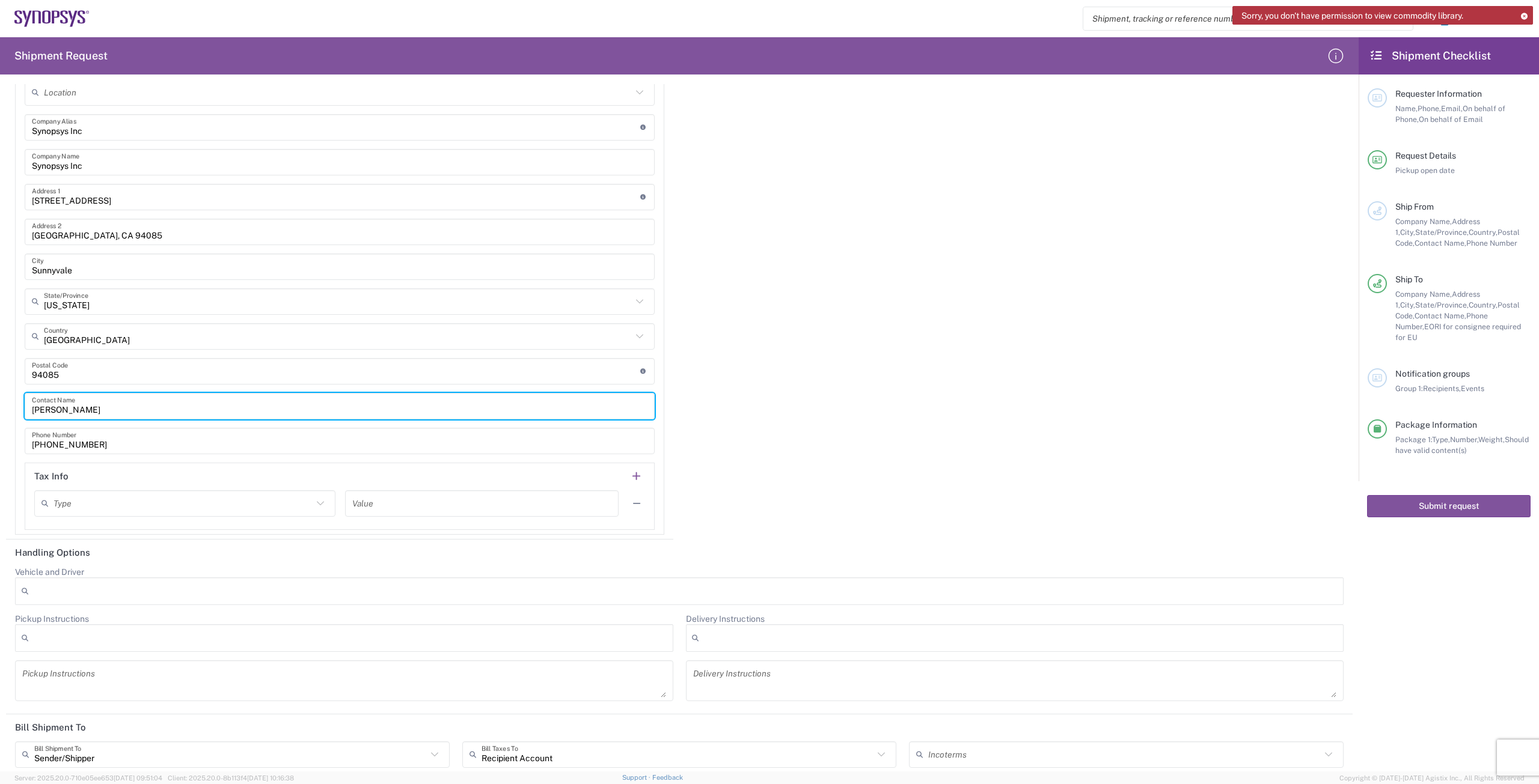
scroll to position [1781, 0]
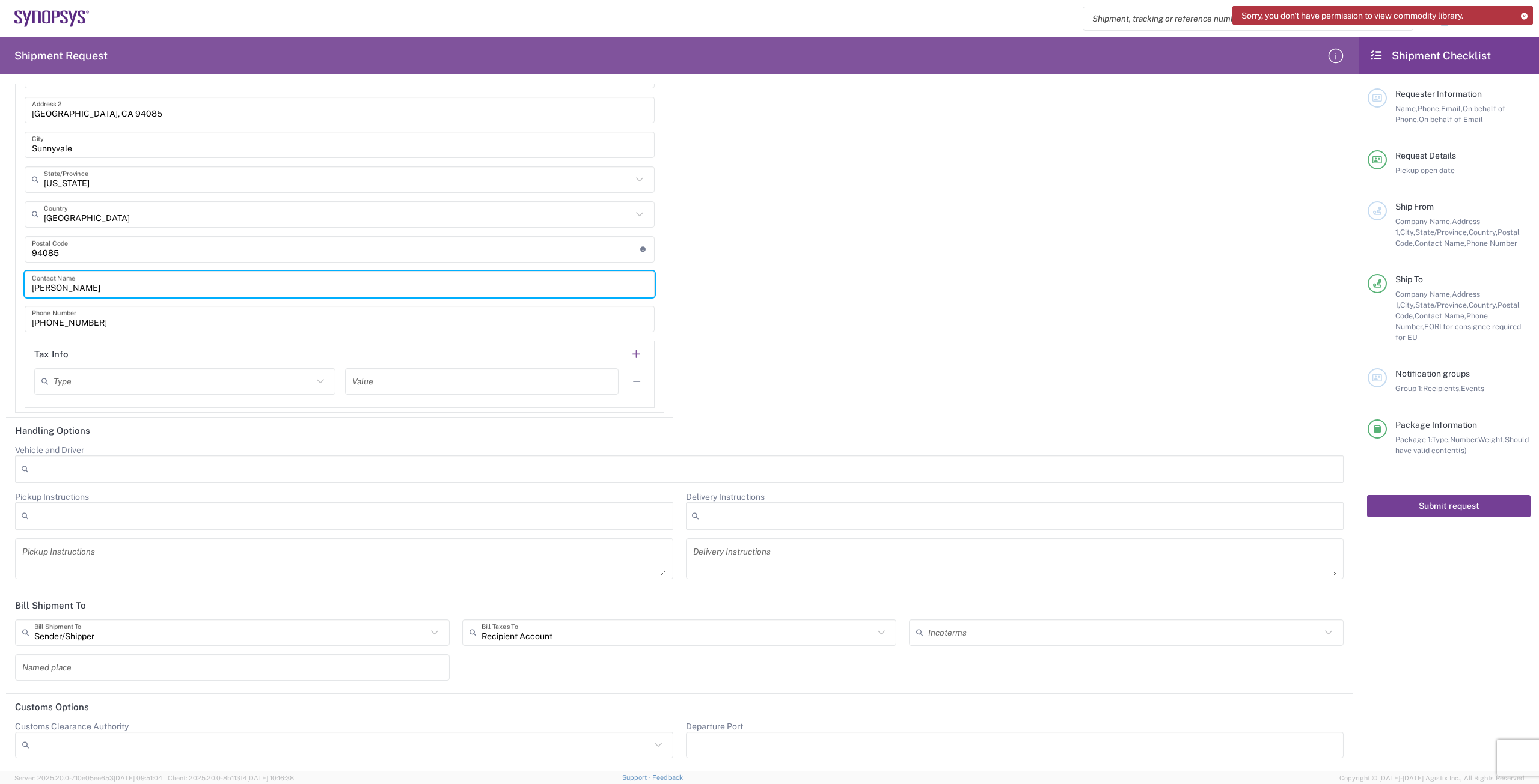
type input "[PERSON_NAME]"
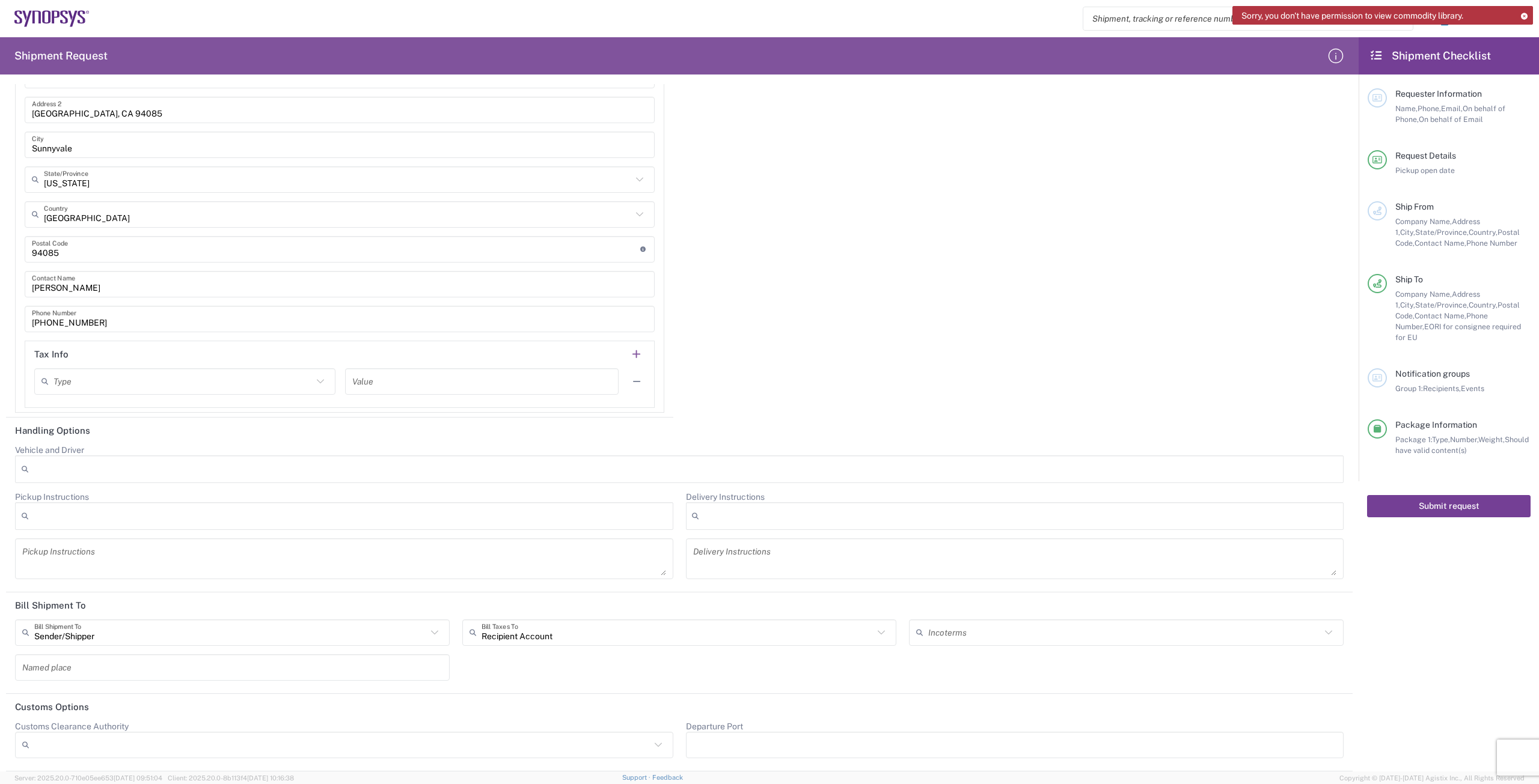
click at [1409, 495] on button "Submit request" at bounding box center [1449, 506] width 163 height 22
